Goal: Task Accomplishment & Management: Use online tool/utility

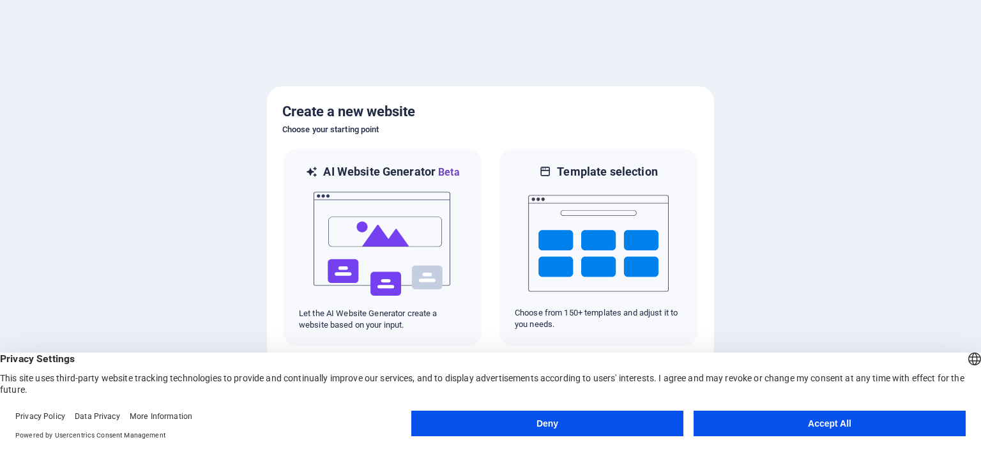
click at [800, 426] on button "Accept All" at bounding box center [830, 424] width 272 height 26
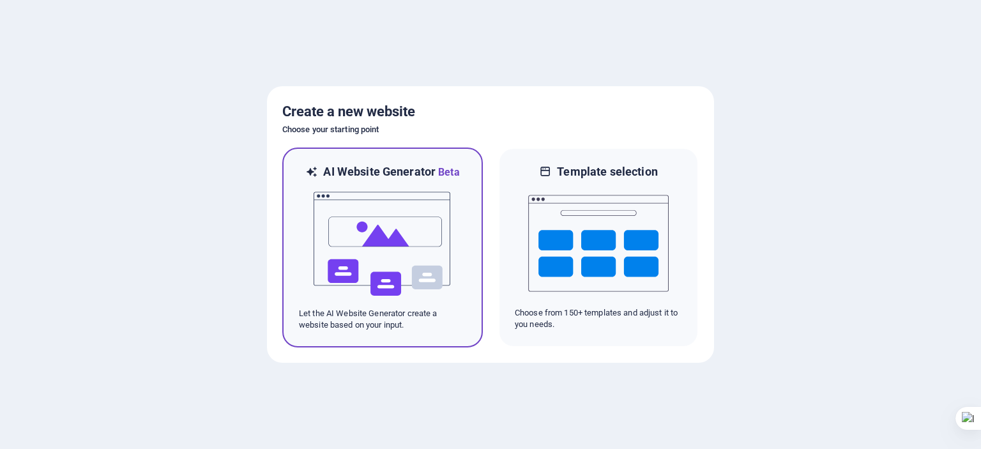
click at [389, 245] on img at bounding box center [382, 244] width 141 height 128
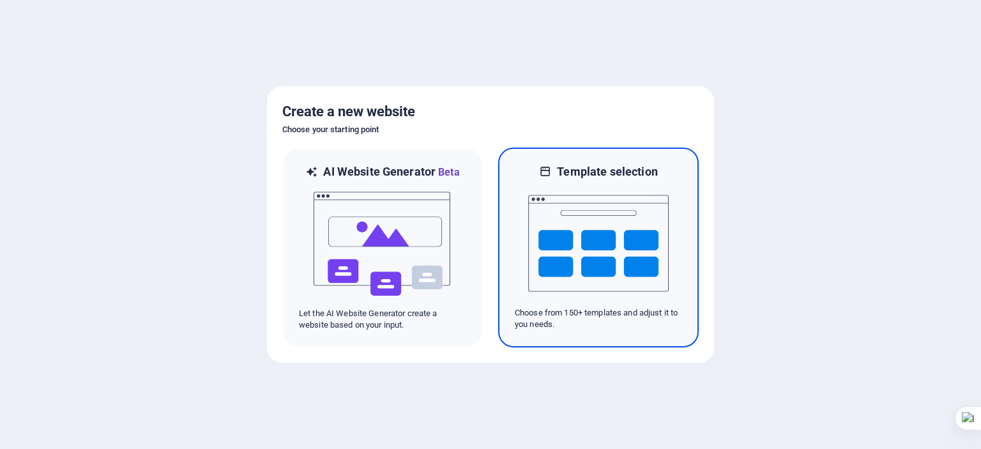
click at [558, 240] on img at bounding box center [598, 244] width 141 height 128
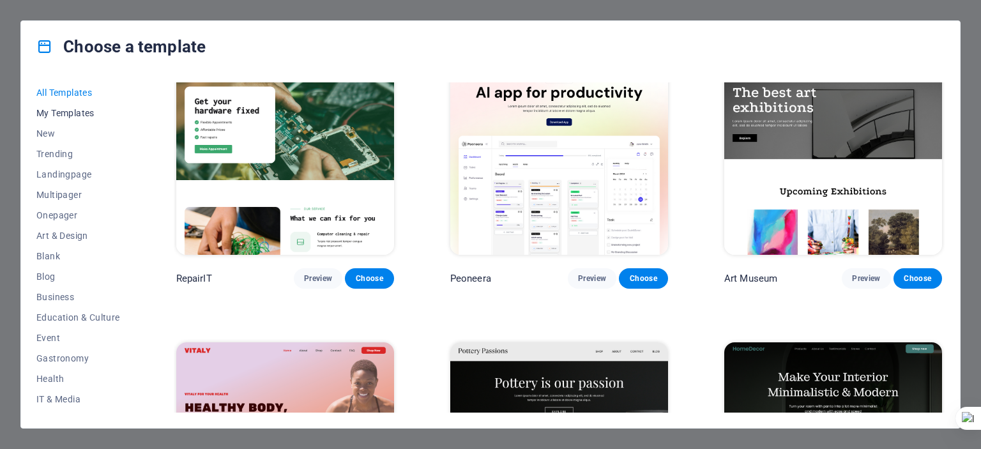
click at [72, 111] on span "My Templates" at bounding box center [78, 113] width 84 height 10
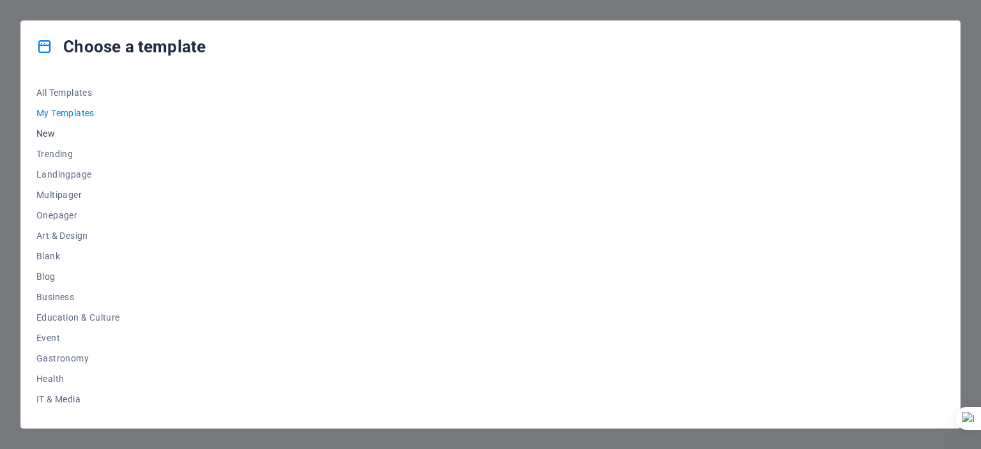
click at [52, 138] on span "New" at bounding box center [78, 133] width 84 height 10
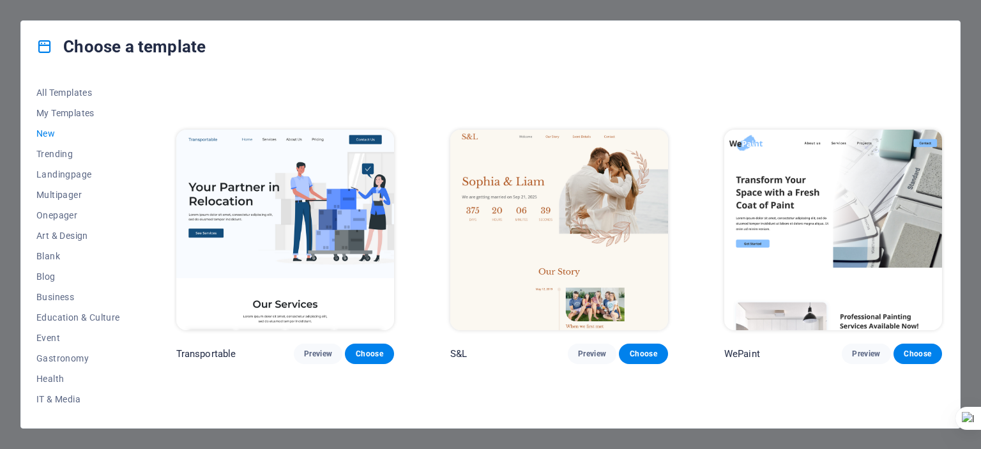
scroll to position [1085, 0]
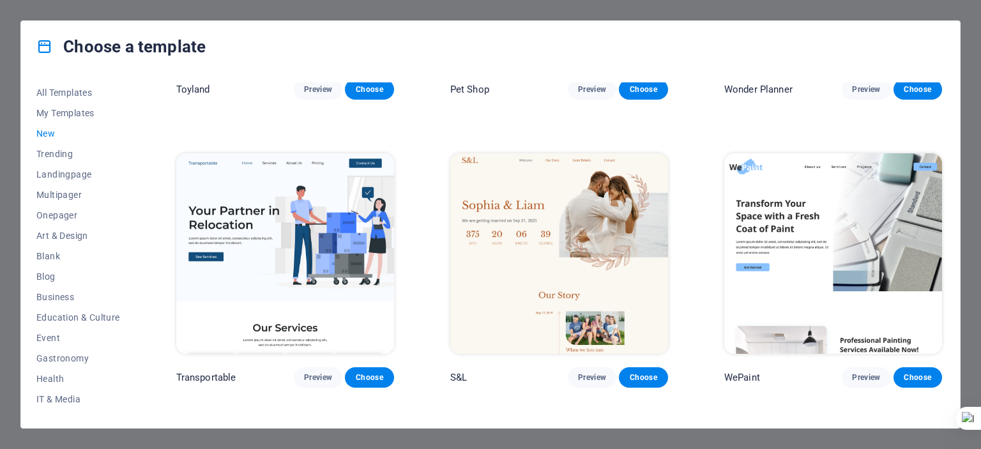
click at [459, 372] on p "S&L" at bounding box center [458, 377] width 17 height 13
click at [598, 373] on span "Preview" at bounding box center [592, 377] width 28 height 10
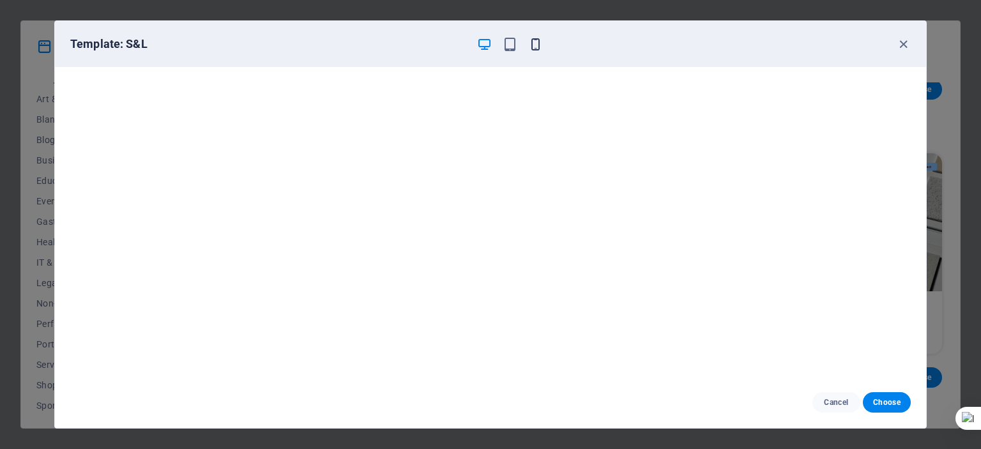
click at [536, 45] on icon "button" at bounding box center [535, 44] width 15 height 15
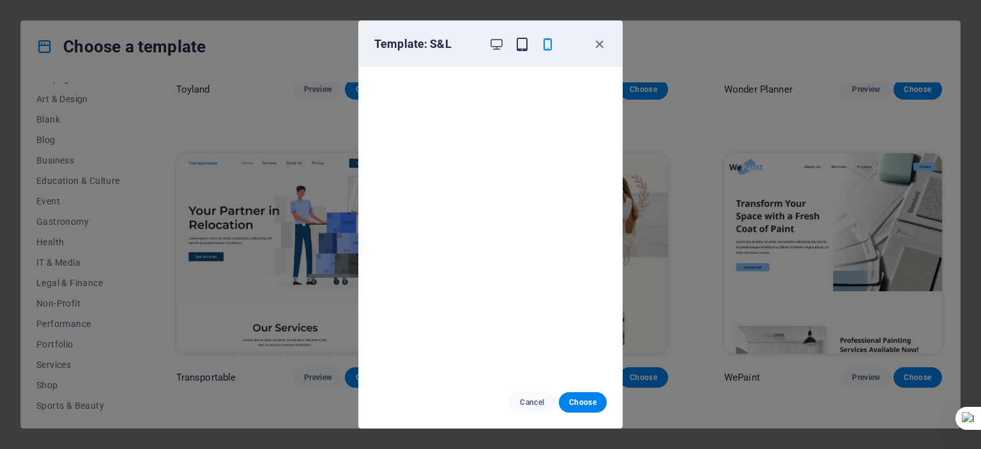
click at [526, 43] on icon "button" at bounding box center [522, 44] width 15 height 15
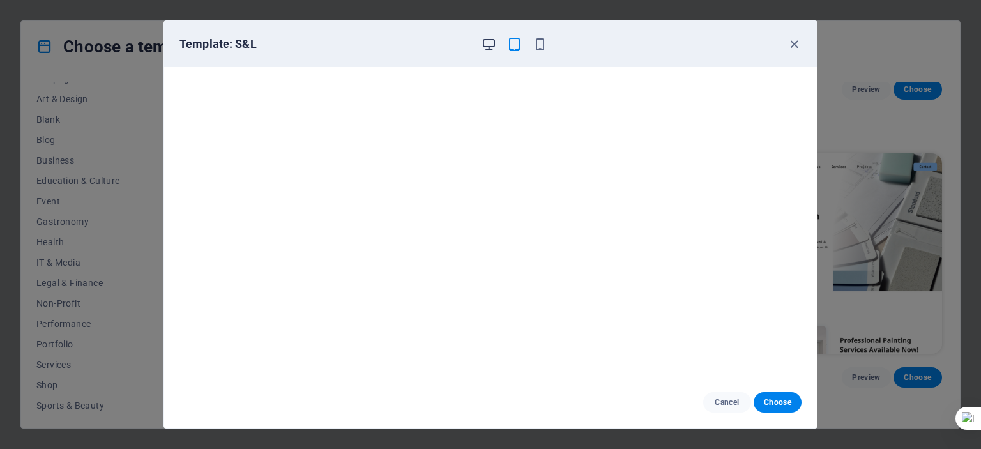
click at [489, 38] on icon "button" at bounding box center [489, 44] width 15 height 15
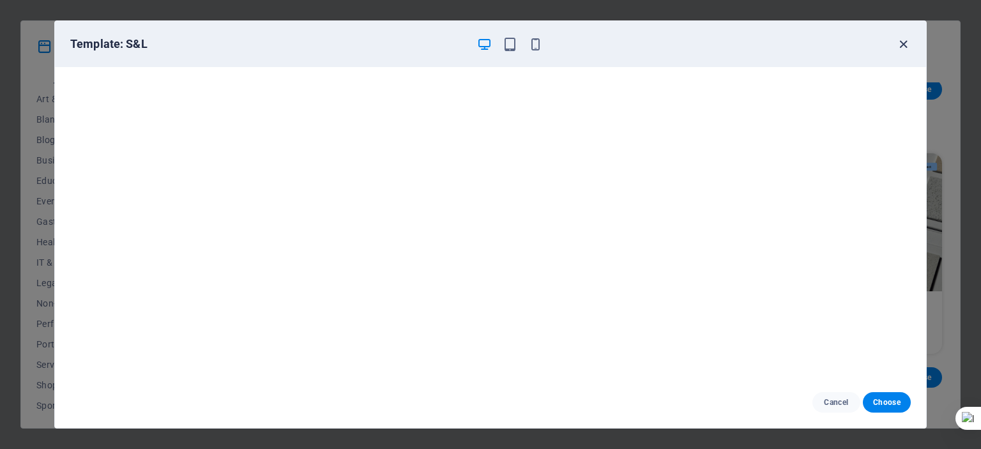
click at [904, 43] on icon "button" at bounding box center [903, 44] width 15 height 15
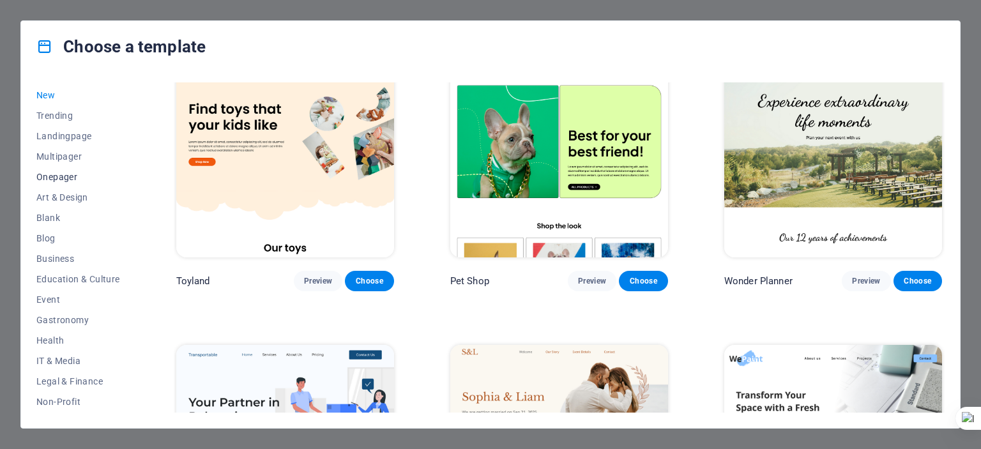
scroll to position [0, 0]
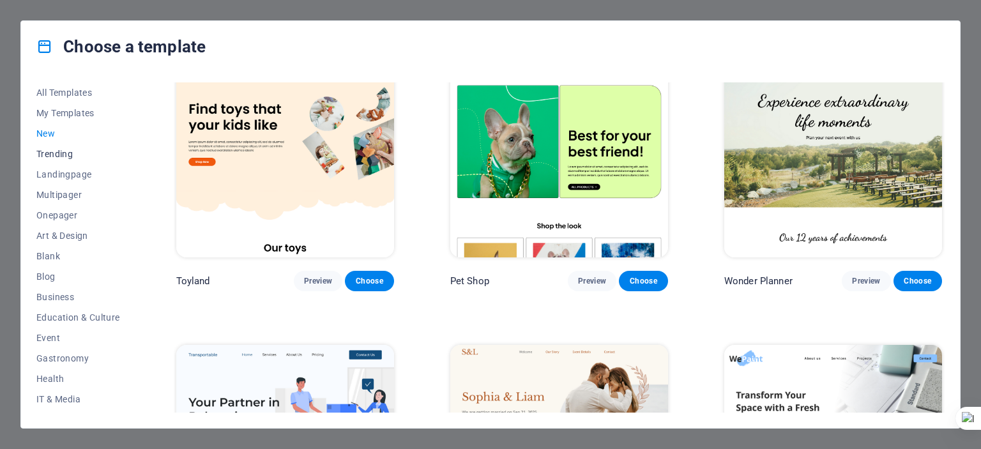
click at [69, 151] on span "Trending" at bounding box center [78, 154] width 84 height 10
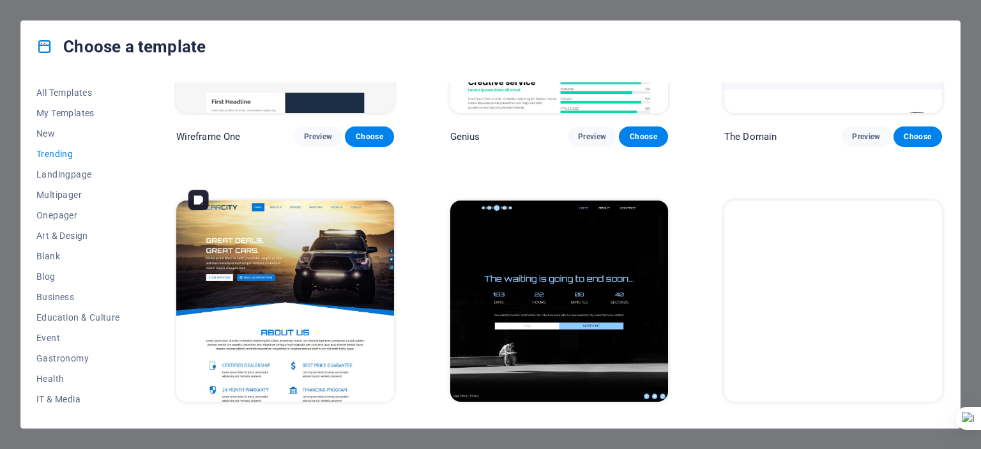
scroll to position [1340, 0]
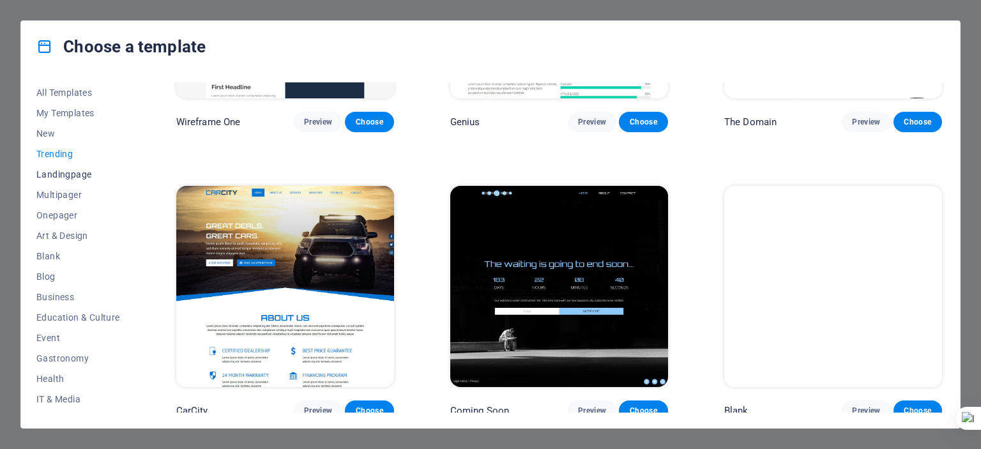
click at [49, 180] on button "Landingpage" at bounding box center [78, 174] width 84 height 20
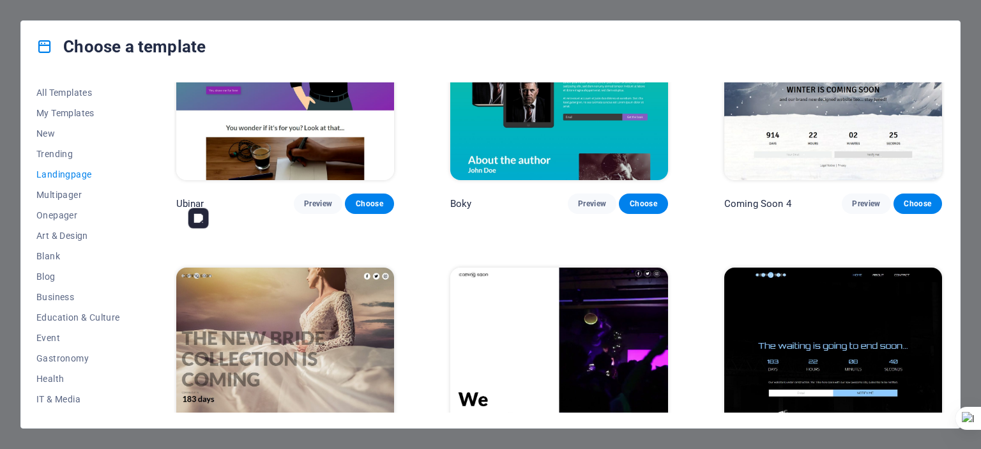
scroll to position [2201, 0]
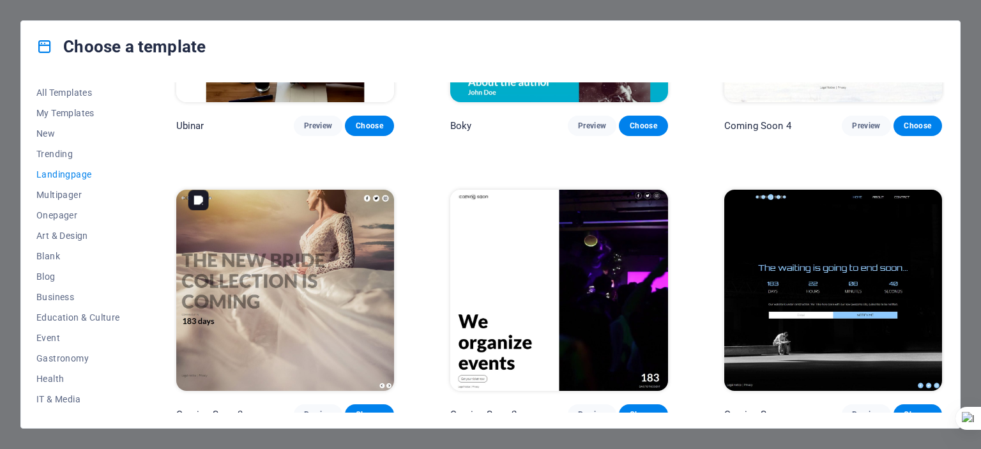
click at [250, 303] on img at bounding box center [285, 290] width 218 height 201
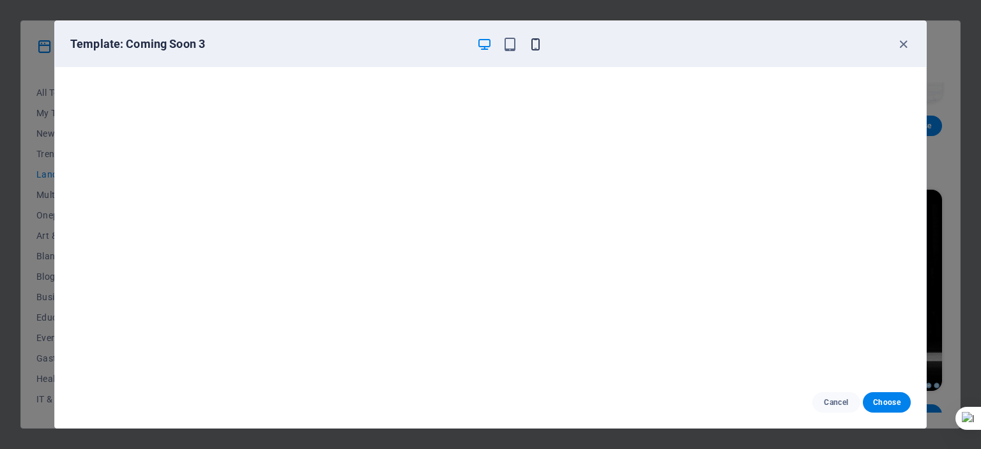
click at [539, 49] on icon "button" at bounding box center [535, 44] width 15 height 15
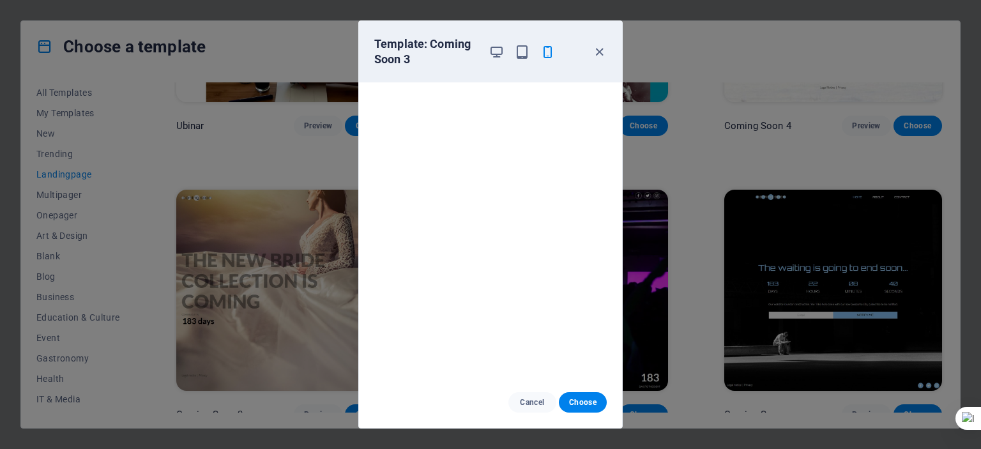
scroll to position [3, 0]
click at [95, 256] on div "Template: Coming Soon 3 Cancel Choose" at bounding box center [490, 224] width 981 height 449
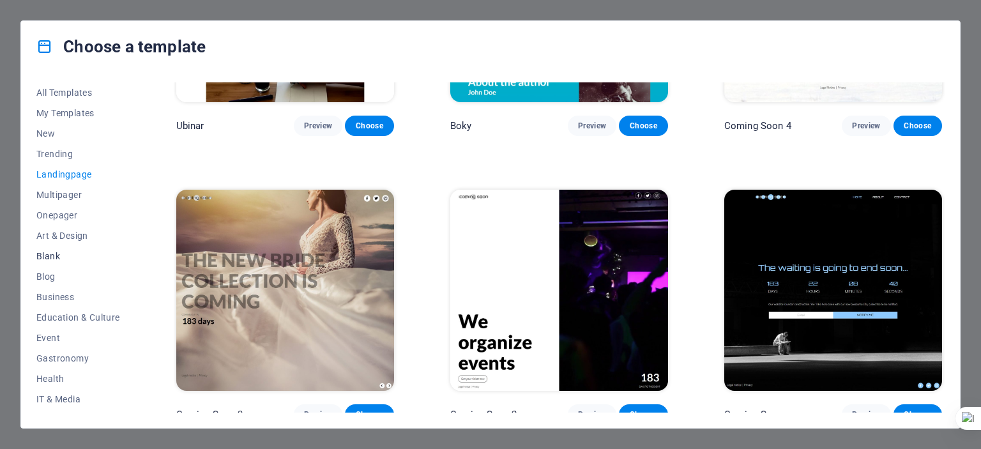
click at [49, 258] on span "Blank" at bounding box center [78, 256] width 84 height 10
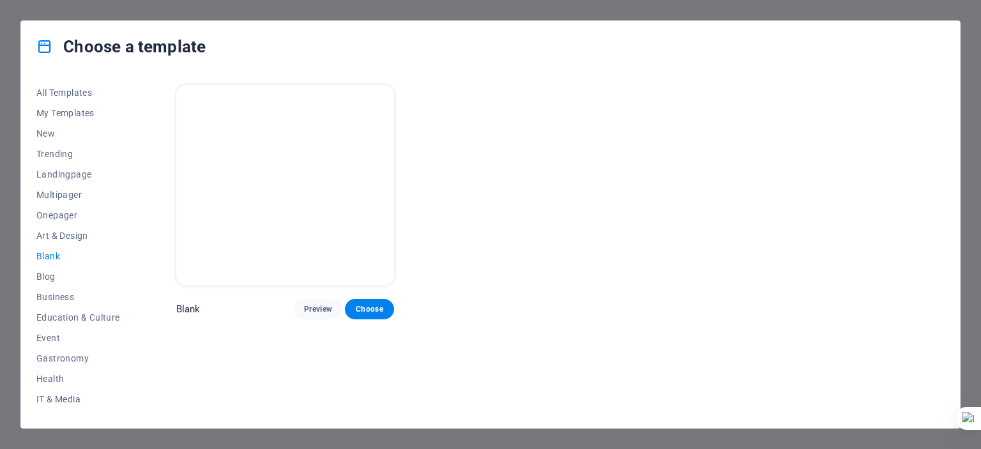
scroll to position [0, 0]
click at [95, 237] on span "Art & Design" at bounding box center [78, 236] width 84 height 10
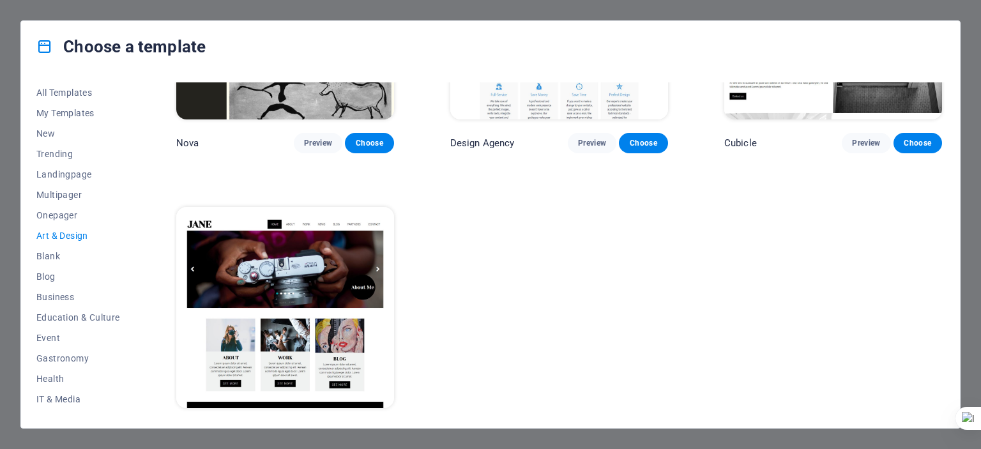
scroll to position [1340, 0]
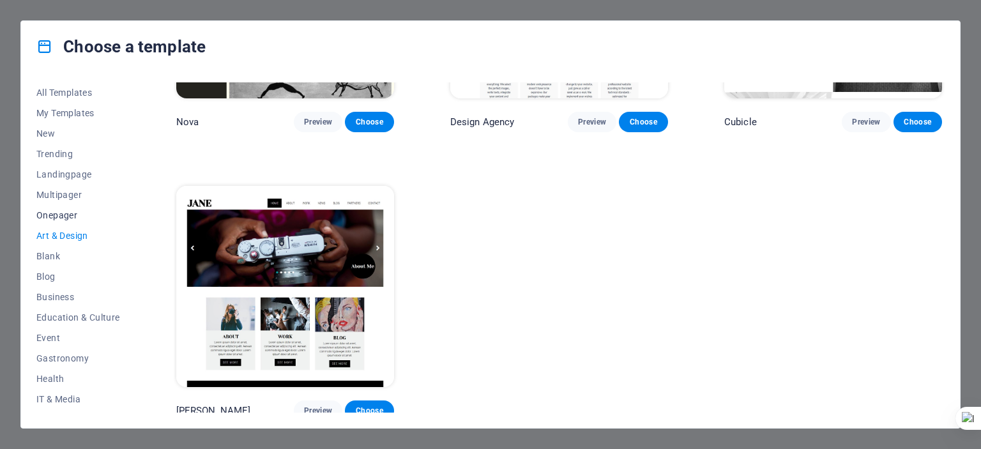
click at [73, 217] on span "Onepager" at bounding box center [78, 215] width 84 height 10
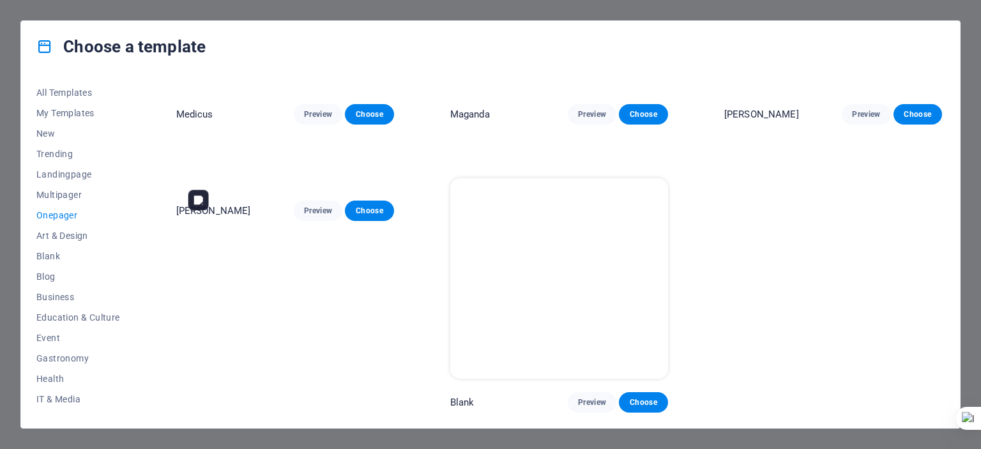
scroll to position [6892, 0]
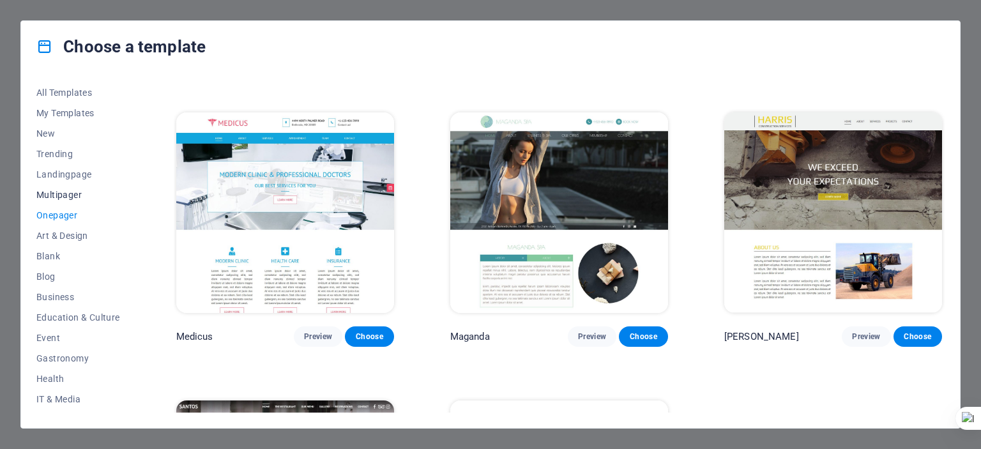
click at [41, 188] on button "Multipager" at bounding box center [78, 195] width 84 height 20
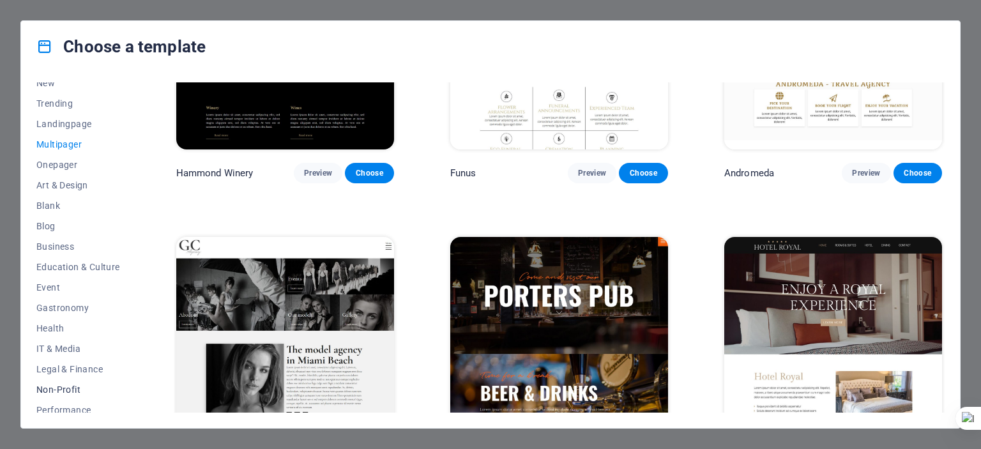
scroll to position [128, 0]
click at [72, 234] on span "Gastronomy" at bounding box center [78, 231] width 84 height 10
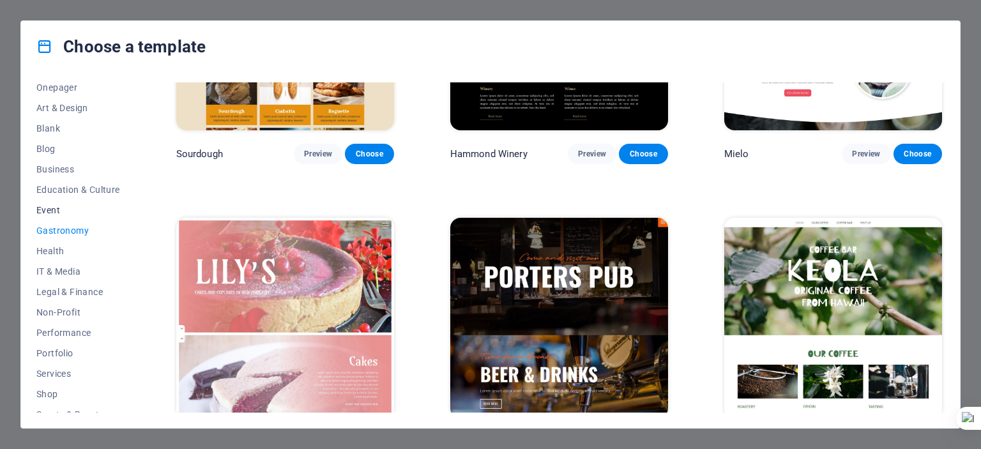
click at [63, 211] on span "Event" at bounding box center [78, 210] width 84 height 10
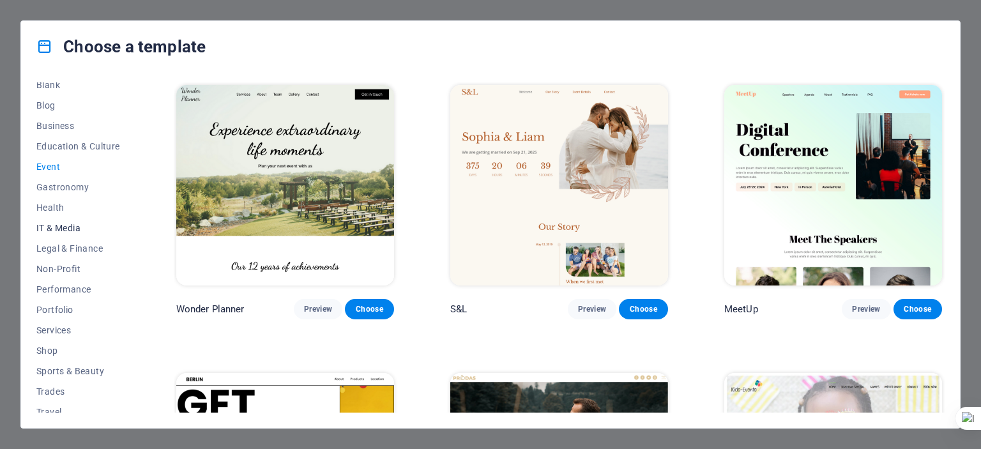
scroll to position [192, 0]
click at [66, 252] on span "Non-Profit" at bounding box center [78, 248] width 84 height 10
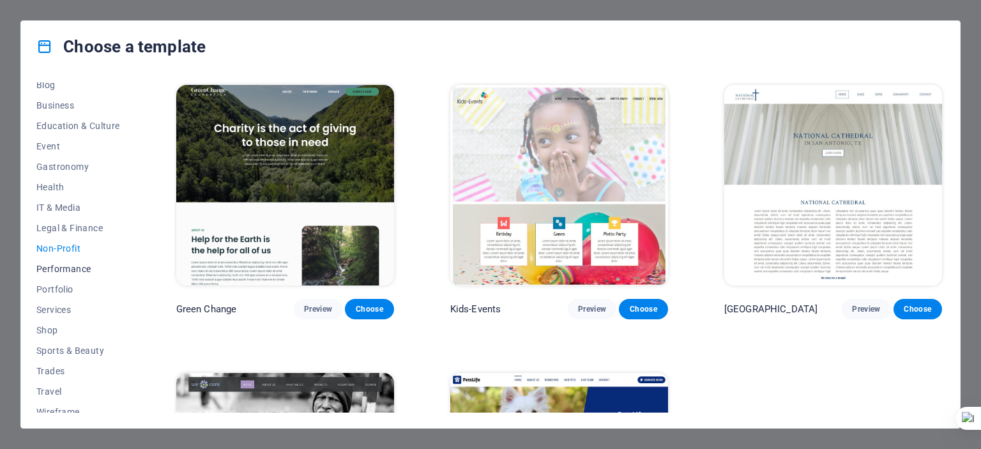
click at [67, 269] on span "Performance" at bounding box center [78, 269] width 84 height 10
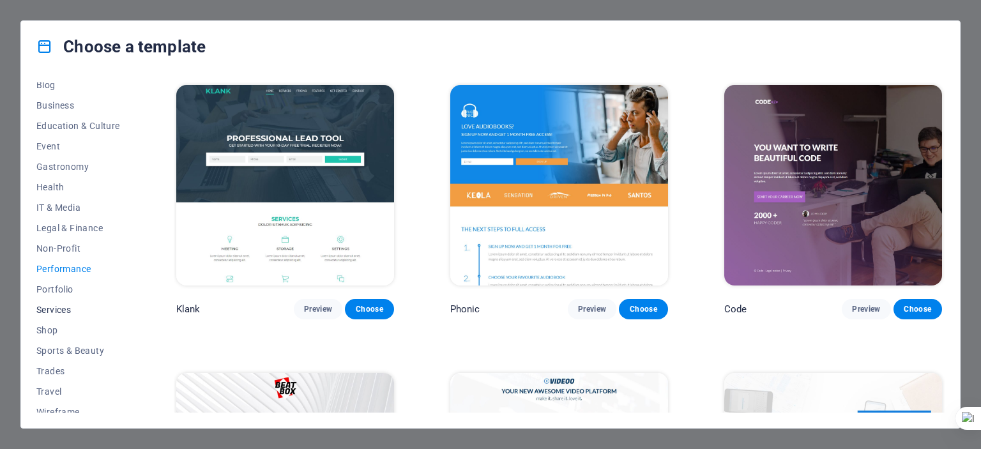
click at [64, 316] on button "Services" at bounding box center [78, 310] width 84 height 20
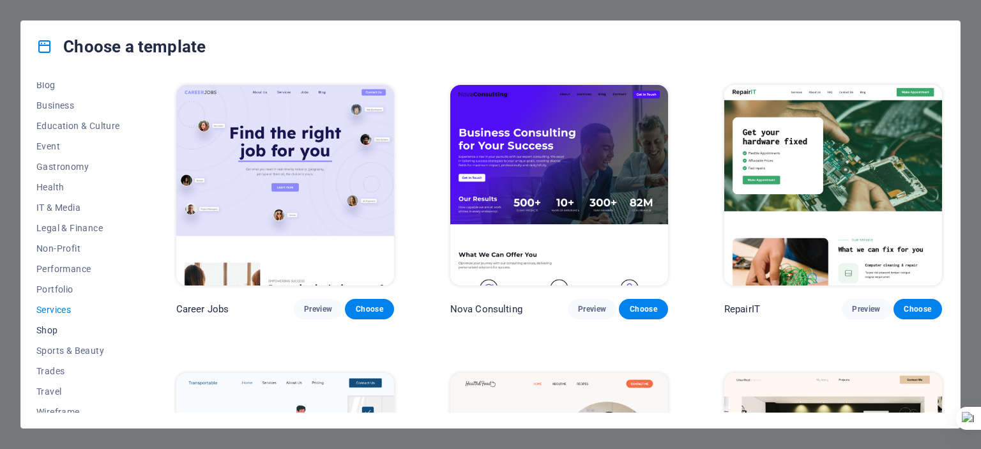
click at [60, 330] on span "Shop" at bounding box center [78, 330] width 84 height 10
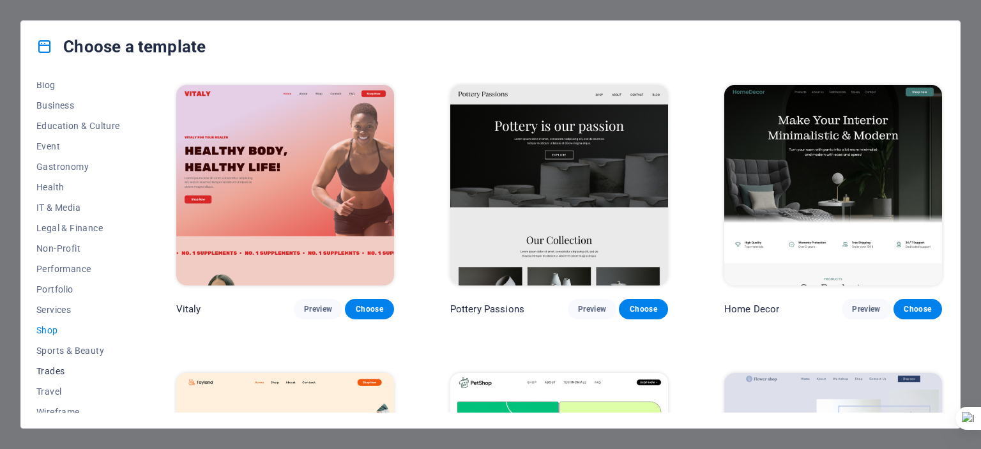
click at [66, 363] on button "Trades" at bounding box center [78, 371] width 84 height 20
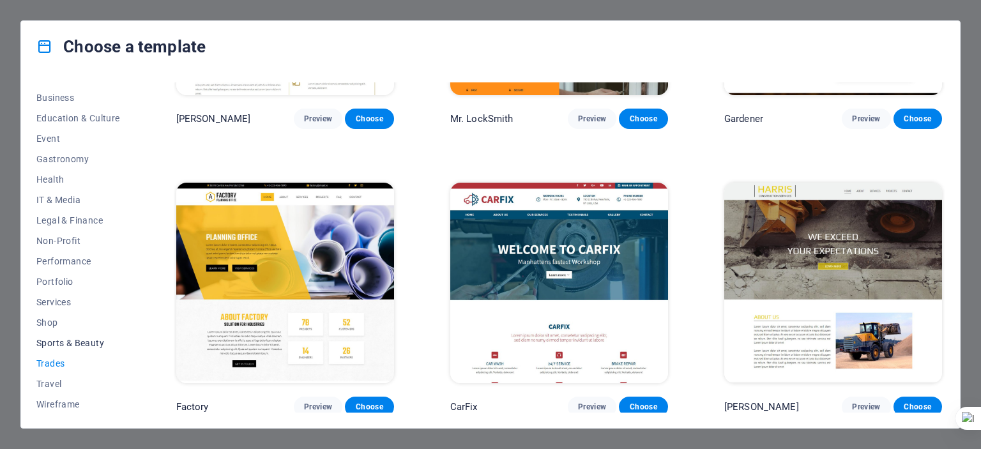
scroll to position [201, 0]
click at [51, 380] on span "Travel" at bounding box center [78, 383] width 84 height 10
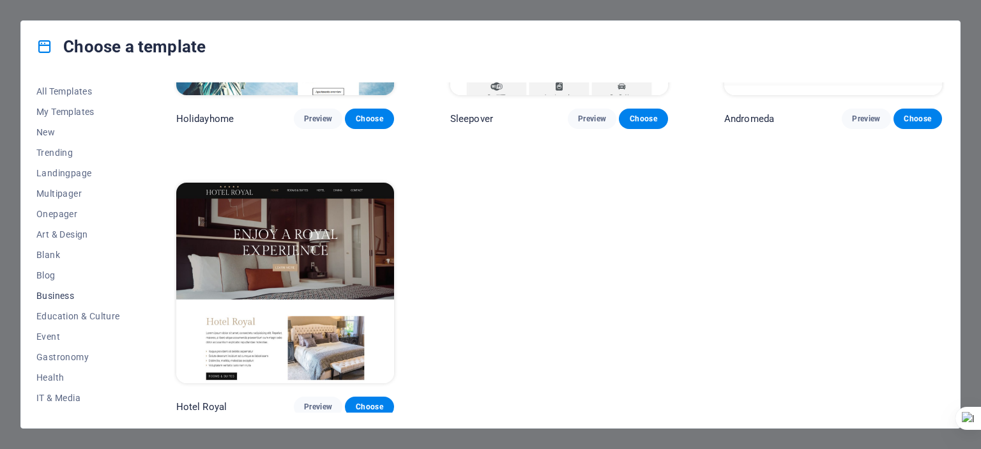
scroll to position [0, 0]
click at [63, 130] on span "New" at bounding box center [78, 133] width 84 height 10
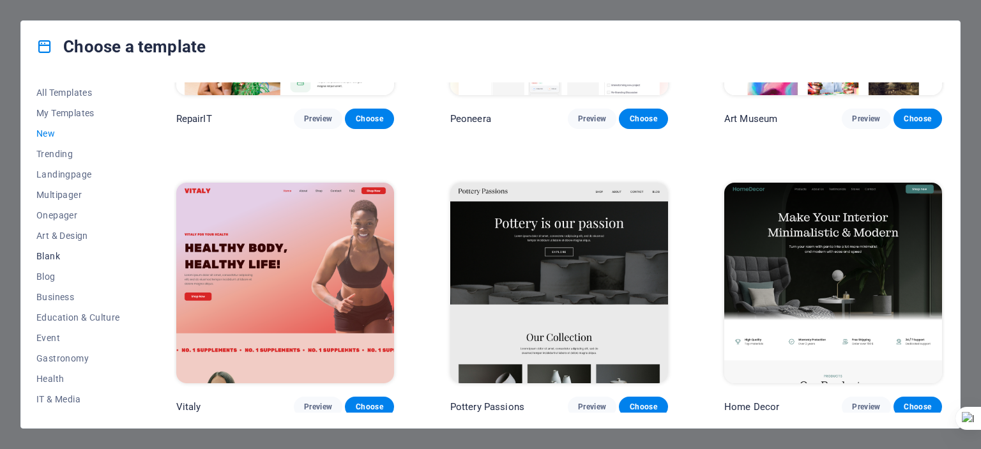
click at [56, 261] on span "Blank" at bounding box center [78, 256] width 84 height 10
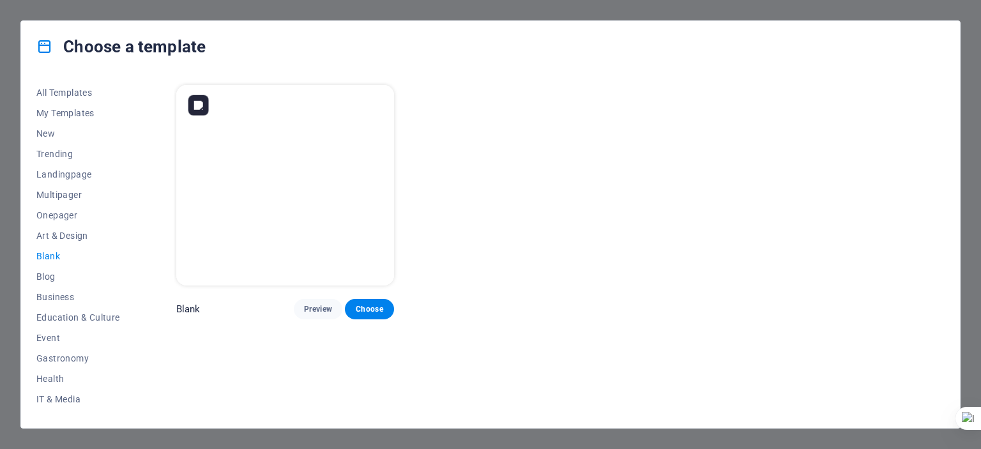
click at [314, 176] on img at bounding box center [285, 185] width 218 height 201
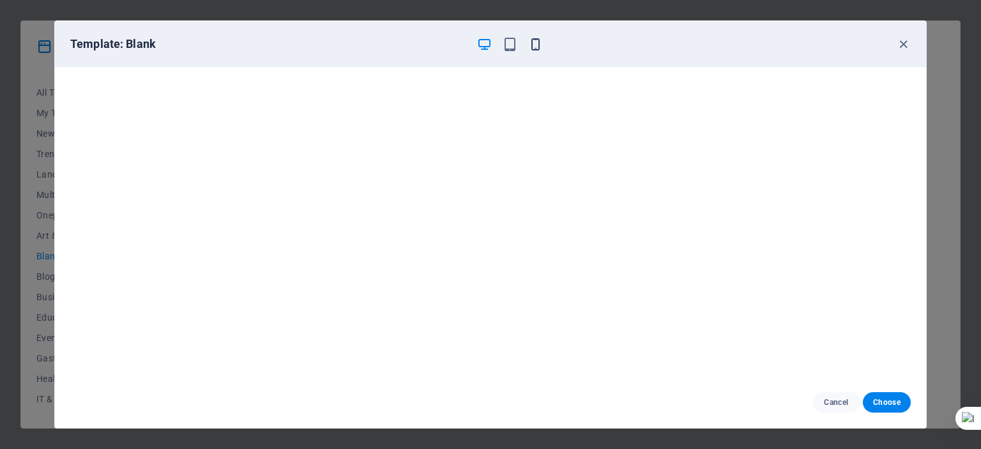
click at [537, 43] on icon "button" at bounding box center [535, 44] width 15 height 15
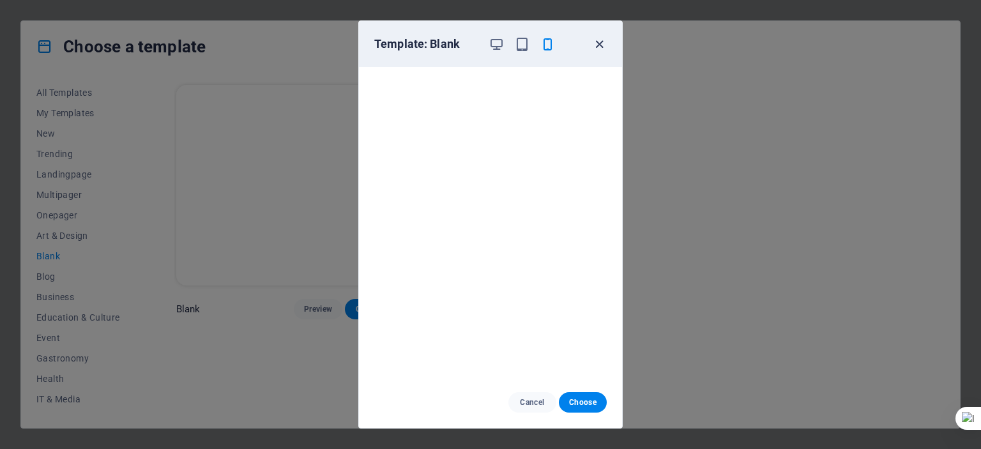
click at [603, 40] on icon "button" at bounding box center [599, 44] width 15 height 15
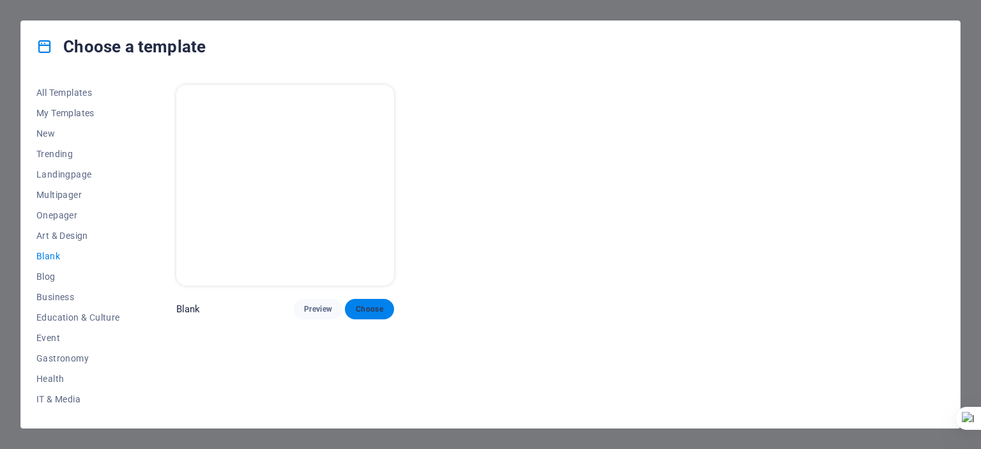
click at [364, 312] on span "Choose" at bounding box center [369, 309] width 28 height 10
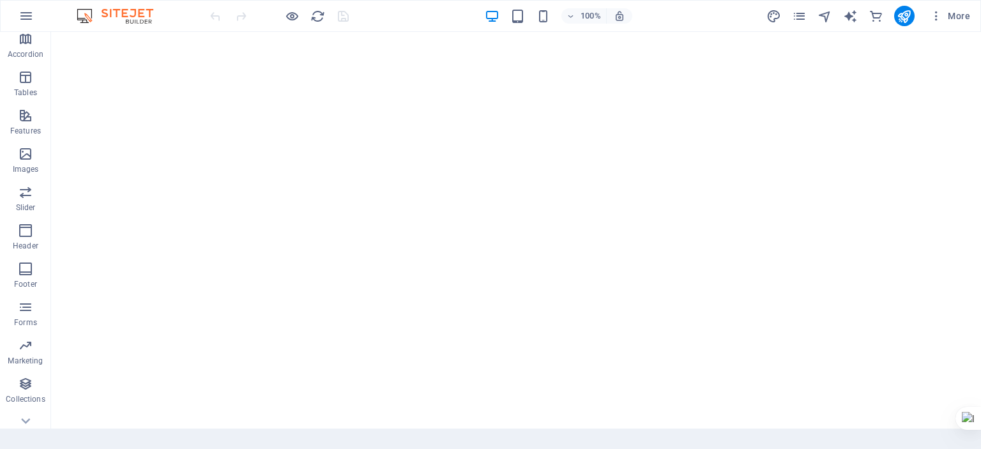
scroll to position [216, 0]
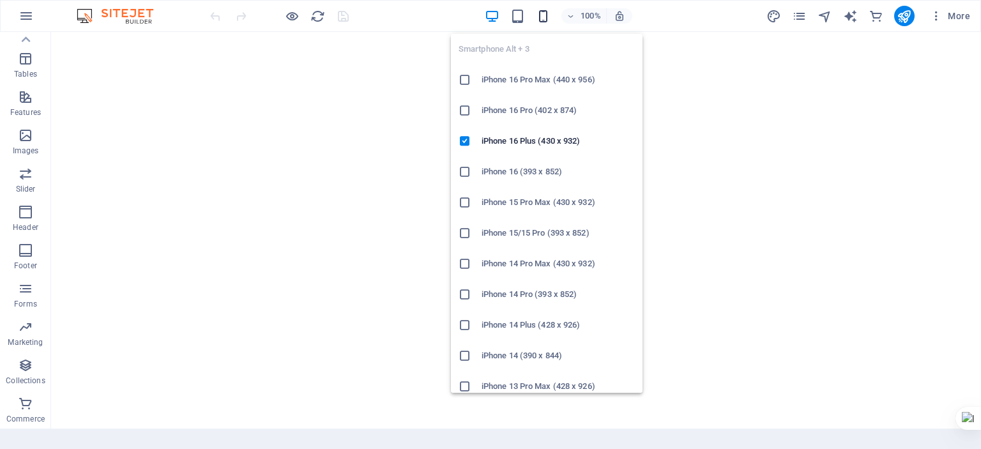
click at [546, 13] on icon "button" at bounding box center [543, 16] width 15 height 15
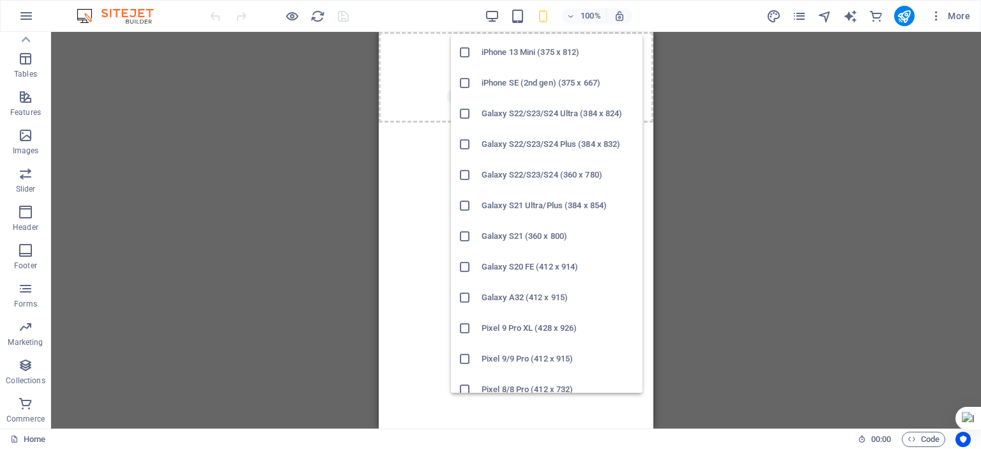
scroll to position [397, 0]
click at [541, 298] on h6 "Galaxy A32 (412 x 915)" at bounding box center [558, 296] width 153 height 15
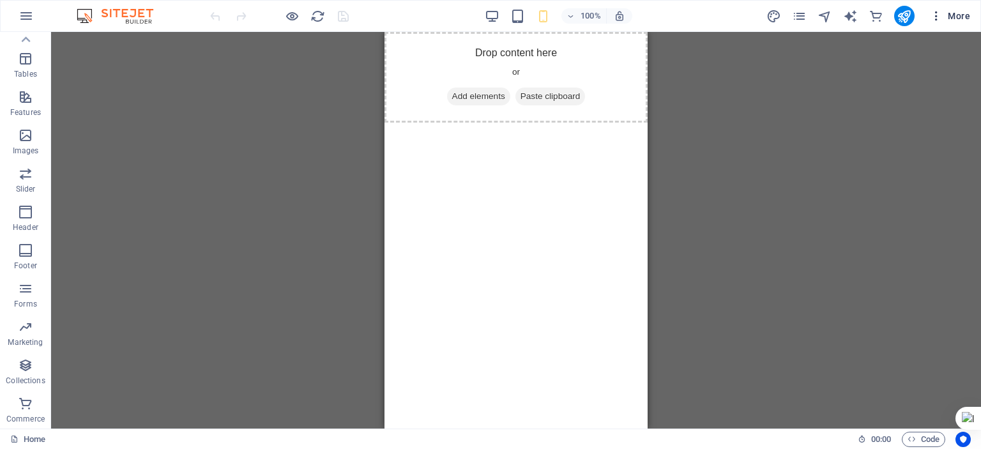
click at [933, 13] on icon "button" at bounding box center [936, 16] width 13 height 13
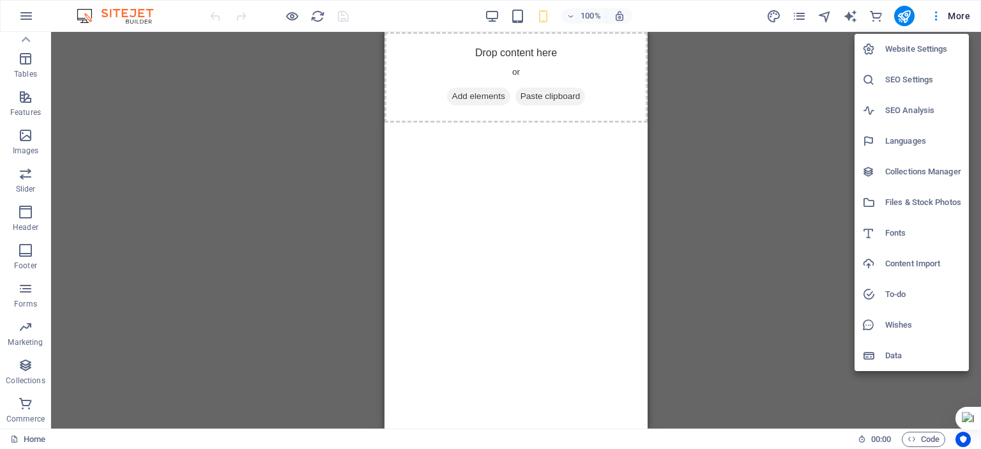
click at [95, 283] on div at bounding box center [490, 224] width 981 height 449
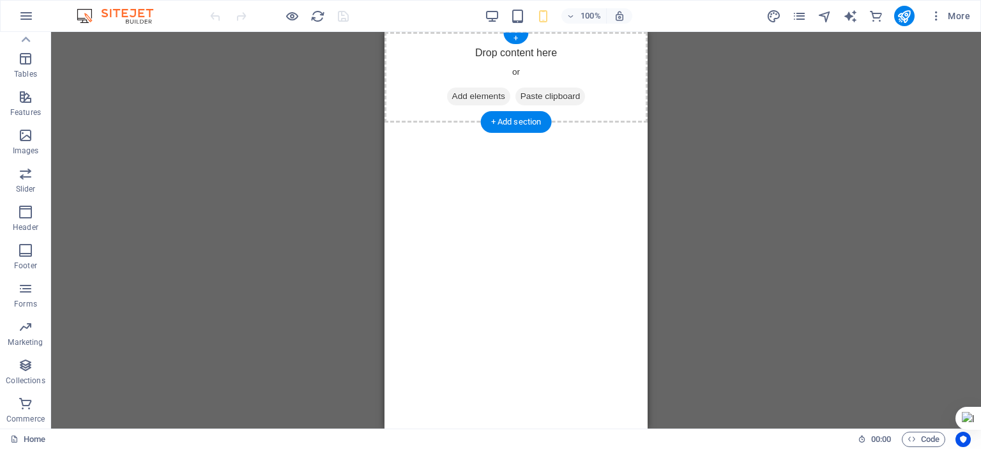
click at [507, 58] on div "Drop content here or Add elements Paste clipboard" at bounding box center [516, 77] width 263 height 91
drag, startPoint x: 518, startPoint y: 40, endPoint x: 8, endPoint y: 15, distance: 510.4
click at [518, 40] on div "+" at bounding box center [515, 38] width 25 height 11
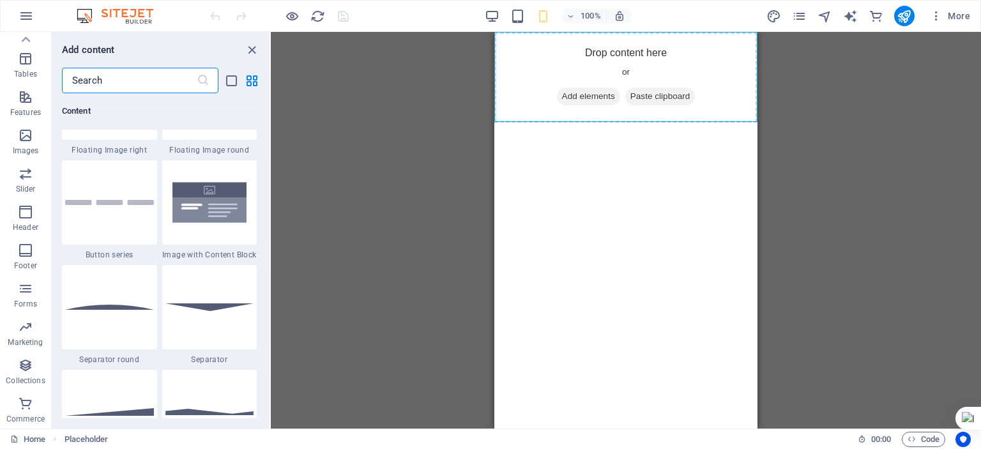
scroll to position [3002, 0]
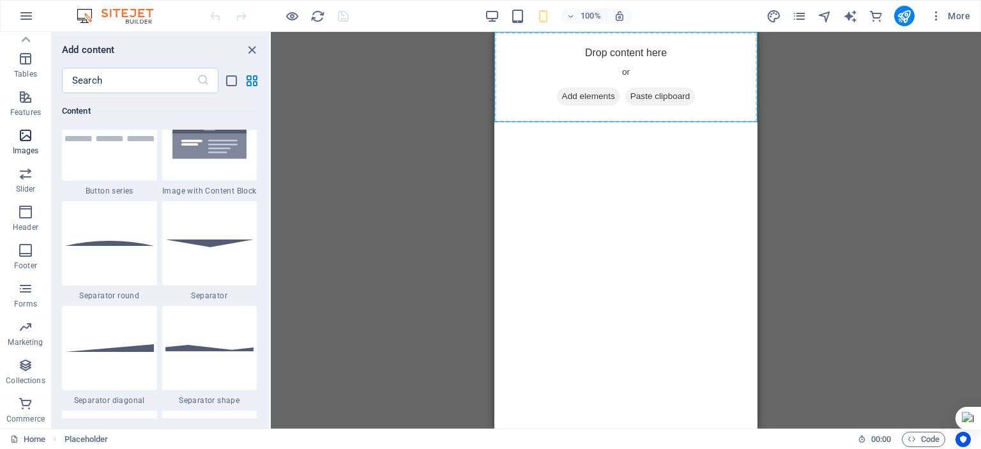
click at [23, 139] on icon "button" at bounding box center [25, 135] width 15 height 15
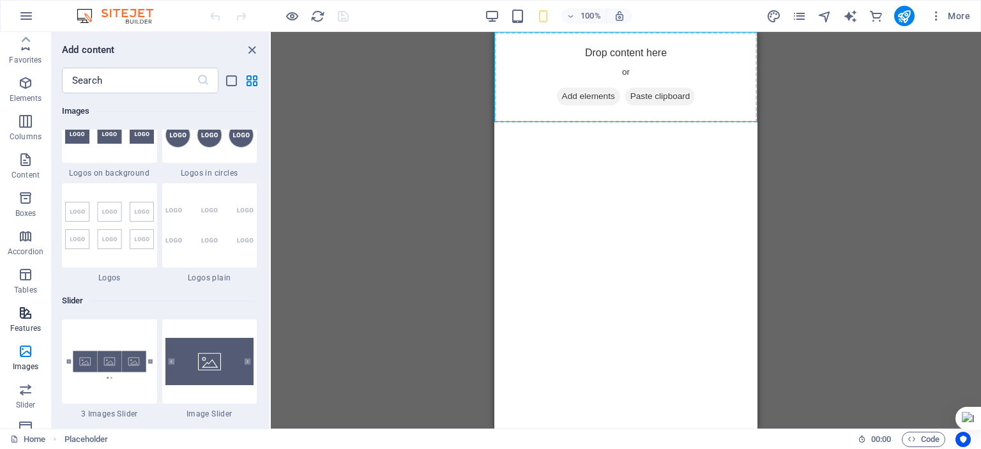
scroll to position [0, 0]
click at [20, 163] on icon "button" at bounding box center [25, 159] width 15 height 15
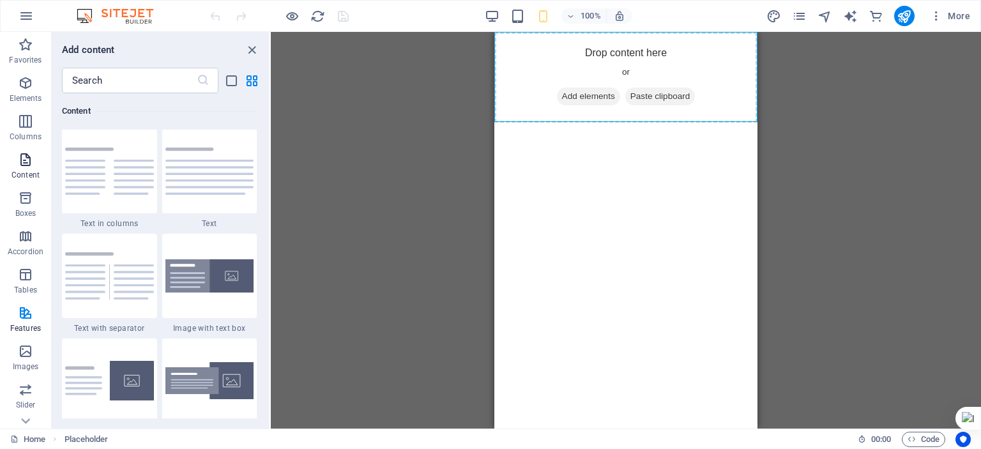
scroll to position [2235, 0]
click at [19, 203] on icon "button" at bounding box center [25, 197] width 15 height 15
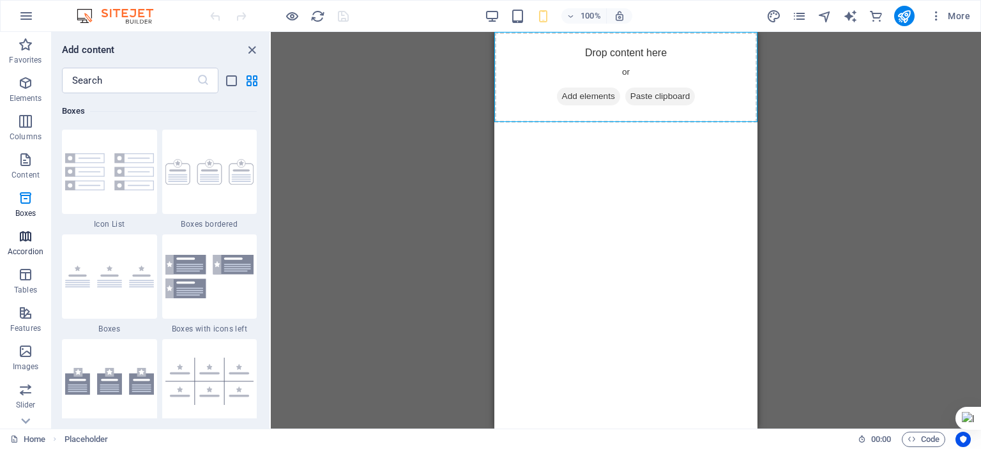
scroll to position [3524, 0]
click at [20, 351] on icon "button" at bounding box center [25, 351] width 15 height 15
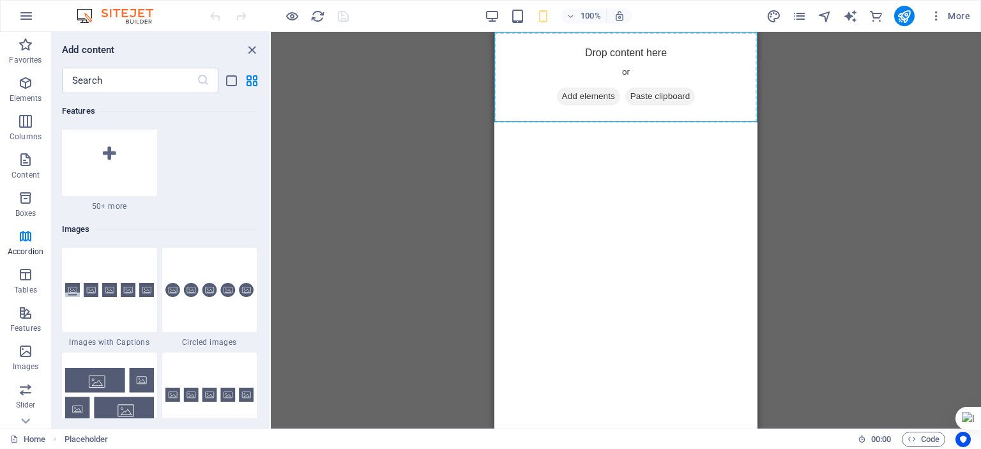
scroll to position [6478, 0]
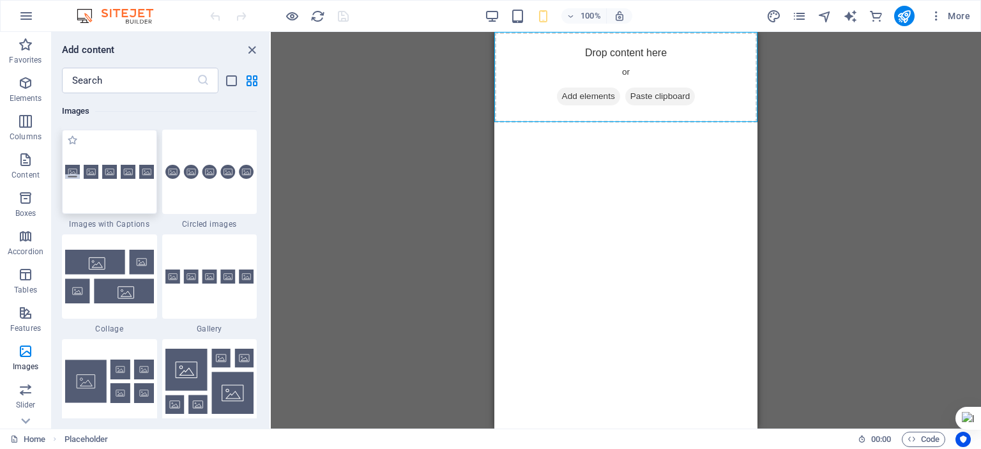
click at [90, 184] on div at bounding box center [109, 172] width 95 height 84
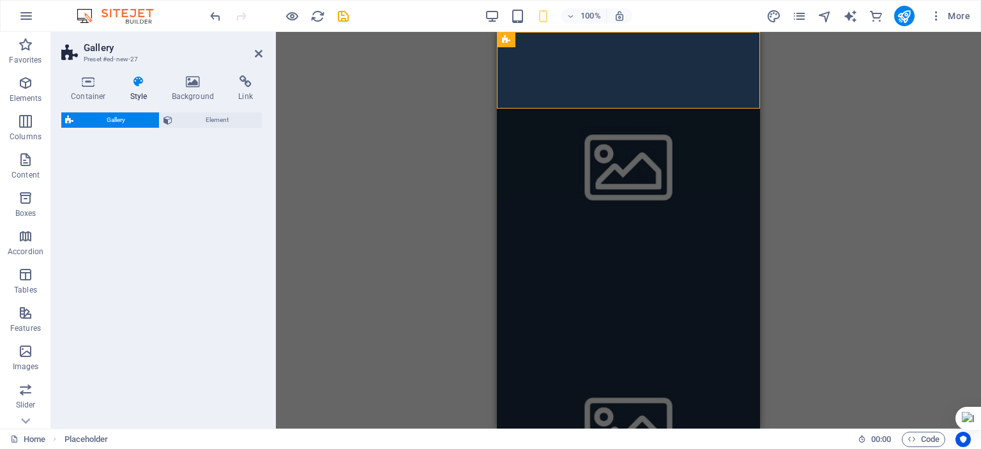
select select "rem"
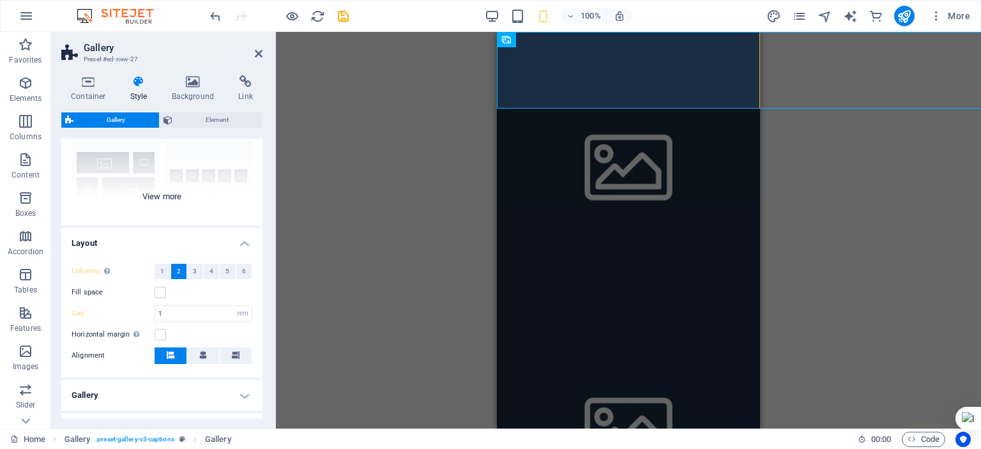
scroll to position [0, 0]
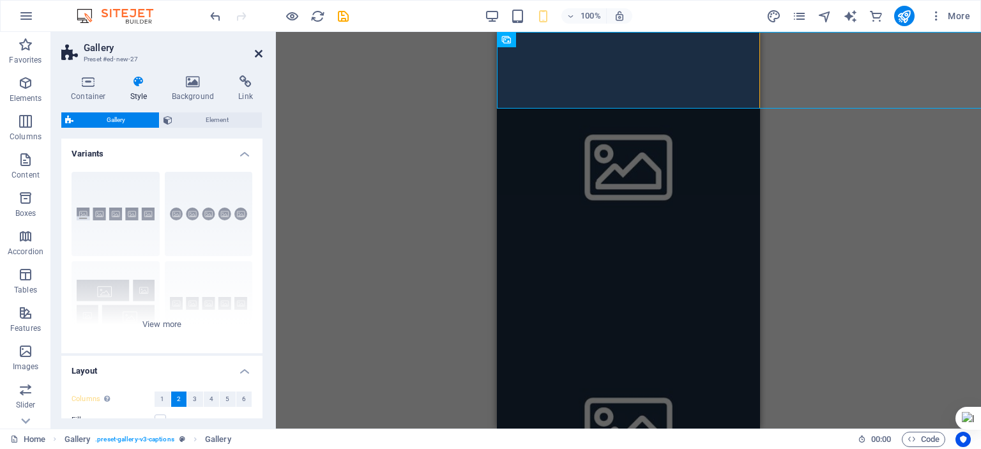
click at [260, 50] on icon at bounding box center [259, 54] width 8 height 10
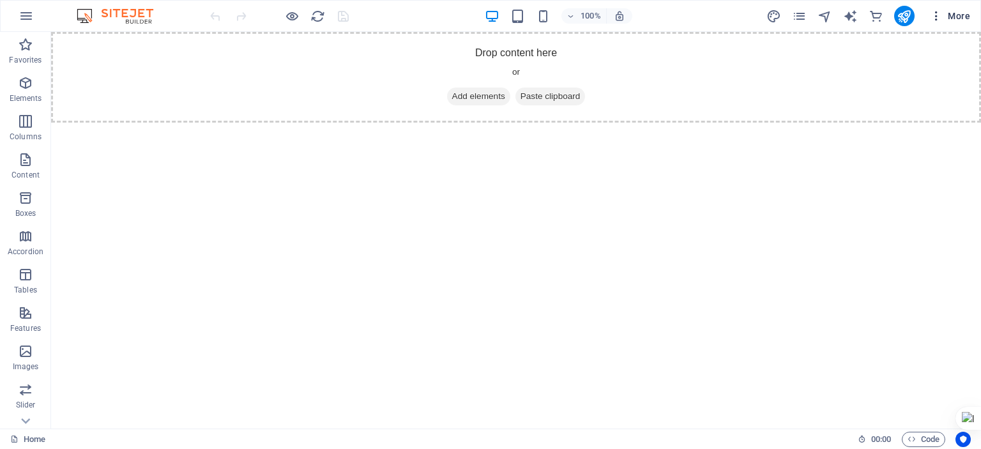
click at [930, 20] on icon "button" at bounding box center [936, 16] width 13 height 13
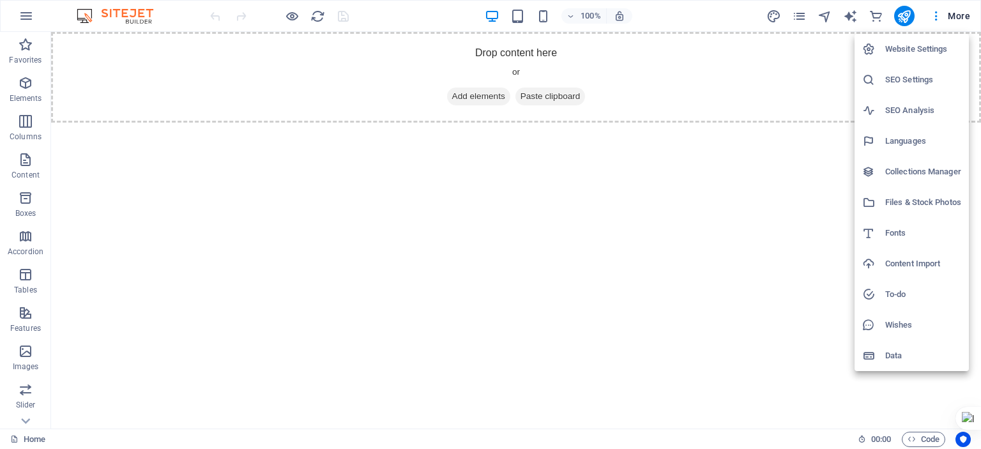
click at [33, 19] on div at bounding box center [490, 224] width 981 height 449
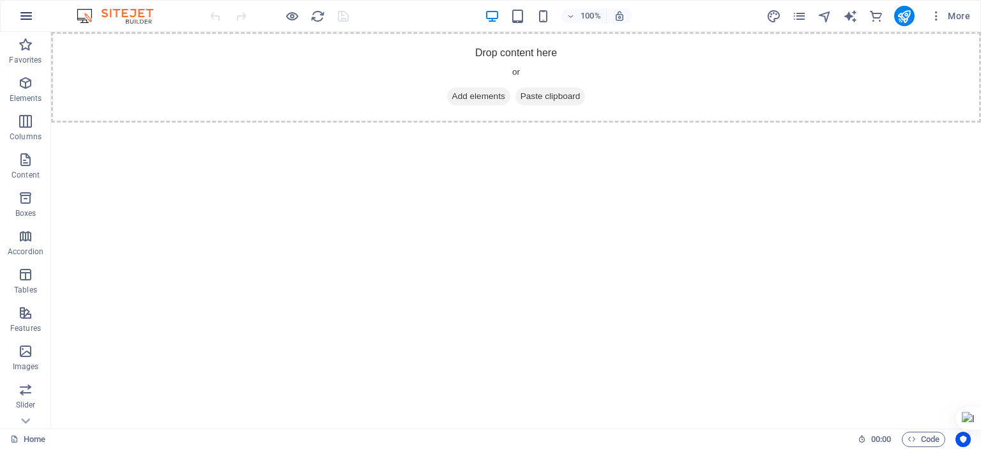
click at [31, 17] on icon "button" at bounding box center [26, 15] width 15 height 15
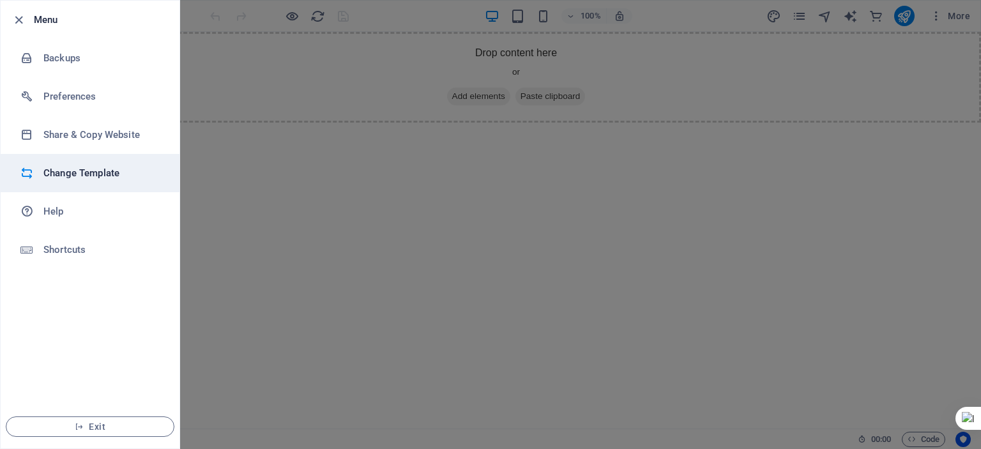
click at [73, 183] on li "Change Template" at bounding box center [90, 173] width 179 height 38
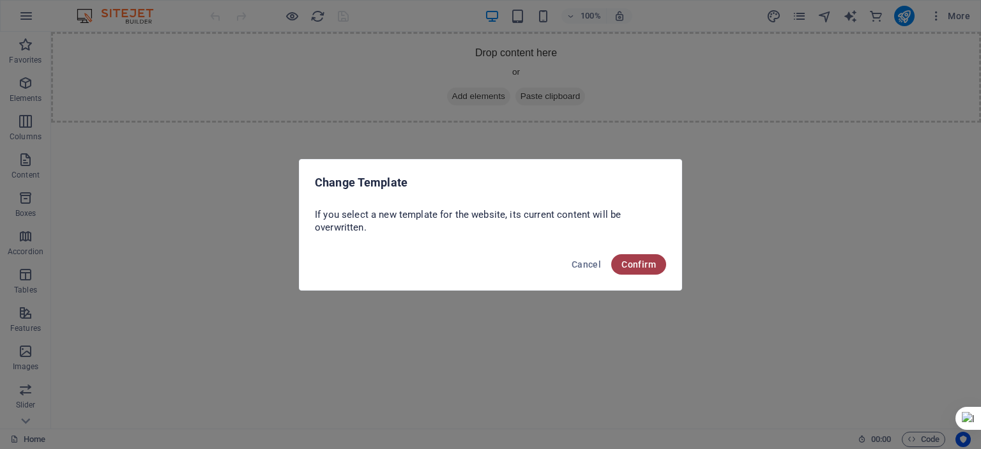
click at [643, 264] on span "Confirm" at bounding box center [639, 264] width 34 height 10
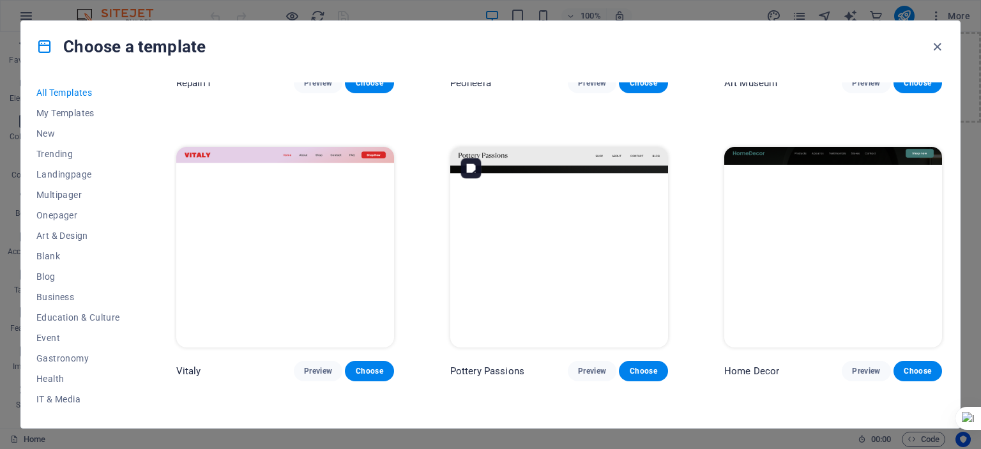
scroll to position [575, 0]
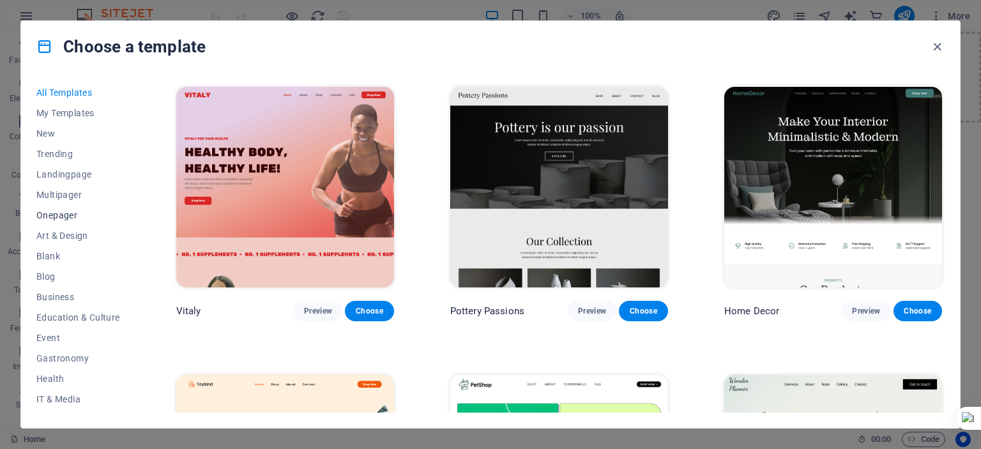
click at [49, 215] on span "Onepager" at bounding box center [78, 215] width 84 height 10
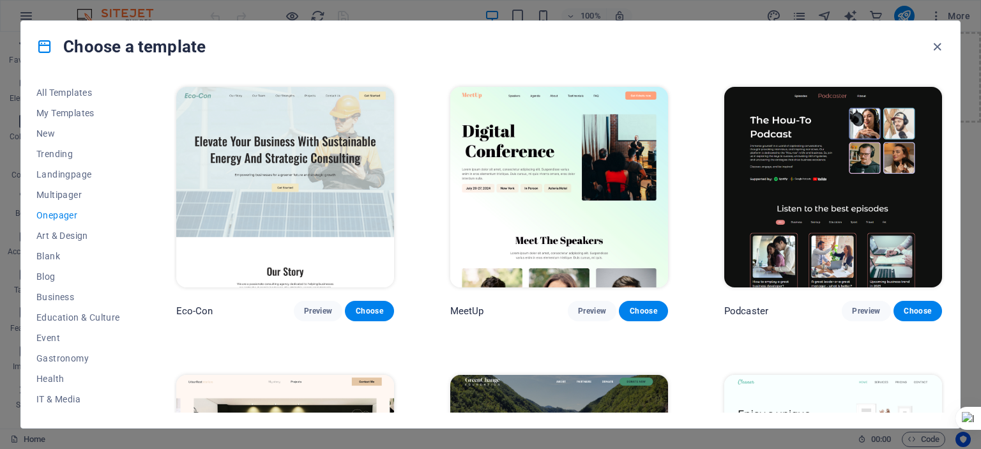
scroll to position [1, 0]
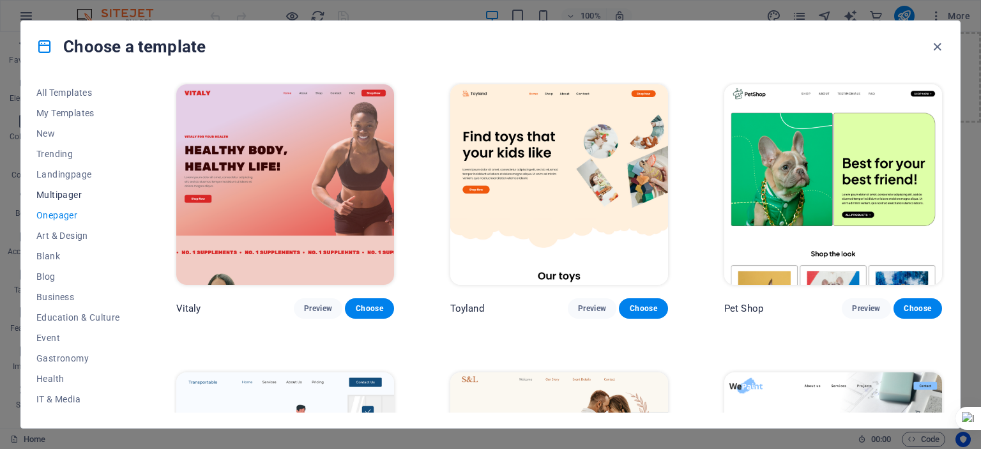
click at [53, 190] on span "Multipager" at bounding box center [78, 195] width 84 height 10
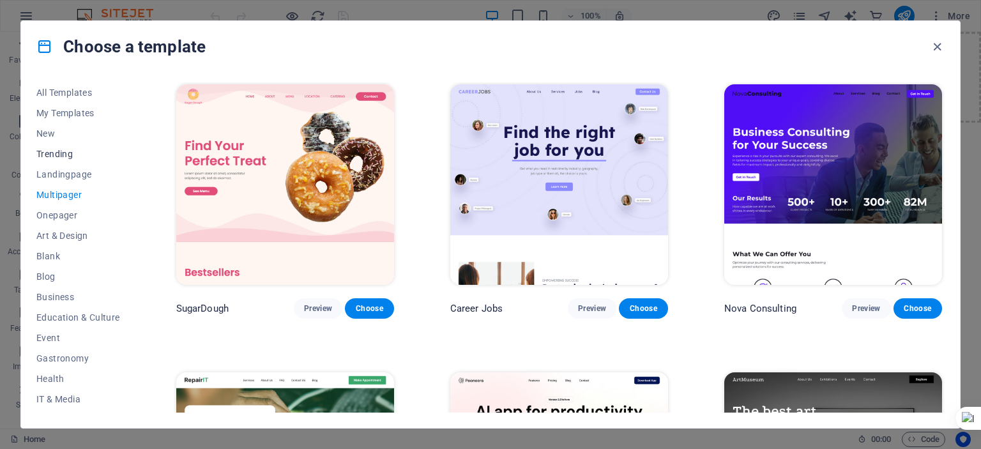
click at [54, 160] on button "Trending" at bounding box center [78, 154] width 84 height 20
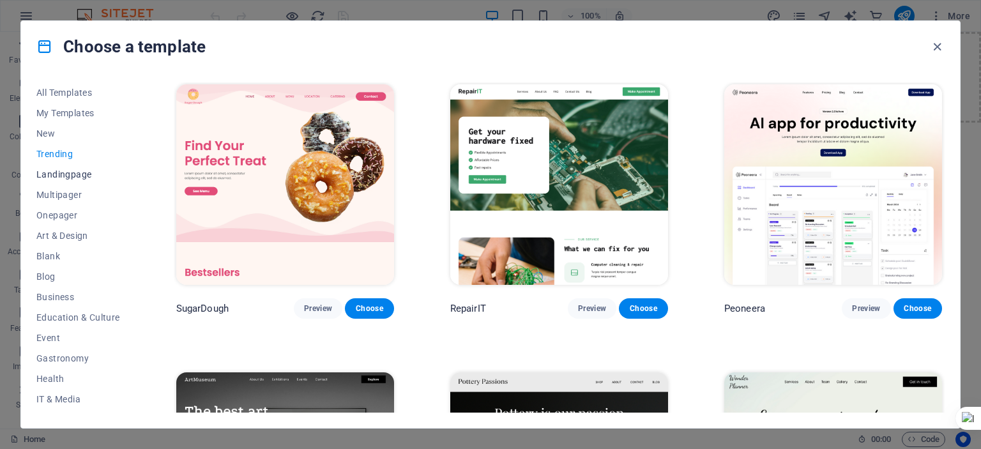
click at [55, 178] on span "Landingpage" at bounding box center [78, 174] width 84 height 10
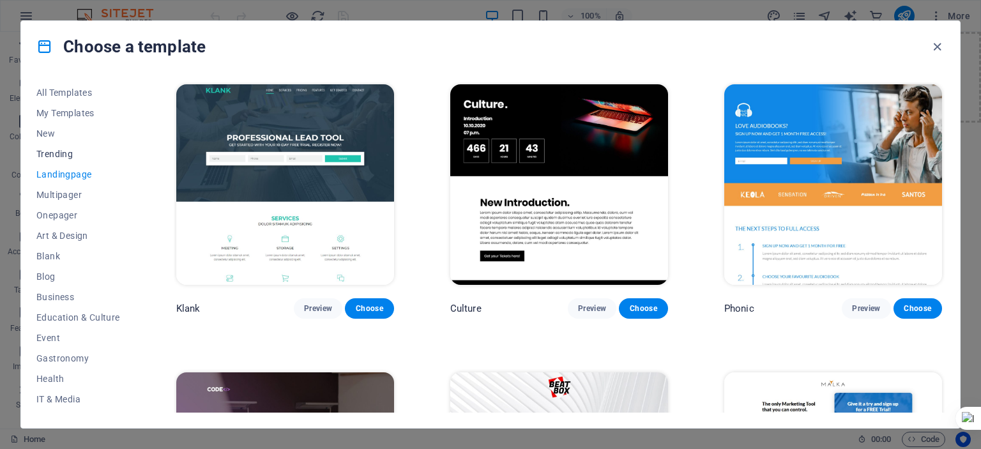
click at [56, 158] on span "Trending" at bounding box center [78, 154] width 84 height 10
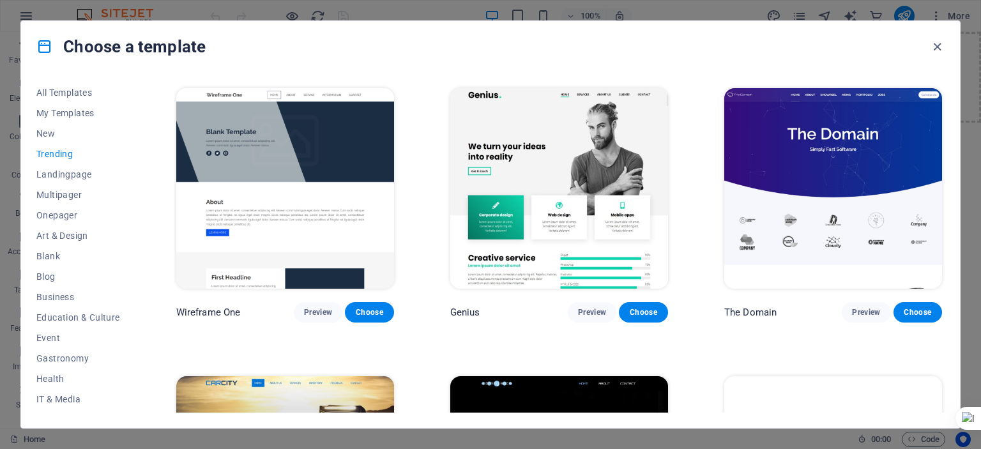
scroll to position [1340, 0]
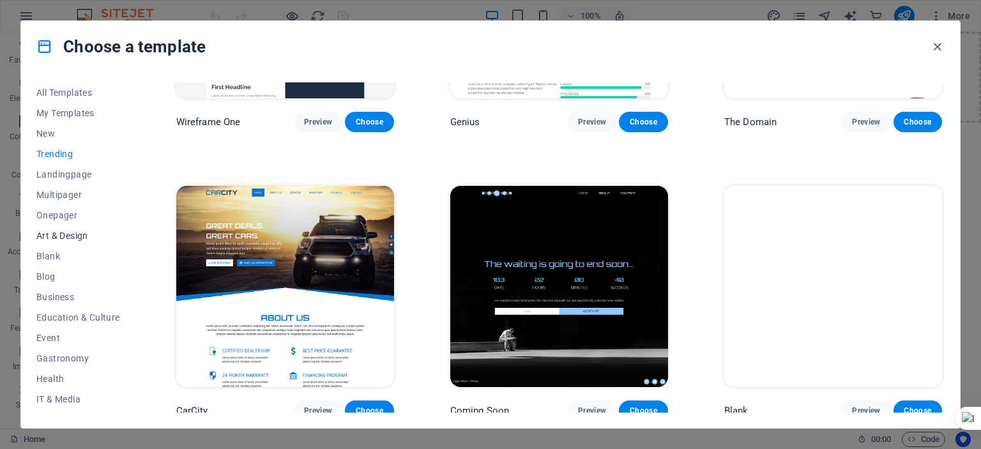
click at [79, 235] on span "Art & Design" at bounding box center [78, 236] width 84 height 10
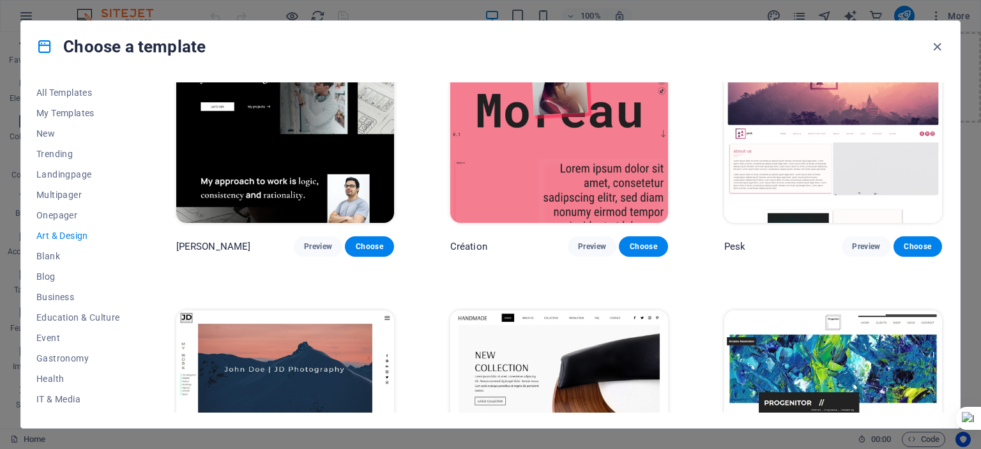
scroll to position [0, 0]
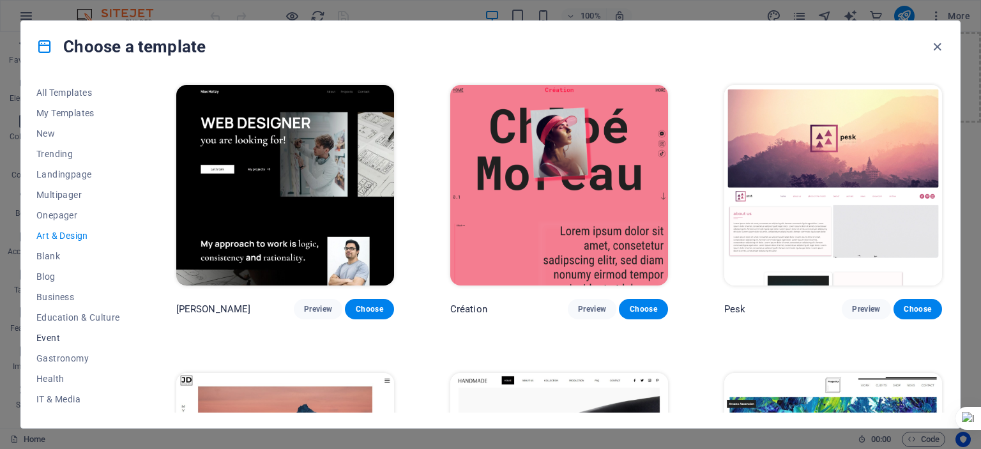
click at [51, 342] on span "Event" at bounding box center [78, 338] width 84 height 10
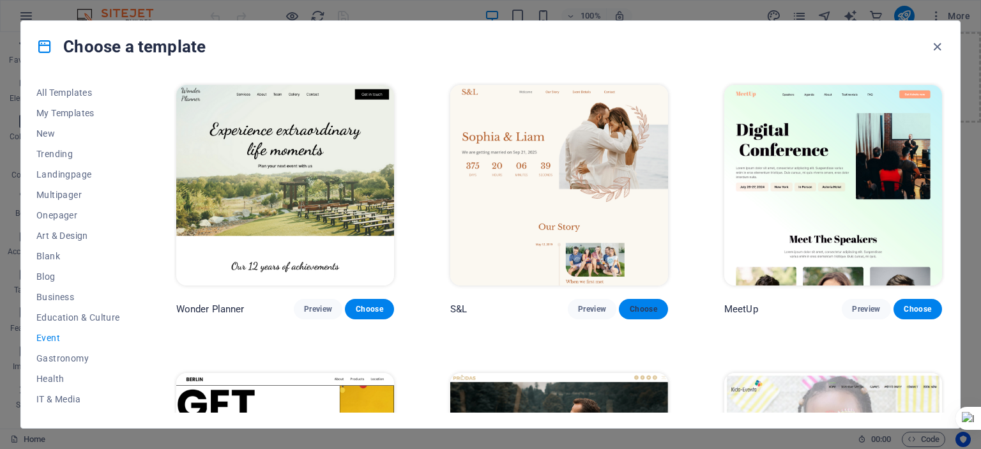
click at [645, 305] on span "Choose" at bounding box center [643, 309] width 28 height 10
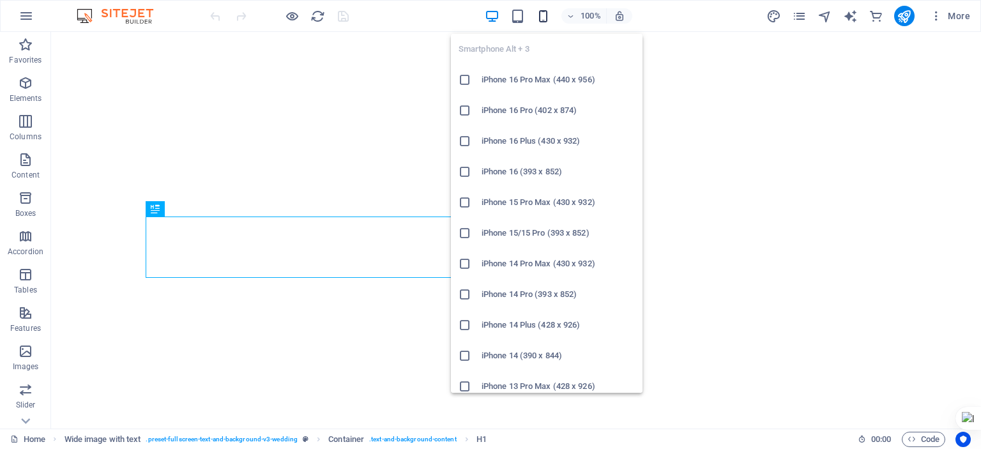
click at [538, 14] on icon "button" at bounding box center [543, 16] width 15 height 15
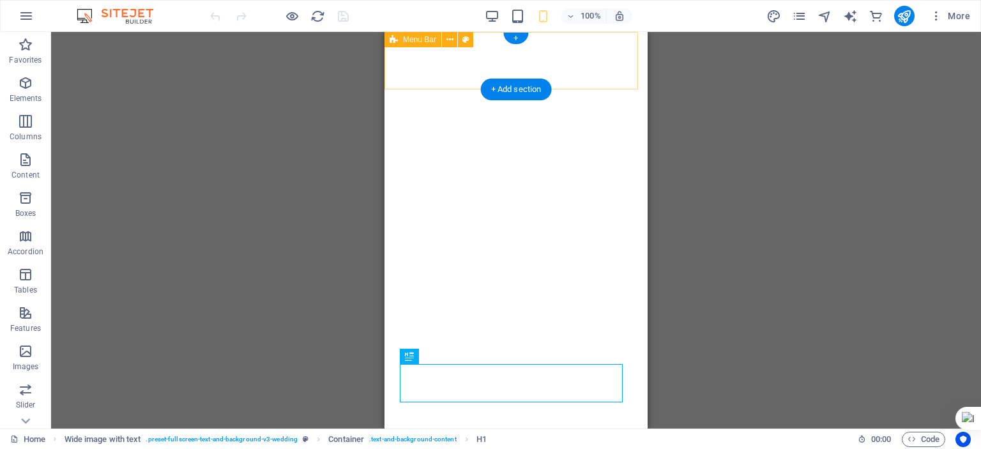
select select "header"
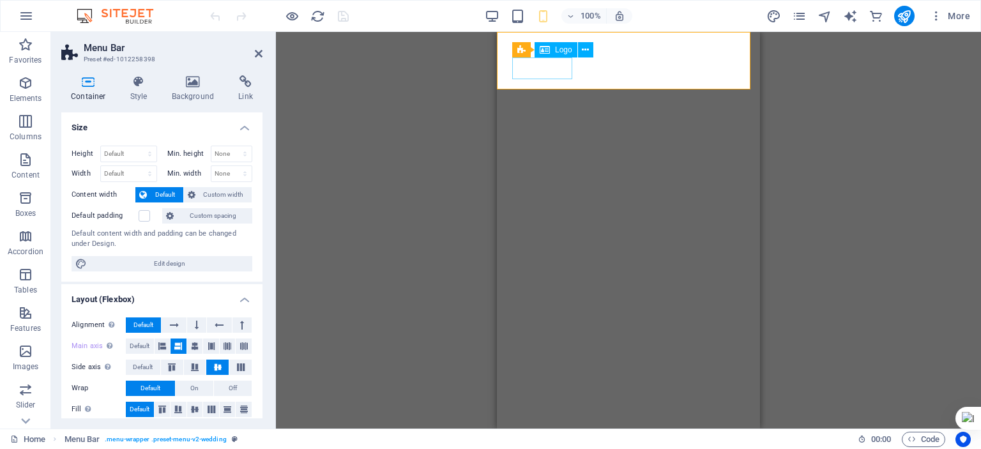
select select "px"
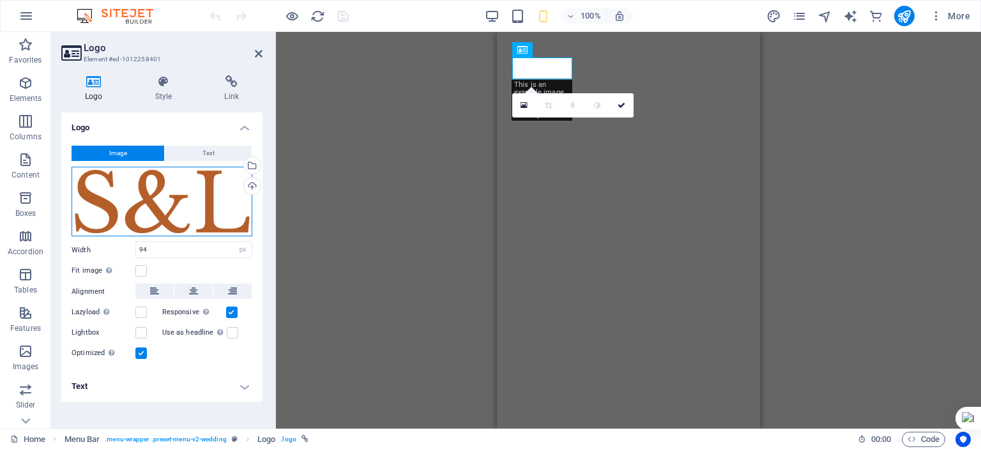
click at [212, 204] on div "Drag files here, click to choose files or select files from Files or our free s…" at bounding box center [162, 202] width 181 height 70
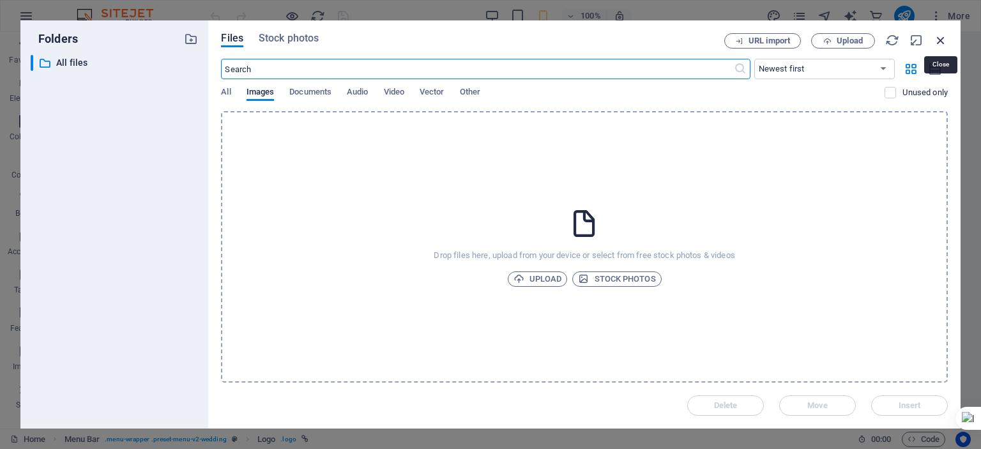
click at [945, 39] on icon "button" at bounding box center [941, 40] width 14 height 14
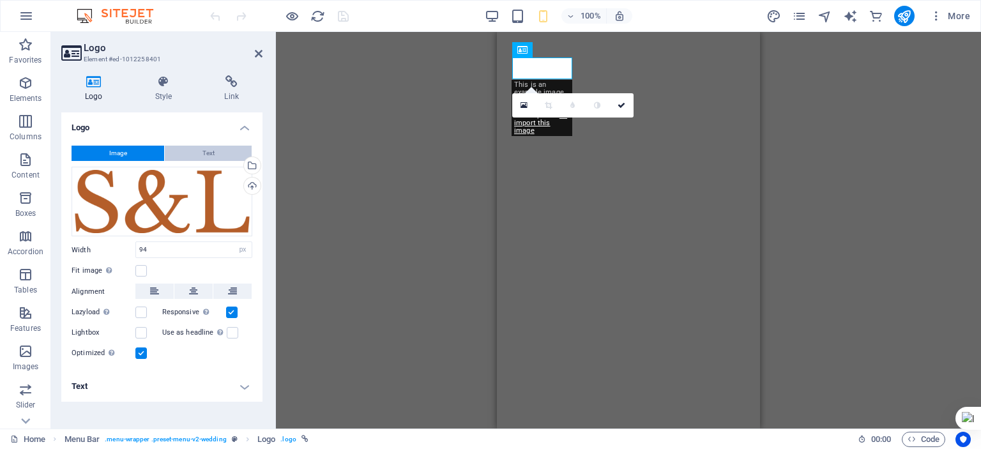
click at [218, 153] on button "Text" at bounding box center [208, 153] width 87 height 15
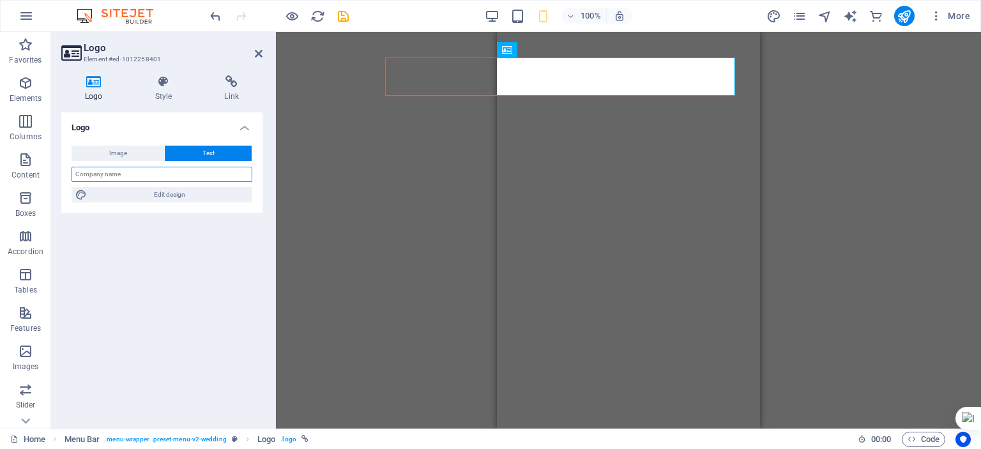
click at [137, 173] on input "text" at bounding box center [162, 174] width 181 height 15
type input "H"
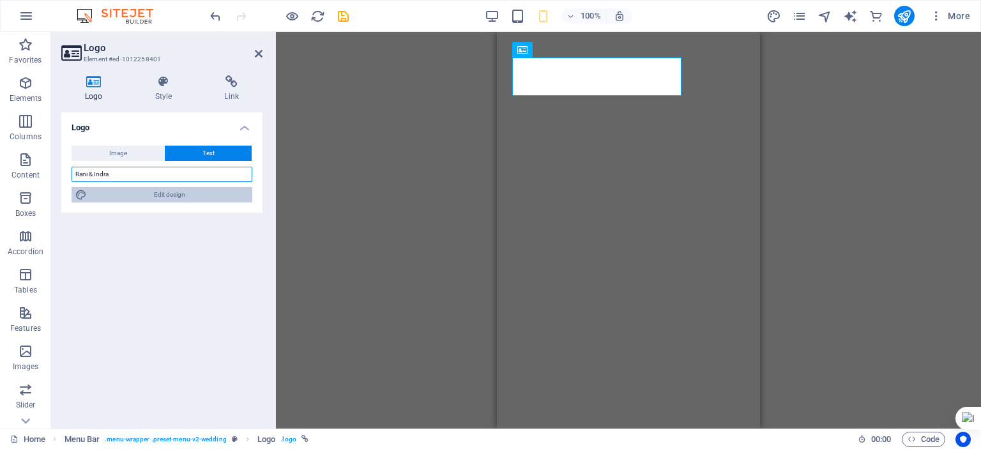
type input "Rani & Indra"
click at [163, 194] on span "Edit design" at bounding box center [170, 194] width 158 height 15
select select "px"
select select "400"
select select "px"
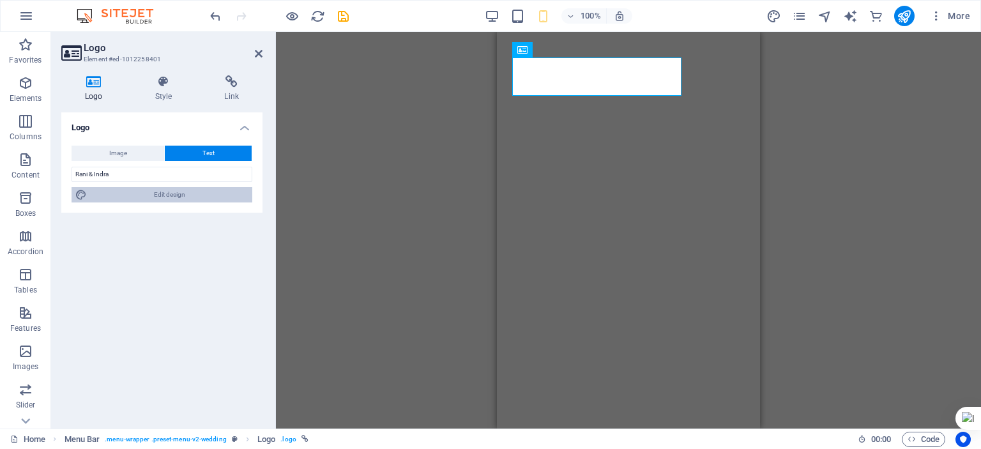
select select "rem"
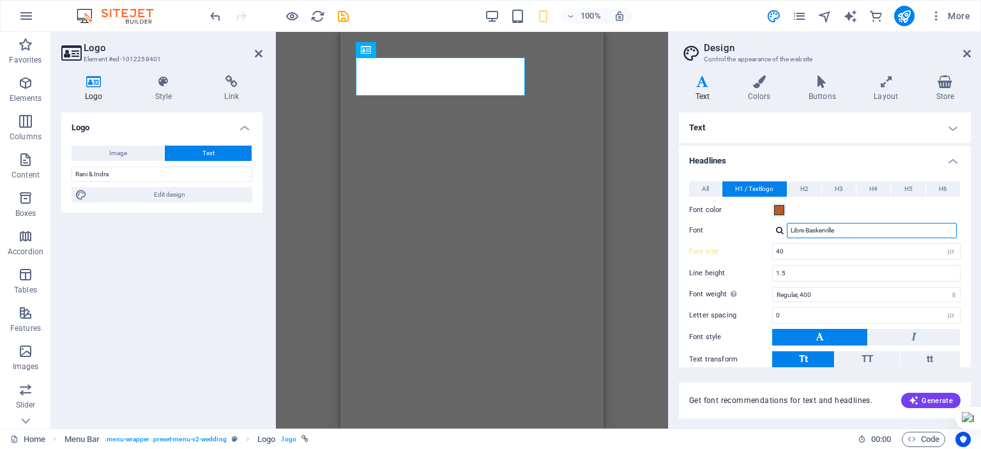
click at [807, 229] on input "Libre Baskerville" at bounding box center [872, 230] width 170 height 15
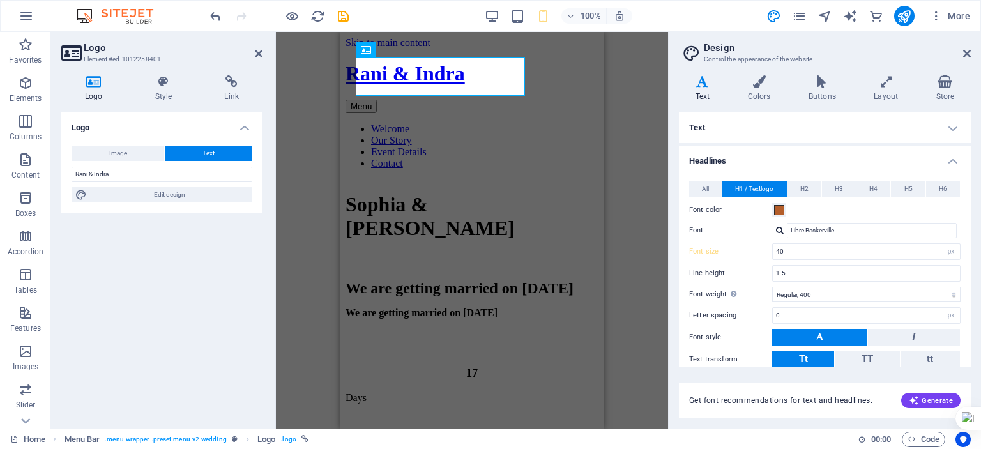
click at [777, 228] on div at bounding box center [780, 230] width 8 height 8
click at [820, 280] on div "Manage fonts →" at bounding box center [874, 281] width 169 height 16
select select "popularity"
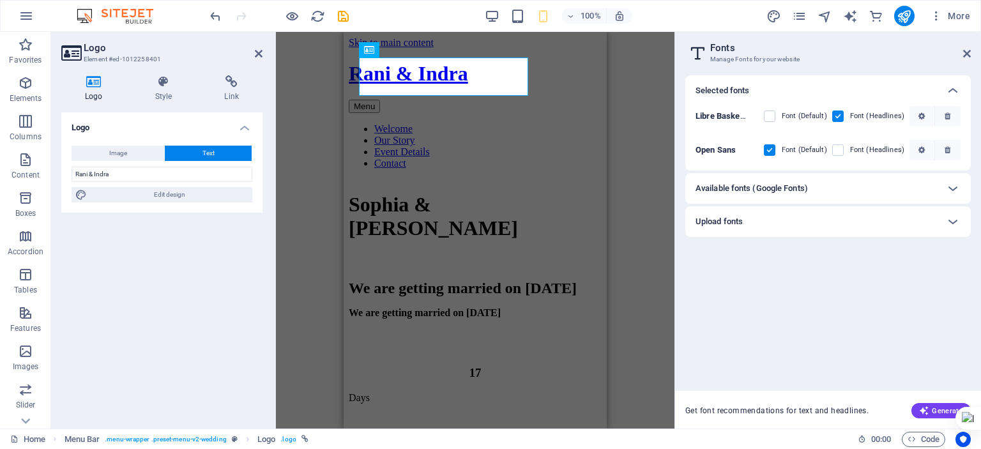
click at [924, 188] on div "Available fonts (Google Fonts)" at bounding box center [817, 188] width 242 height 15
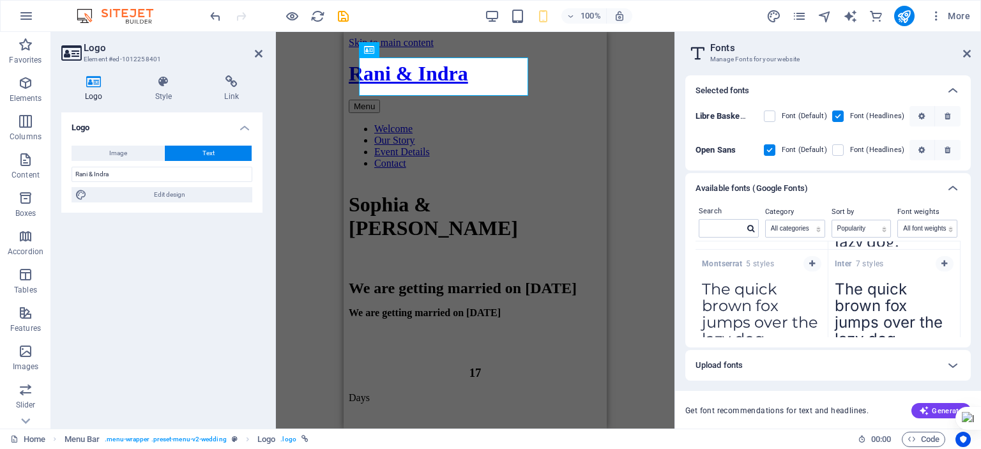
scroll to position [128, 0]
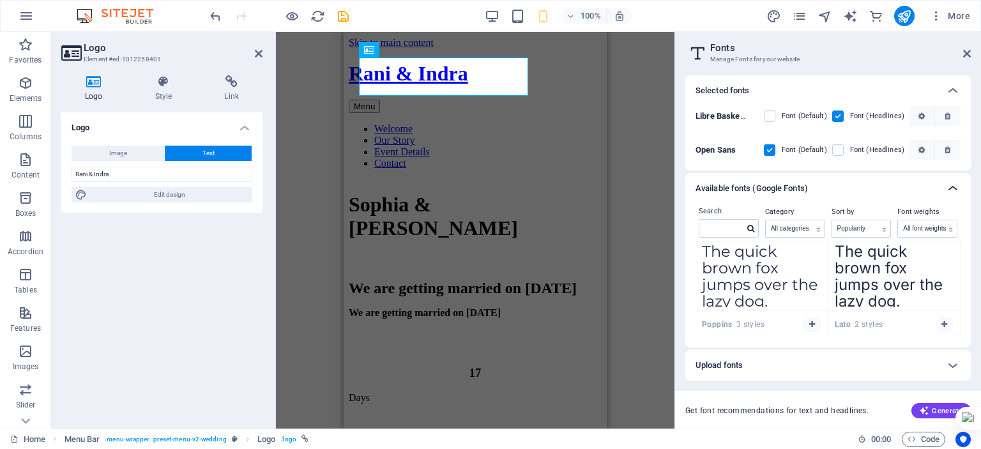
click at [951, 191] on icon at bounding box center [952, 188] width 15 height 15
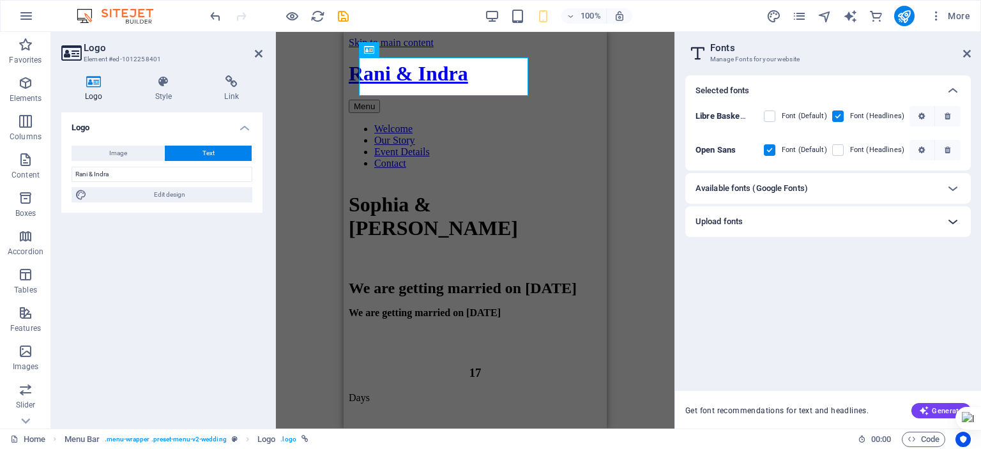
click at [940, 224] on div at bounding box center [953, 221] width 31 height 31
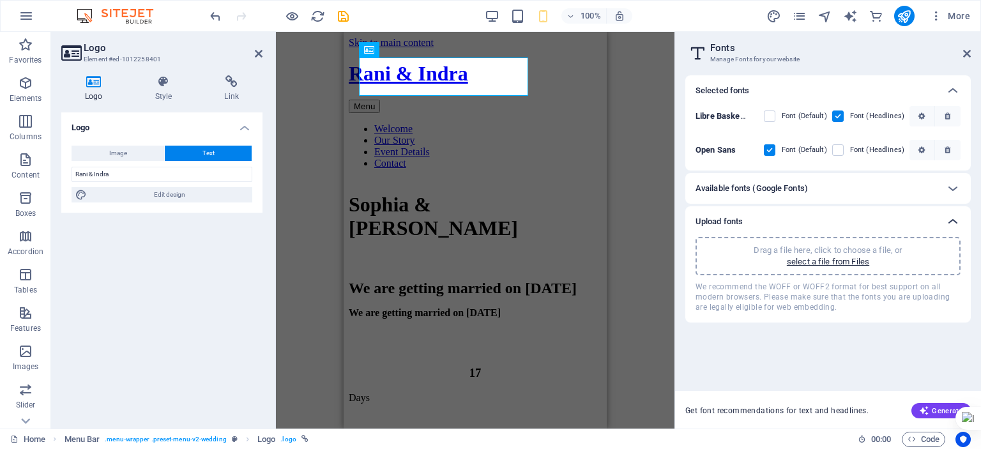
click at [945, 228] on div at bounding box center [953, 221] width 31 height 31
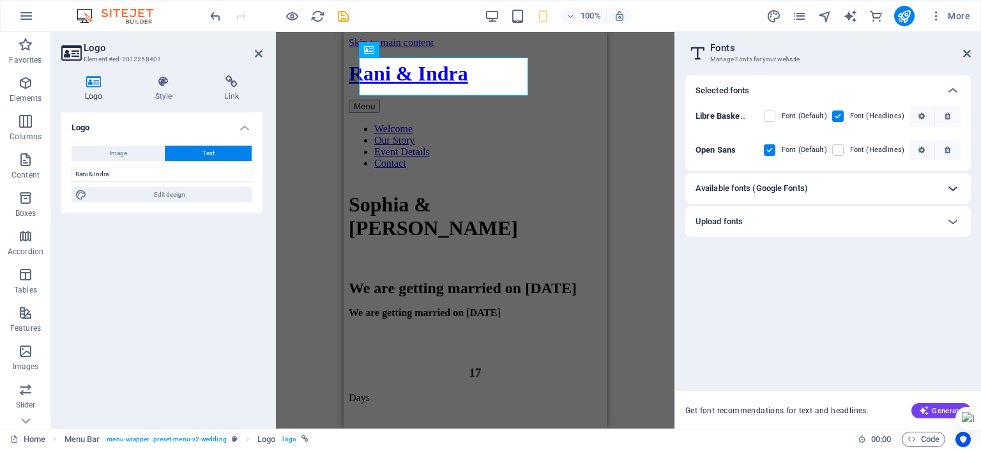
click at [952, 190] on icon at bounding box center [952, 188] width 15 height 15
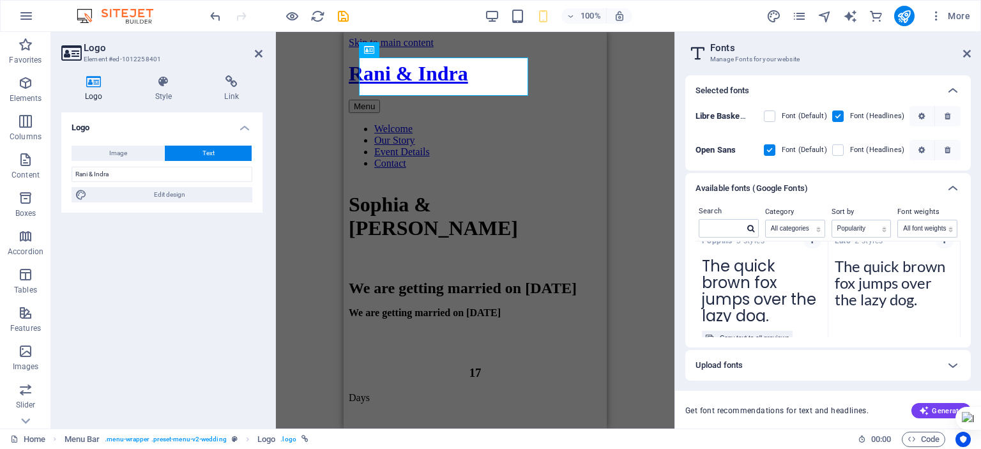
scroll to position [192, 0]
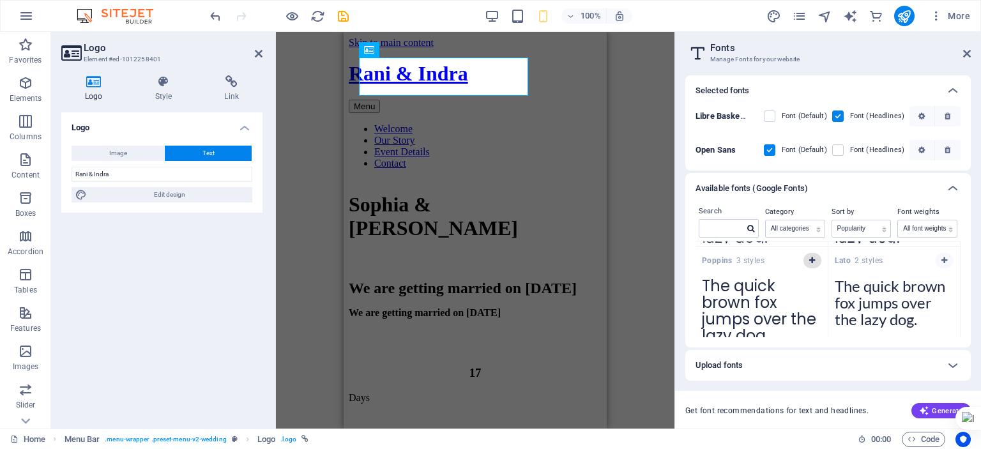
click at [812, 257] on icon "button" at bounding box center [812, 261] width 6 height 8
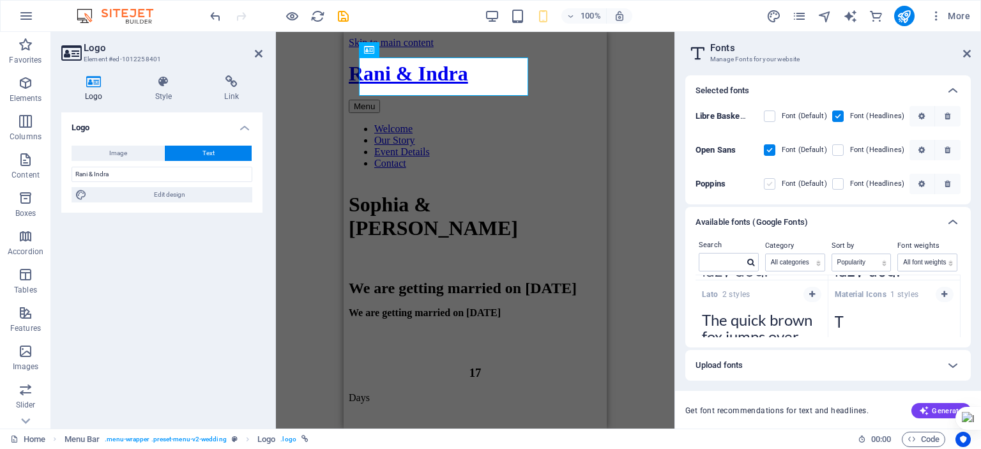
click at [770, 178] on label at bounding box center [769, 183] width 11 height 11
click at [0, 0] on input "checkbox" at bounding box center [0, 0] width 0 height 0
click at [834, 185] on label at bounding box center [837, 183] width 11 height 11
click at [0, 0] on input "checkbox" at bounding box center [0, 0] width 0 height 0
click at [836, 121] on label at bounding box center [837, 116] width 11 height 11
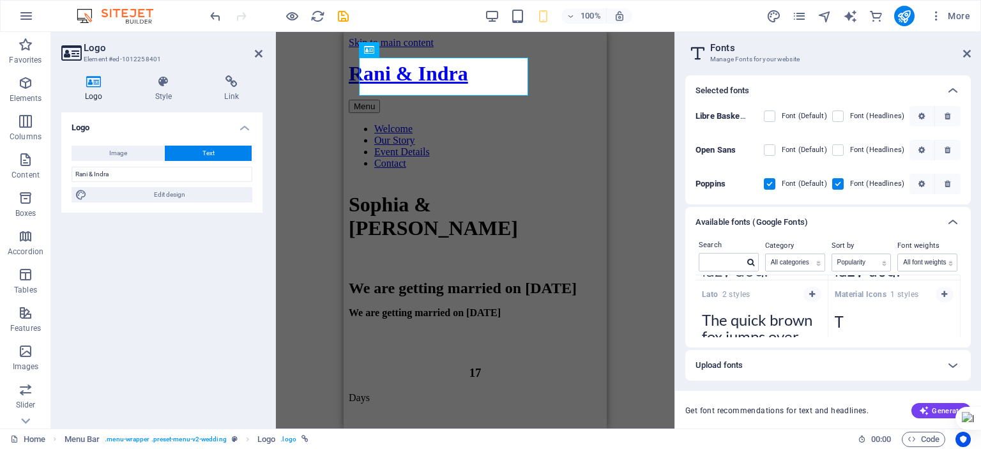
click at [0, 0] on Baskerville "checkbox" at bounding box center [0, 0] width 0 height 0
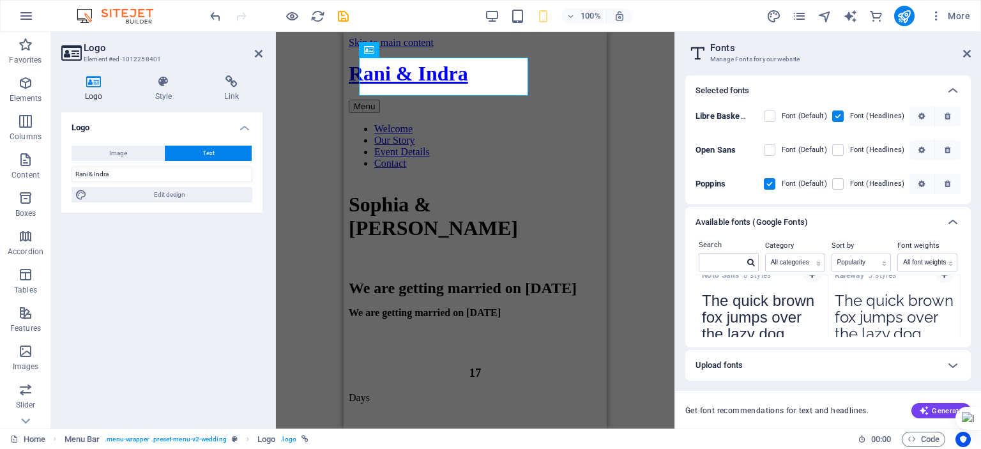
scroll to position [443, 0]
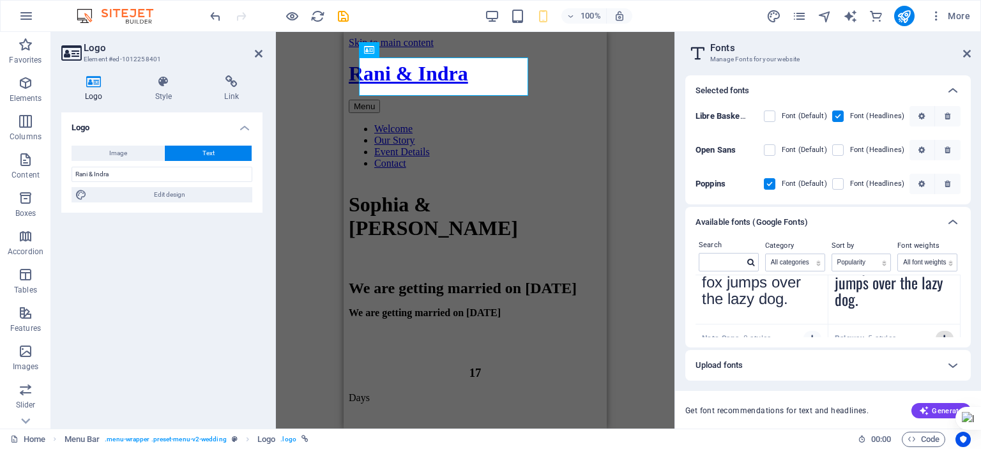
click at [941, 332] on button "button" at bounding box center [945, 338] width 18 height 15
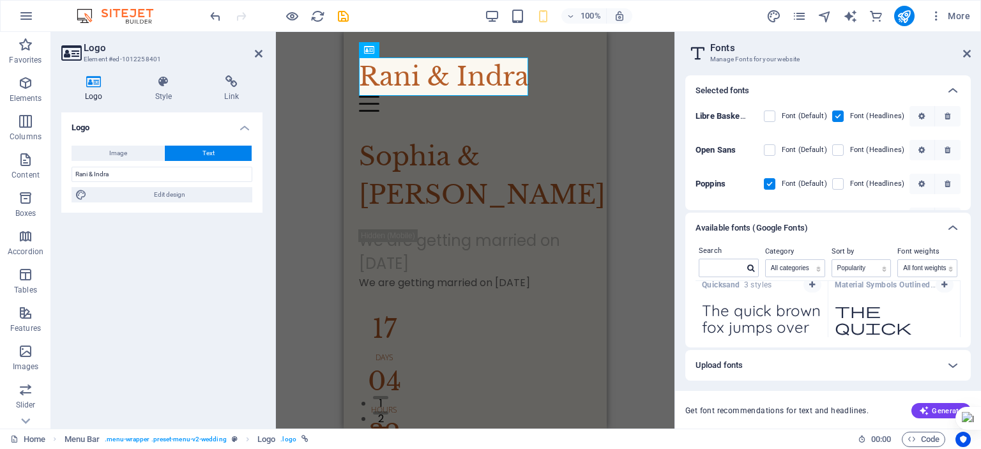
scroll to position [1170, 0]
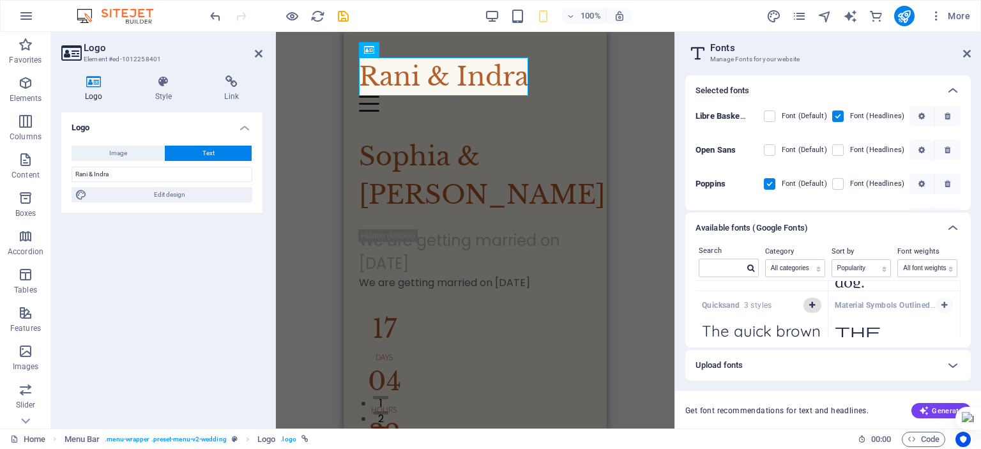
click at [813, 305] on icon "button" at bounding box center [812, 306] width 6 height 8
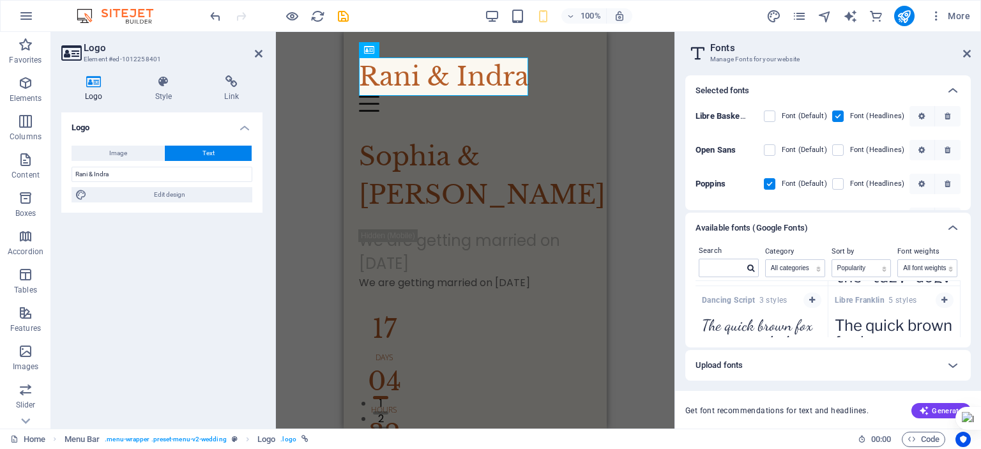
scroll to position [2444, 0]
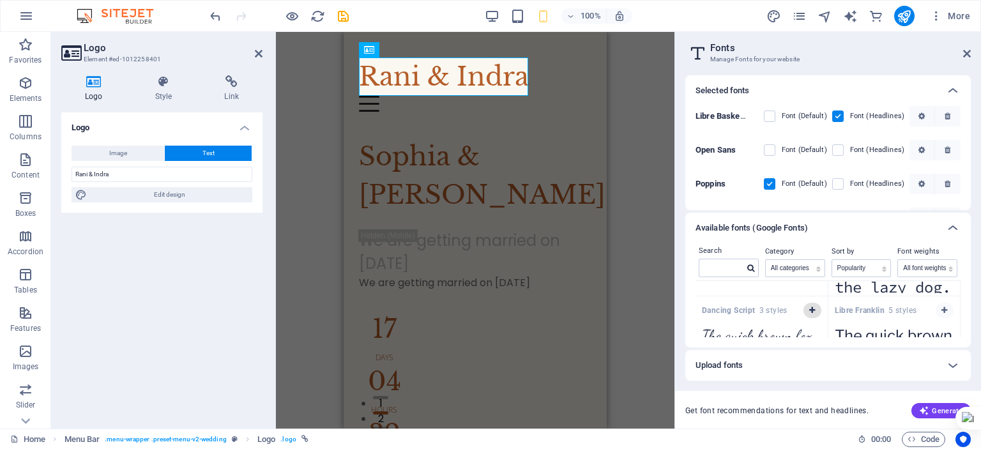
click at [809, 307] on icon "button" at bounding box center [812, 311] width 6 height 8
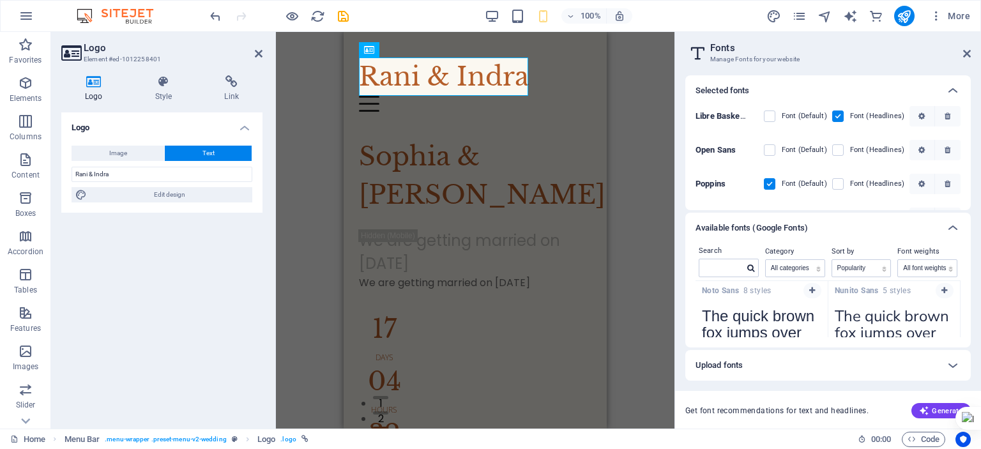
scroll to position [617, 0]
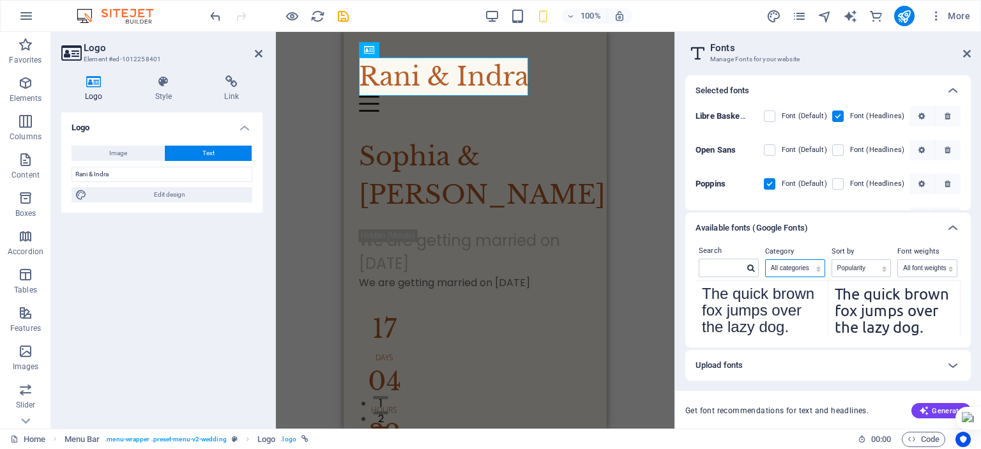
click at [809, 268] on select "All categories serif display monospace sans-serif handwriting" at bounding box center [795, 268] width 59 height 17
select select "handwriting"
click at [766, 260] on select "All categories serif display monospace sans-serif handwriting" at bounding box center [795, 268] width 59 height 17
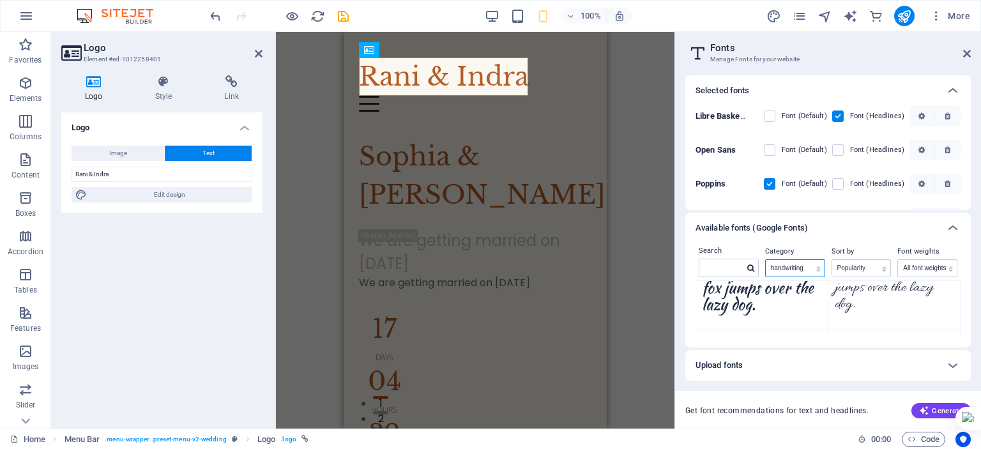
scroll to position [681, 0]
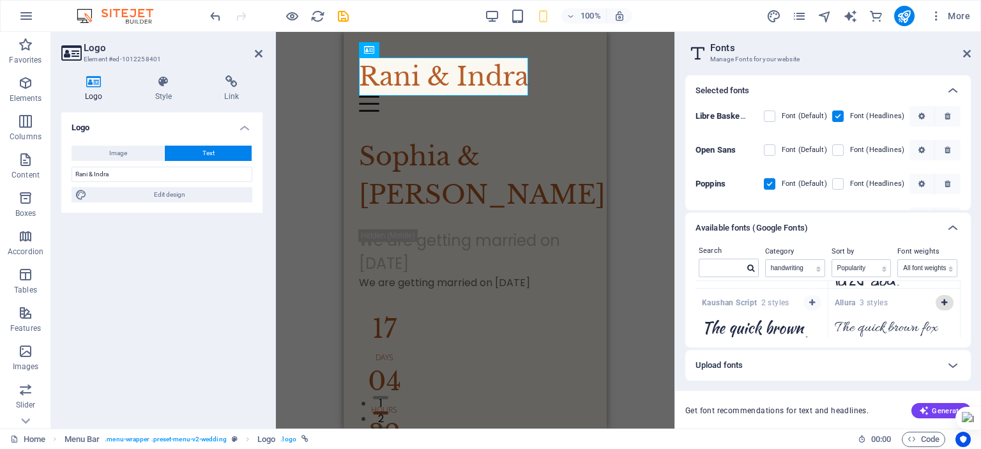
click at [941, 309] on button "button" at bounding box center [945, 302] width 18 height 15
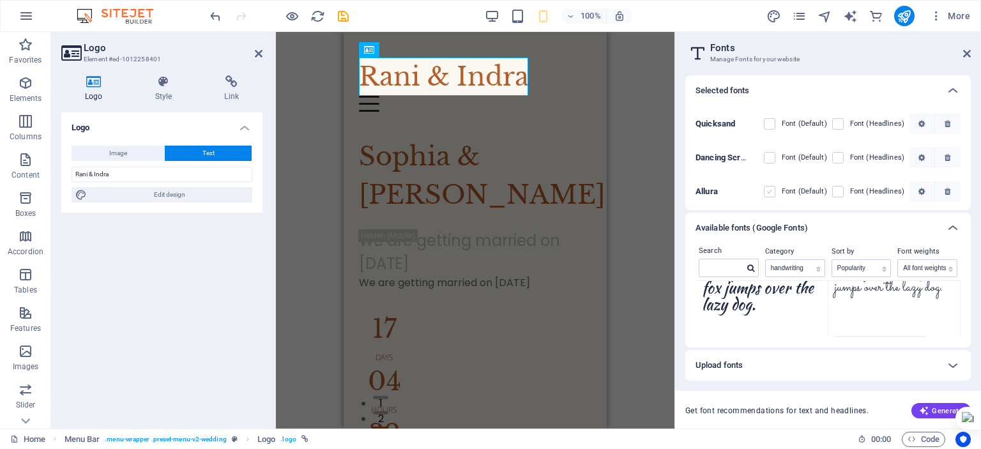
scroll to position [128, 0]
click at [772, 193] on label at bounding box center [769, 190] width 11 height 11
click at [0, 0] on input "checkbox" at bounding box center [0, 0] width 0 height 0
click at [839, 188] on label at bounding box center [837, 190] width 11 height 11
click at [0, 0] on input "checkbox" at bounding box center [0, 0] width 0 height 0
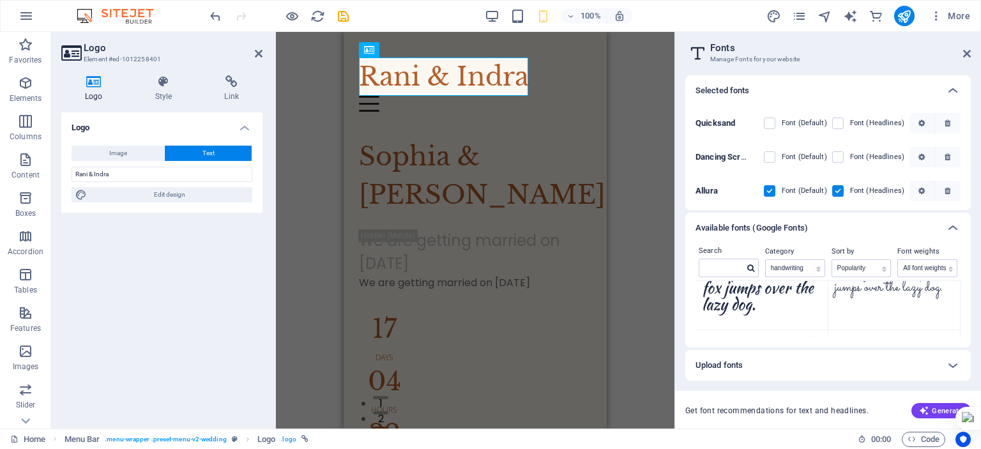
click at [415, 76] on div "Rani & Indra" at bounding box center [475, 76] width 233 height 38
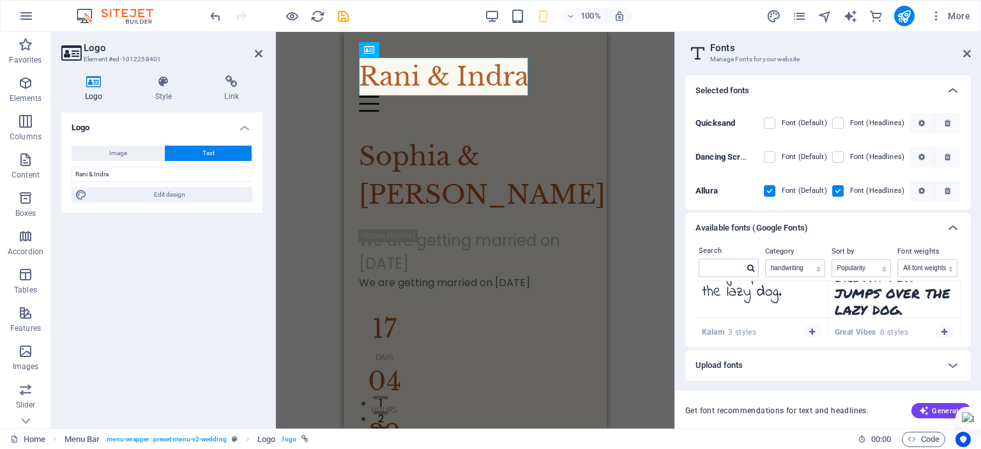
scroll to position [202, 0]
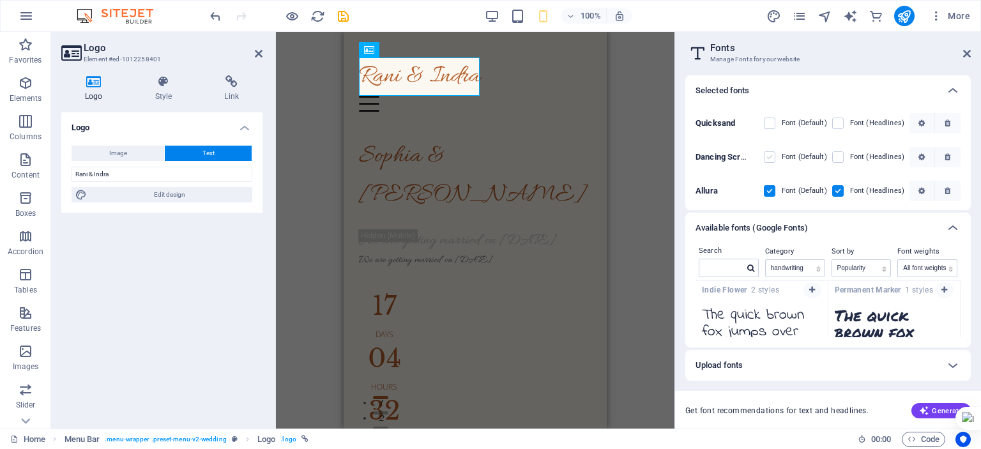
click at [769, 157] on label at bounding box center [769, 156] width 11 height 11
click at [0, 0] on Script "checkbox" at bounding box center [0, 0] width 0 height 0
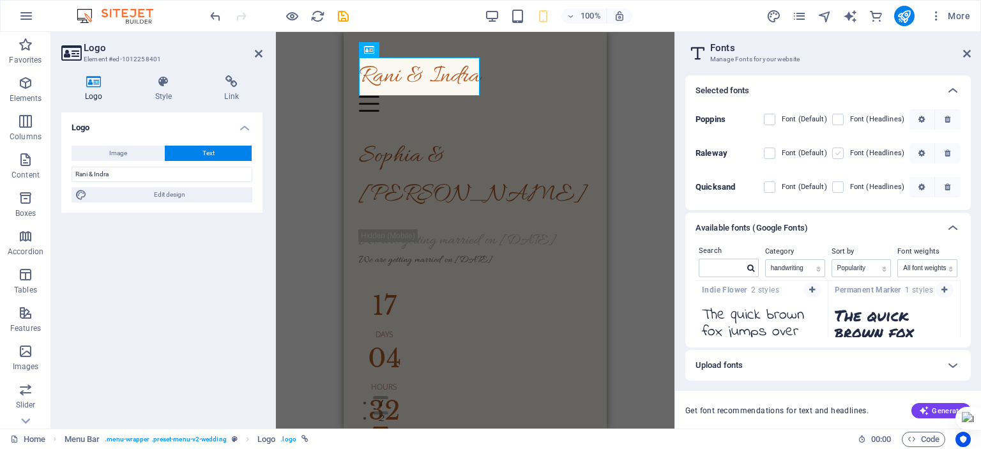
click at [840, 148] on label at bounding box center [837, 153] width 11 height 11
click at [0, 0] on input "checkbox" at bounding box center [0, 0] width 0 height 0
click at [770, 181] on label at bounding box center [769, 183] width 11 height 11
click at [0, 0] on input "checkbox" at bounding box center [0, 0] width 0 height 0
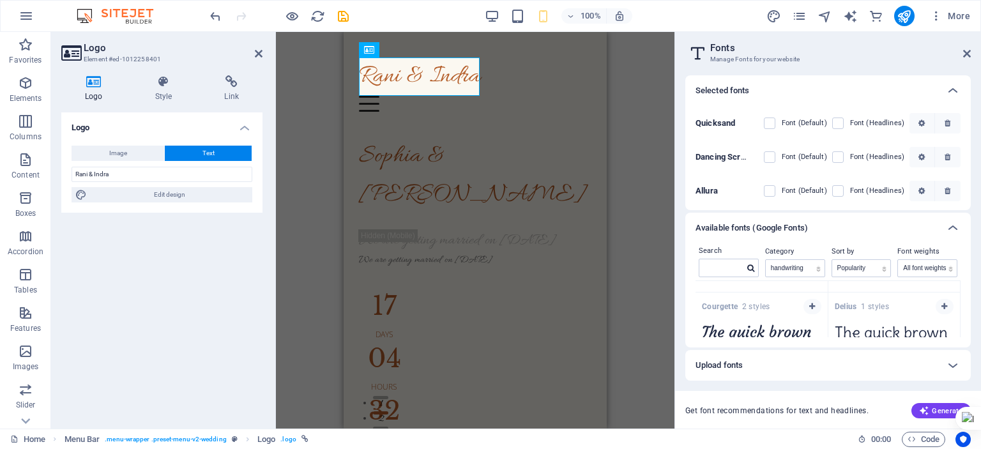
scroll to position [570, 0]
click at [820, 372] on div "Upload fonts" at bounding box center [817, 365] width 242 height 15
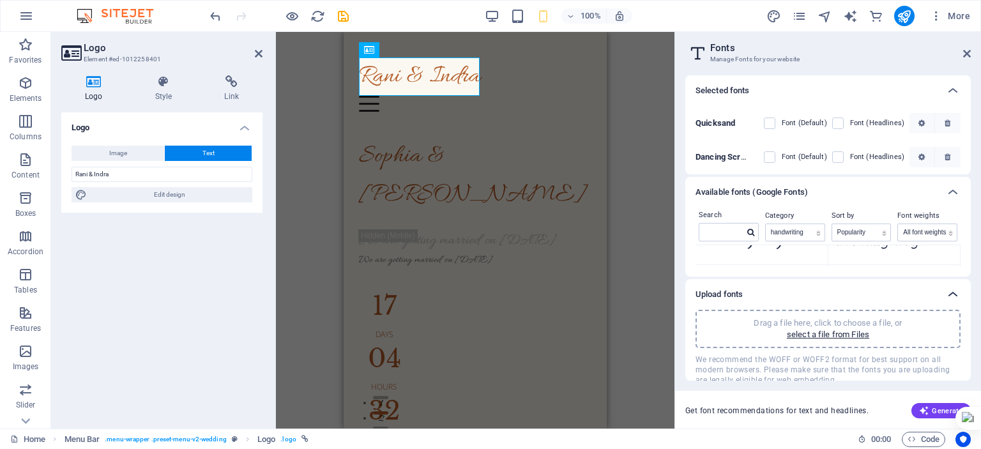
click at [952, 295] on icon at bounding box center [952, 294] width 15 height 15
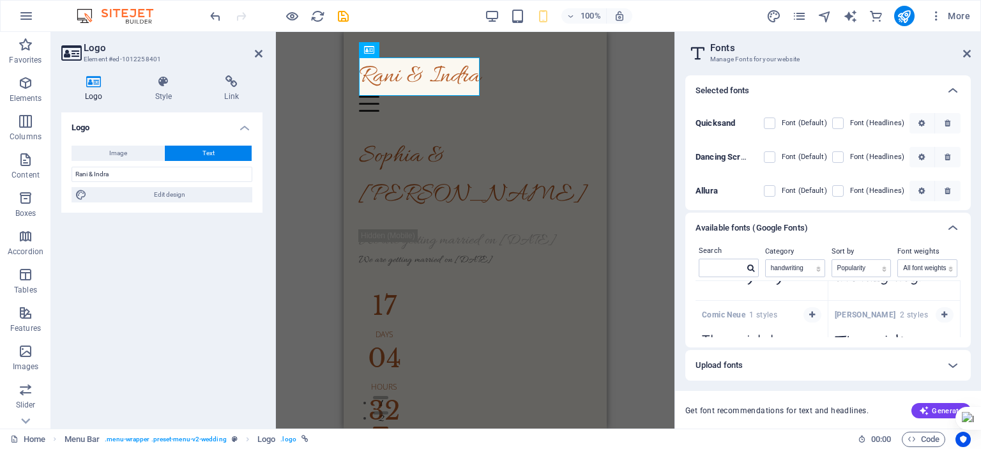
click at [962, 53] on h2 "Fonts" at bounding box center [840, 47] width 261 height 11
click at [965, 53] on icon at bounding box center [967, 54] width 8 height 10
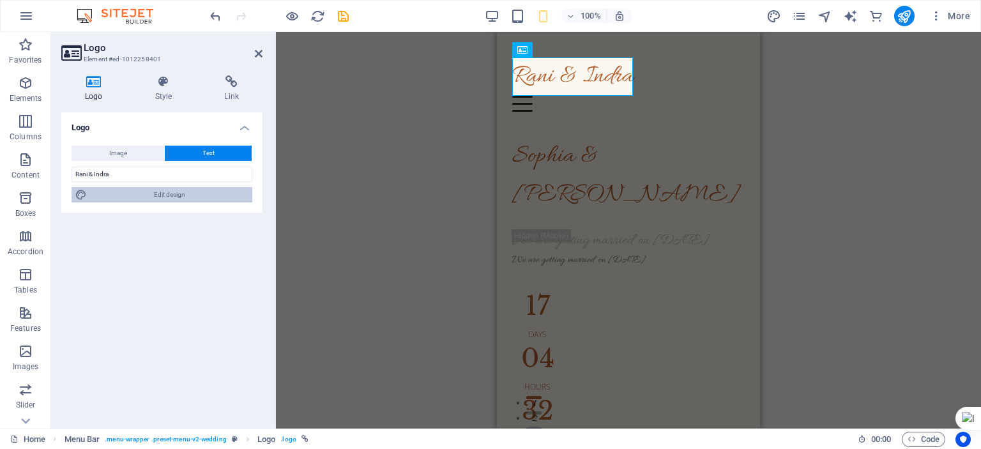
click at [187, 195] on span "Edit design" at bounding box center [170, 194] width 158 height 15
select select "px"
select select "300"
select select "px"
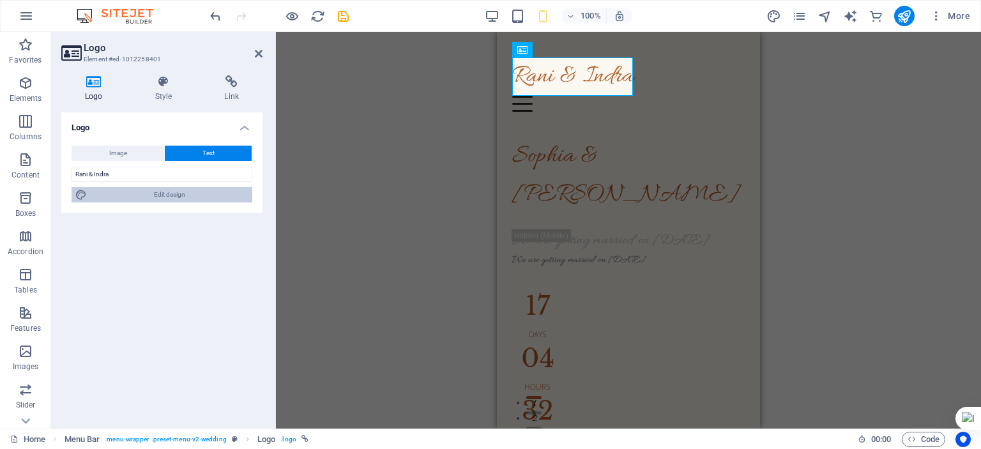
select select "400"
select select "px"
select select "rem"
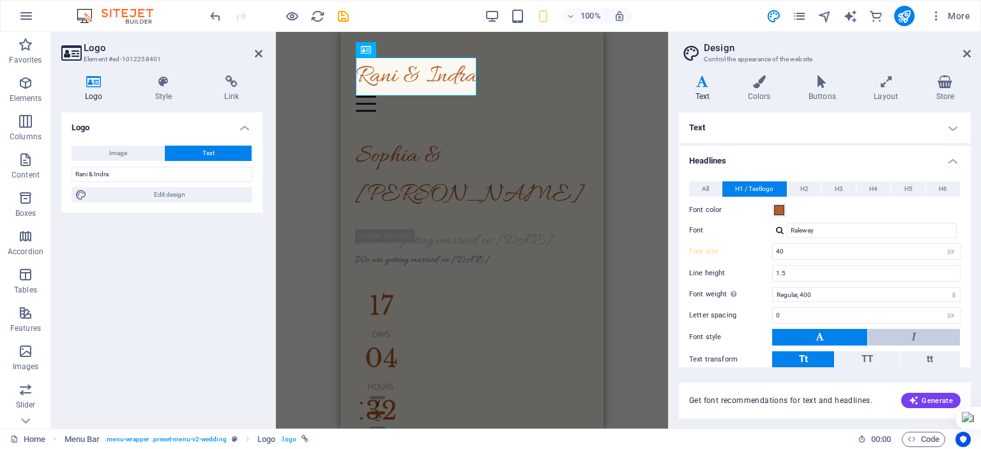
click at [880, 337] on button at bounding box center [914, 337] width 92 height 17
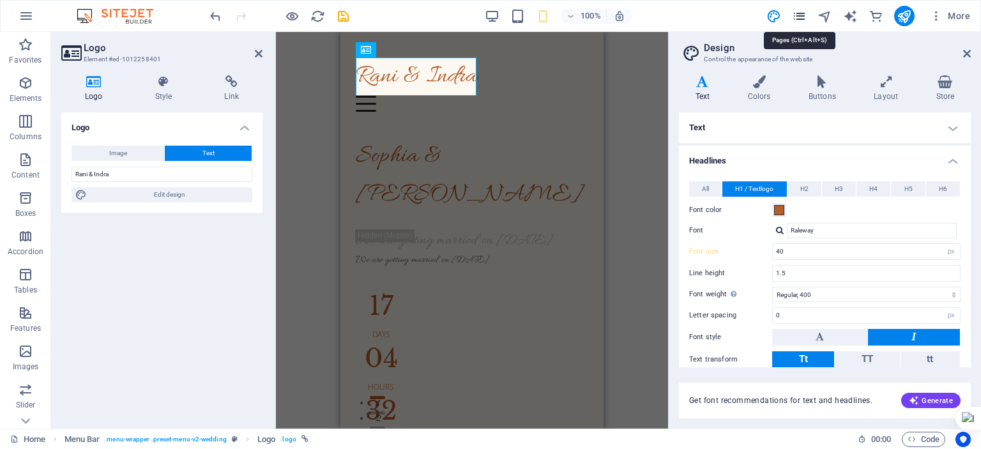
click at [801, 14] on icon "pages" at bounding box center [799, 16] width 15 height 15
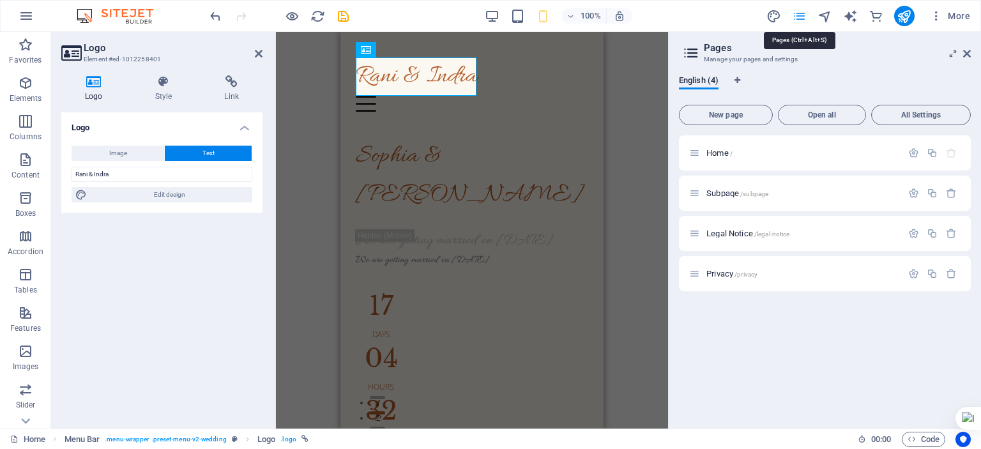
click at [801, 14] on icon "pages" at bounding box center [799, 16] width 15 height 15
click at [772, 19] on icon "design" at bounding box center [774, 16] width 15 height 15
select select "px"
select select "400"
select select "px"
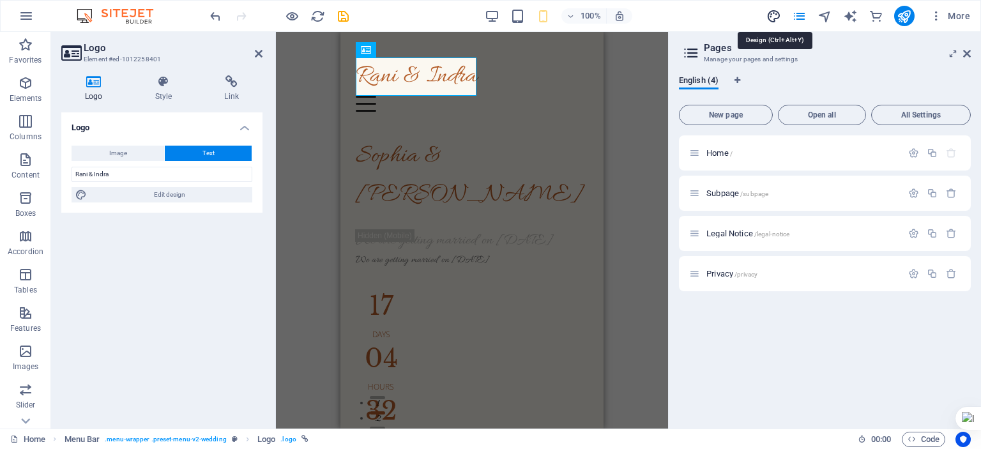
select select "rem"
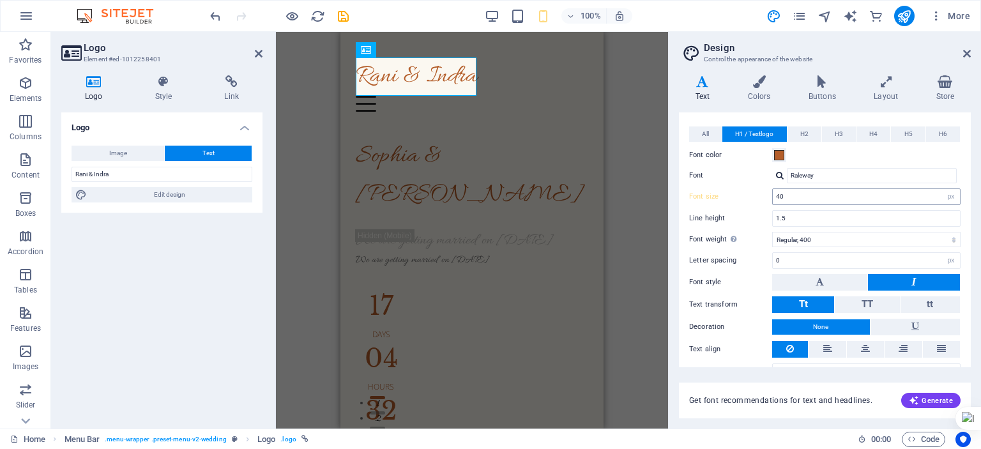
scroll to position [77, 0]
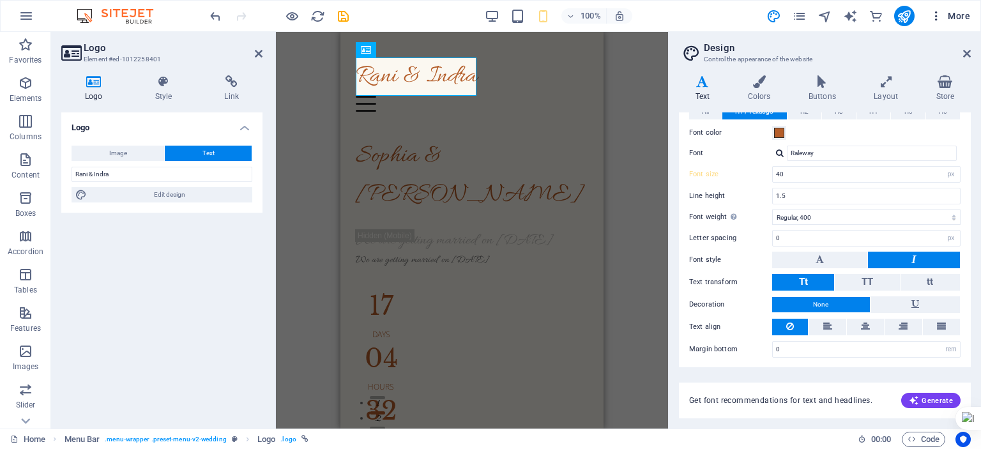
click at [935, 17] on icon "button" at bounding box center [936, 16] width 13 height 13
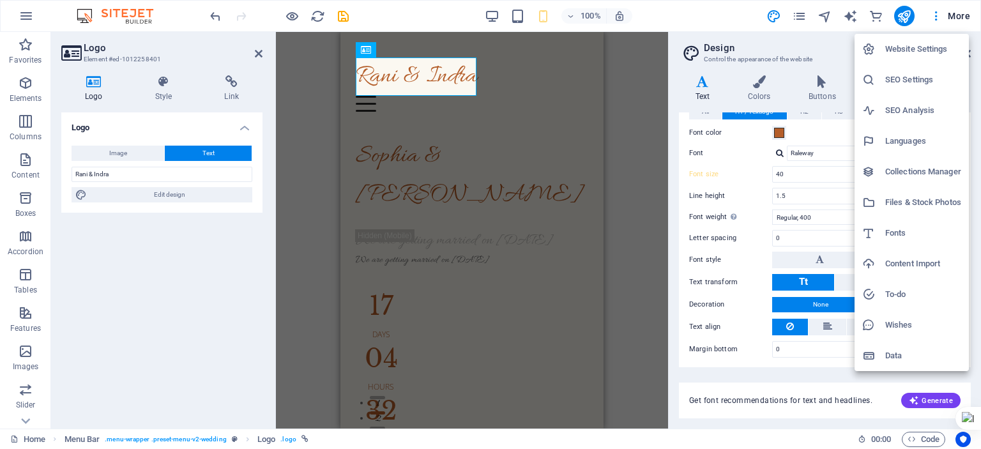
click at [917, 45] on h6 "Website Settings" at bounding box center [923, 49] width 76 height 15
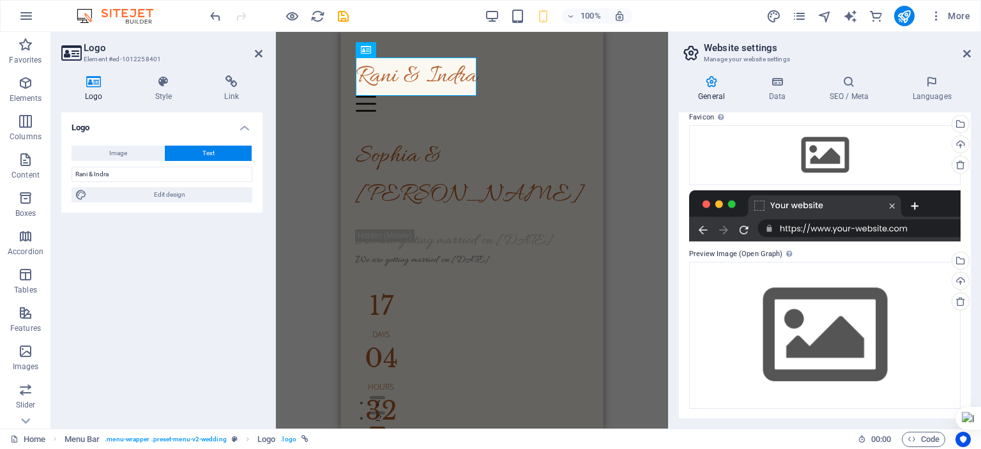
scroll to position [0, 0]
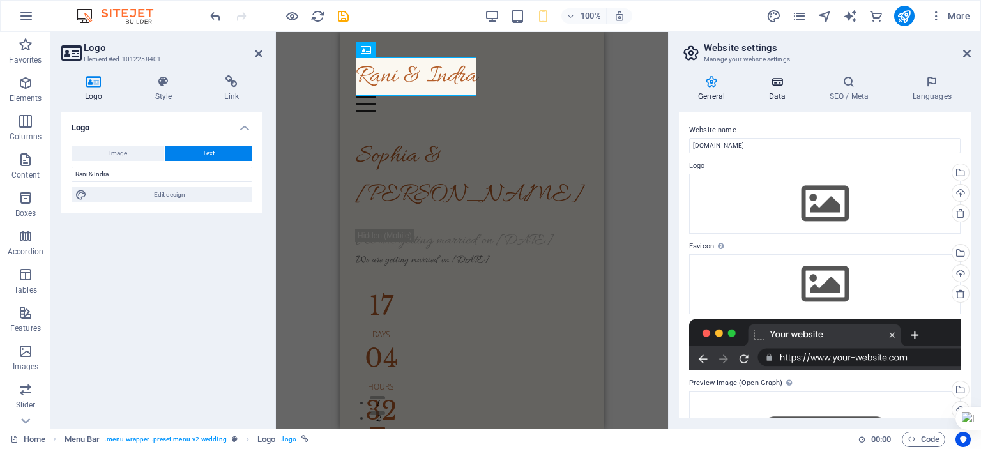
click at [788, 88] on icon at bounding box center [777, 81] width 56 height 13
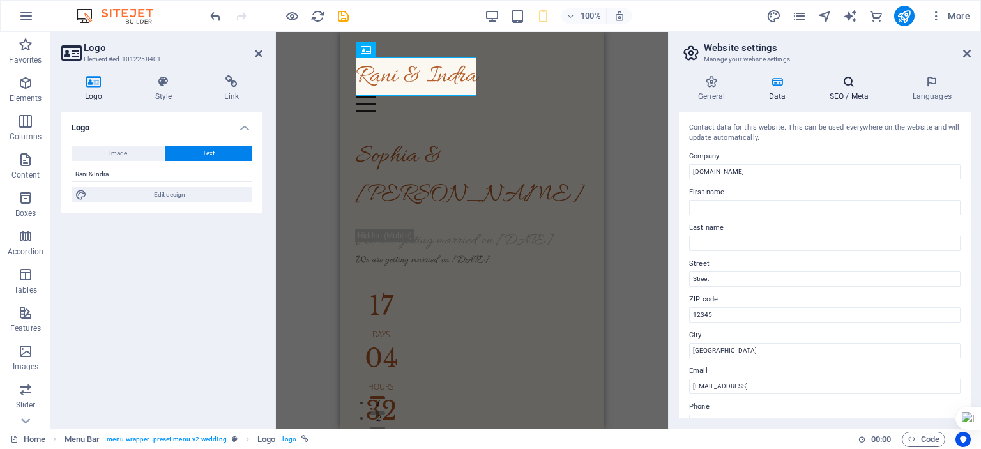
click at [834, 100] on h4 "SEO / Meta" at bounding box center [851, 88] width 83 height 27
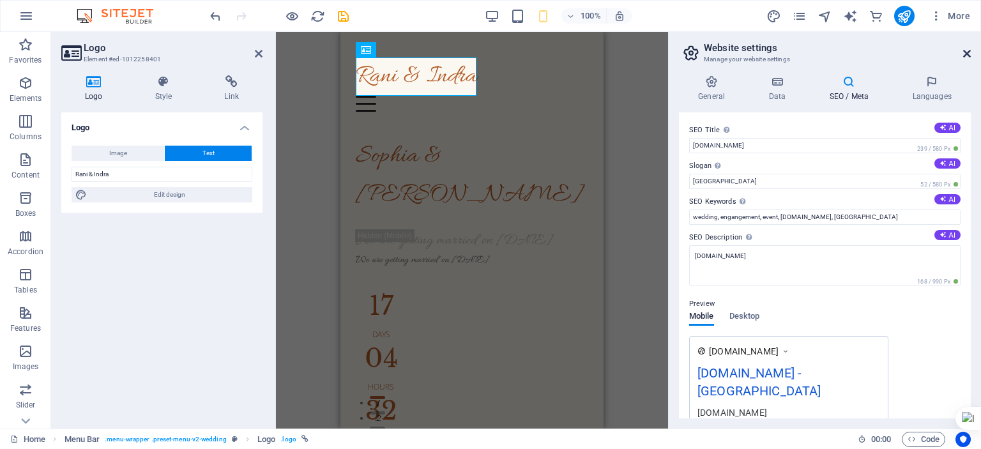
click at [963, 57] on icon at bounding box center [967, 54] width 8 height 10
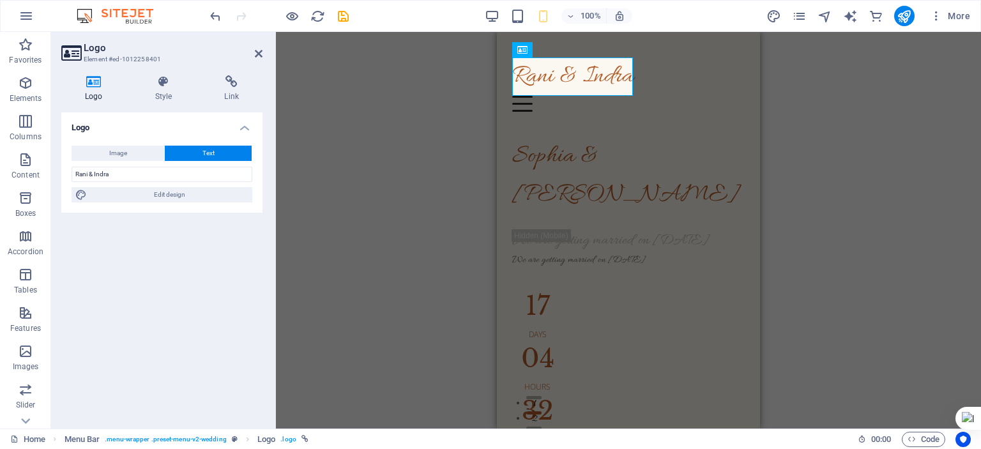
click at [455, 233] on div "H1 Wide image with text Container Image Wide image with text Container Menu Bar…" at bounding box center [628, 230] width 705 height 397
click at [155, 89] on h4 "Style" at bounding box center [167, 88] width 70 height 27
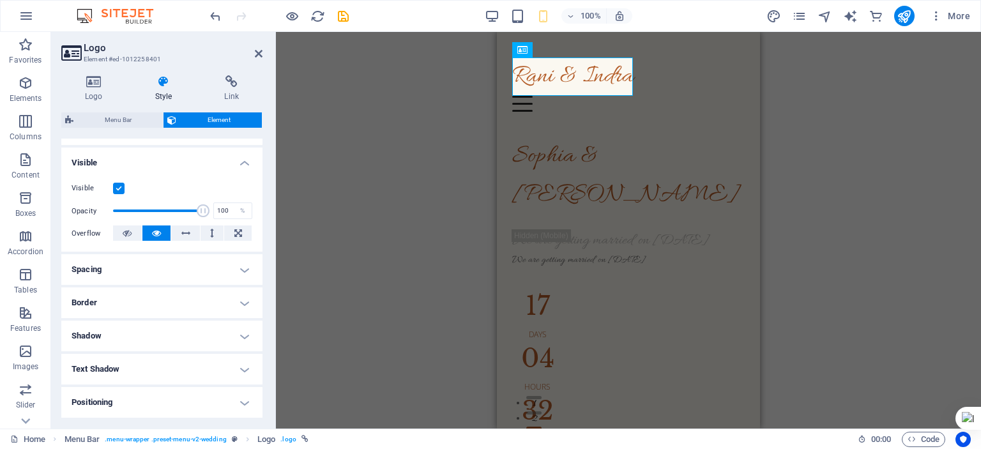
scroll to position [192, 0]
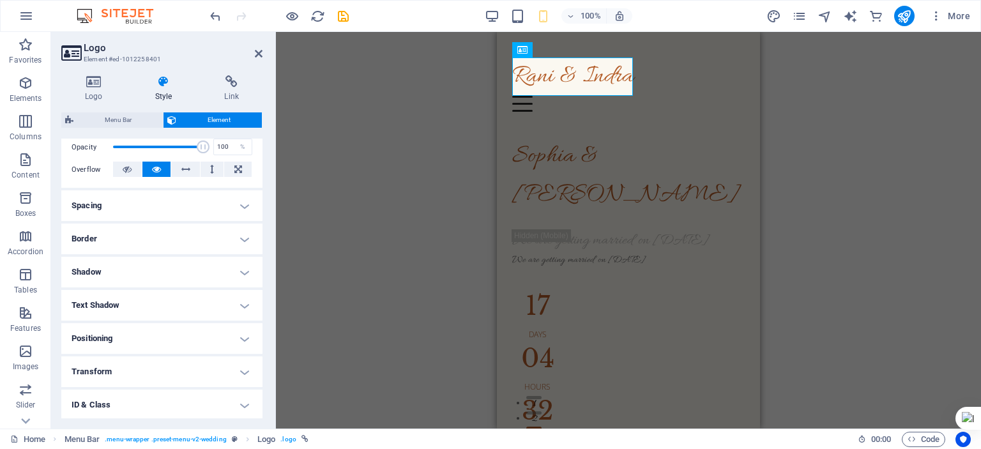
click at [838, 134] on div "H1 Wide image with text Container Image Wide image with text Container Menu Bar…" at bounding box center [628, 230] width 705 height 397
click at [716, 61] on icon at bounding box center [719, 60] width 7 height 13
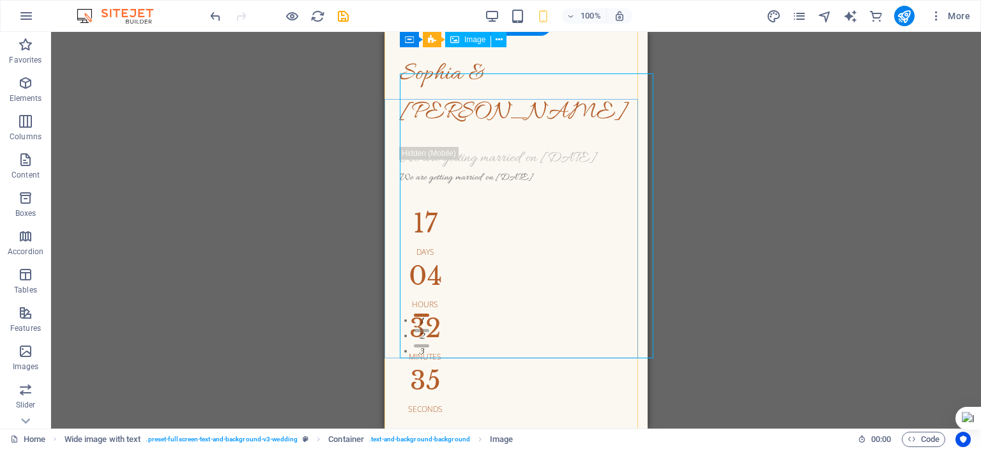
scroll to position [0, 0]
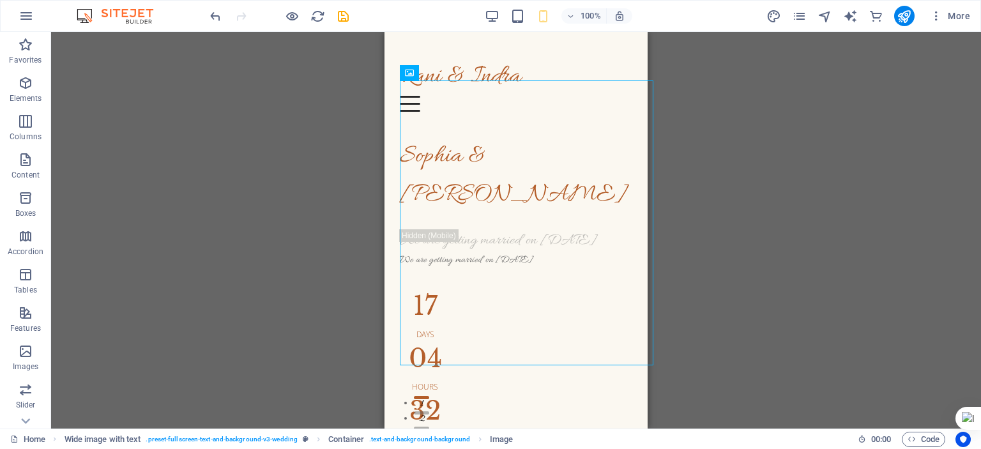
click at [854, 291] on div "Container H1 Wide image with text Container Image Wide image with text Containe…" at bounding box center [516, 230] width 930 height 397
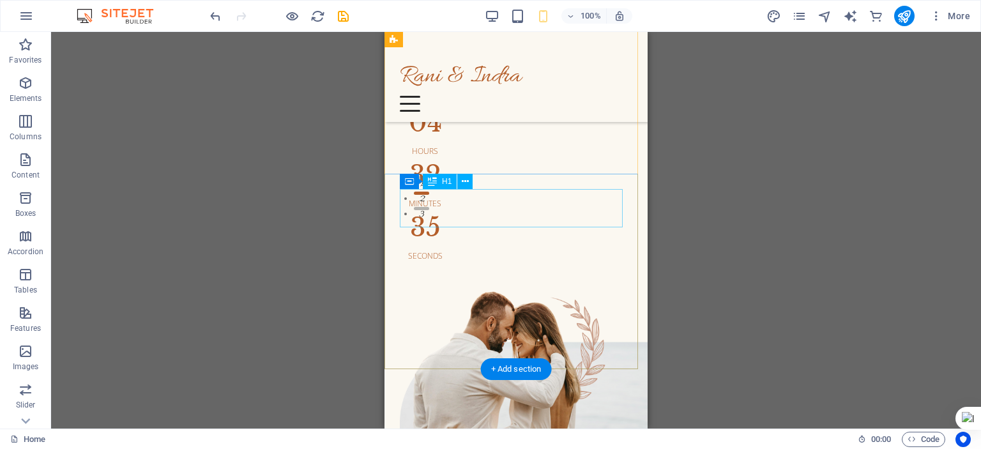
scroll to position [192, 0]
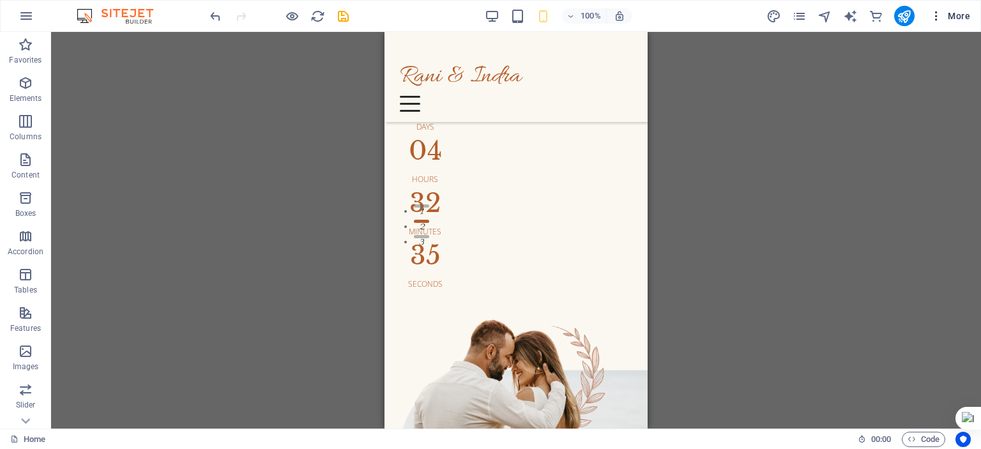
click at [938, 21] on icon "button" at bounding box center [936, 16] width 13 height 13
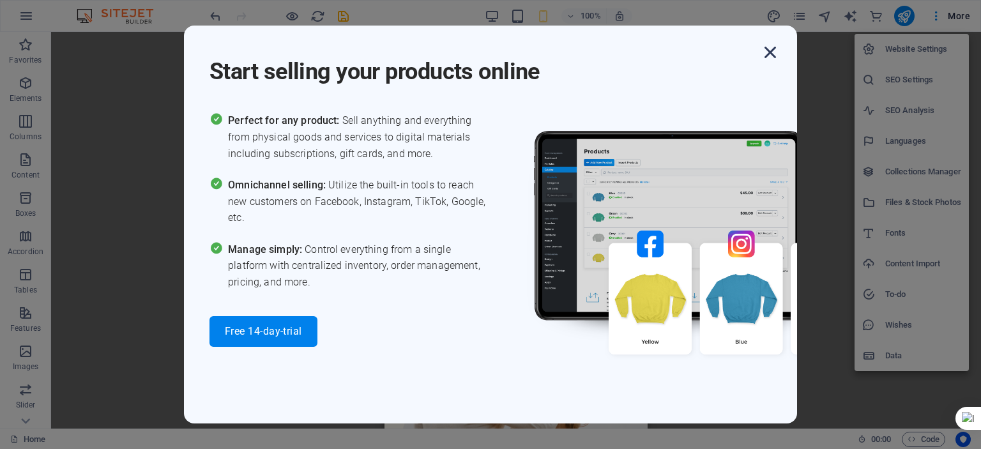
click at [769, 52] on icon "button" at bounding box center [770, 52] width 23 height 23
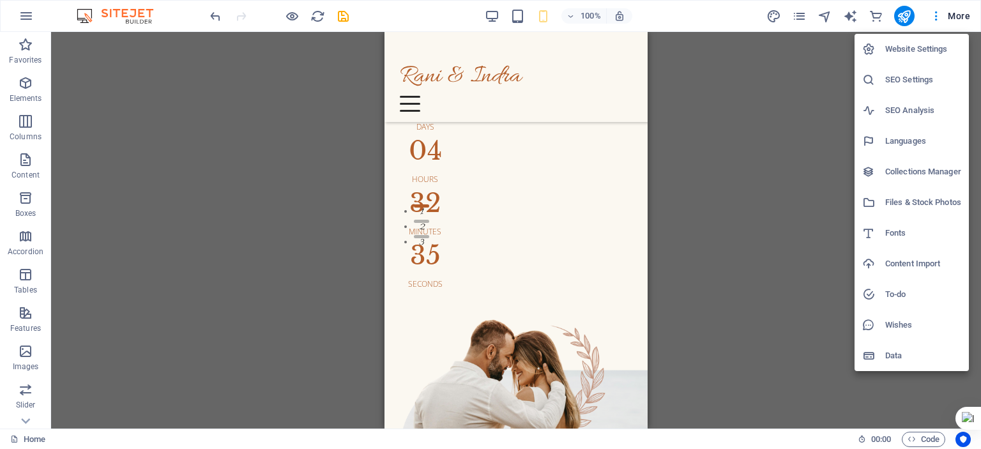
click at [938, 15] on div at bounding box center [490, 224] width 981 height 449
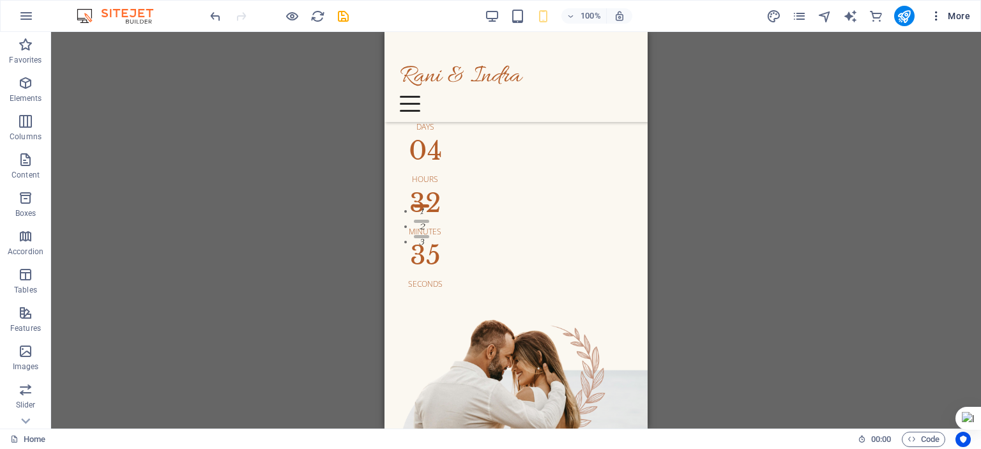
click at [933, 15] on icon "button" at bounding box center [936, 16] width 13 height 13
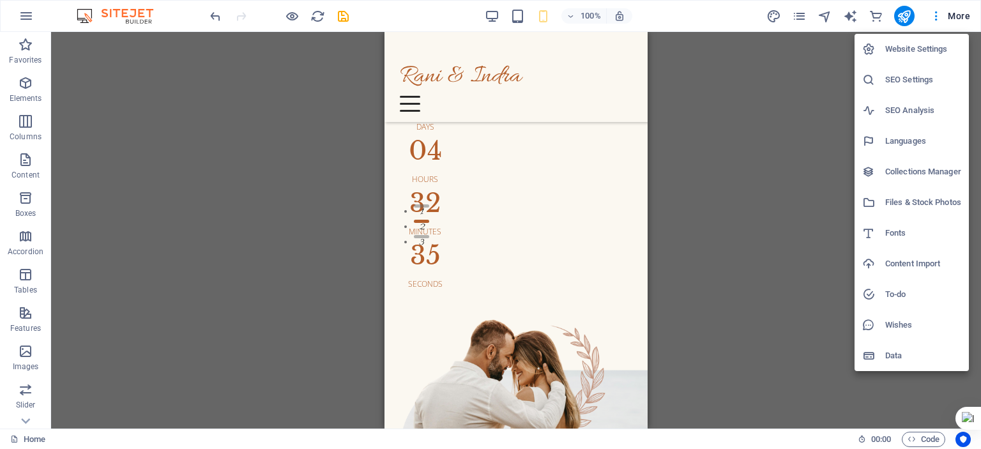
click at [874, 350] on icon at bounding box center [868, 355] width 13 height 13
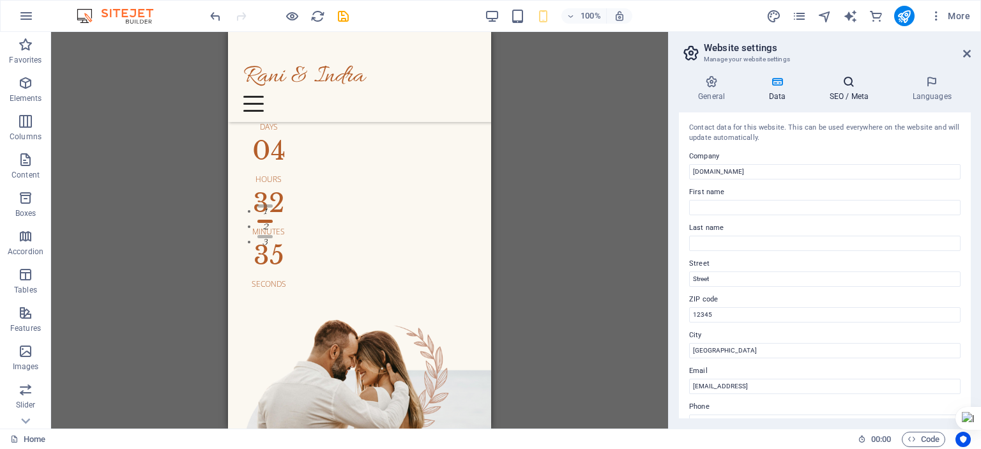
click at [847, 91] on h4 "SEO / Meta" at bounding box center [851, 88] width 83 height 27
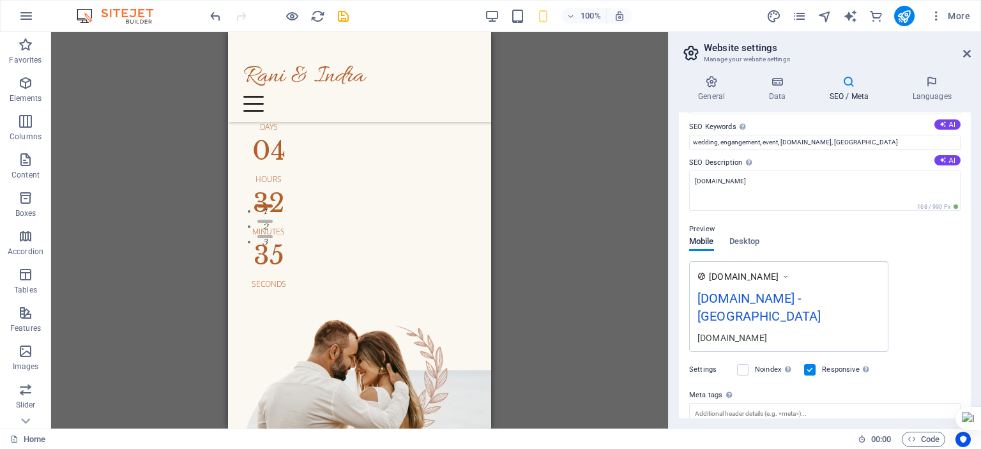
scroll to position [0, 0]
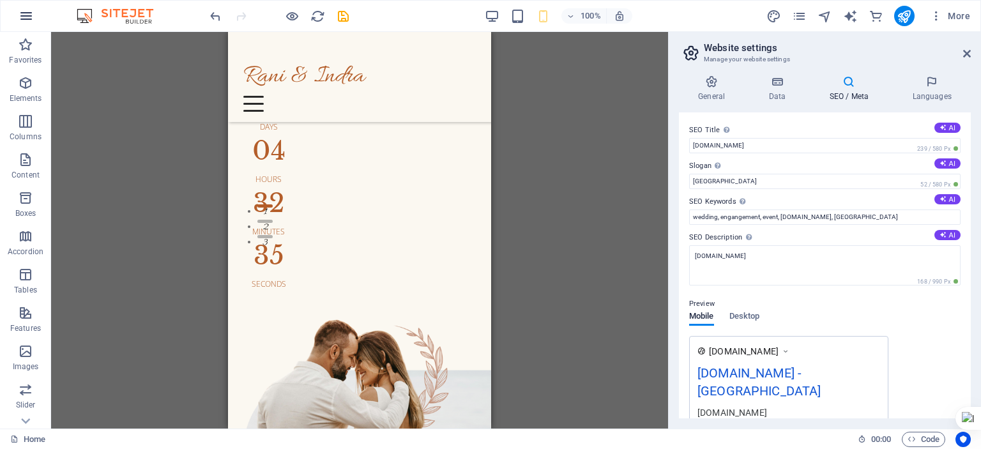
click at [26, 21] on icon "button" at bounding box center [26, 15] width 15 height 15
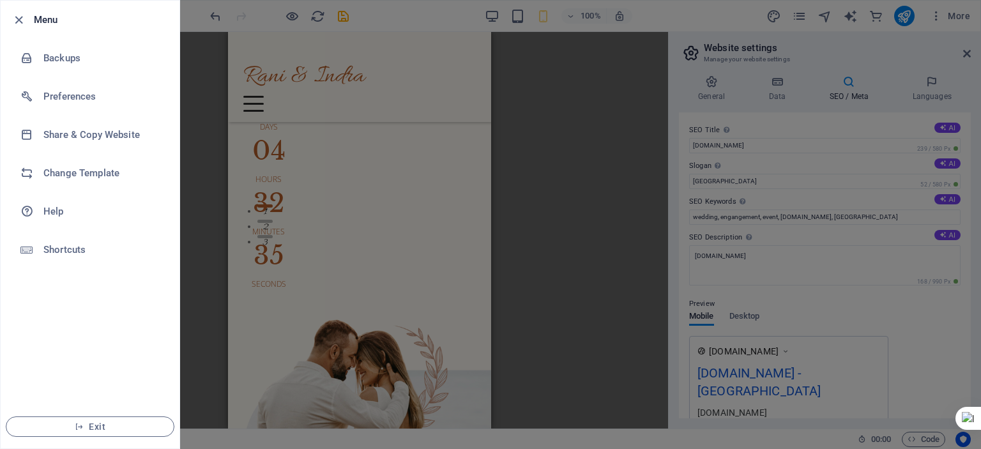
click at [529, 145] on div at bounding box center [490, 224] width 981 height 449
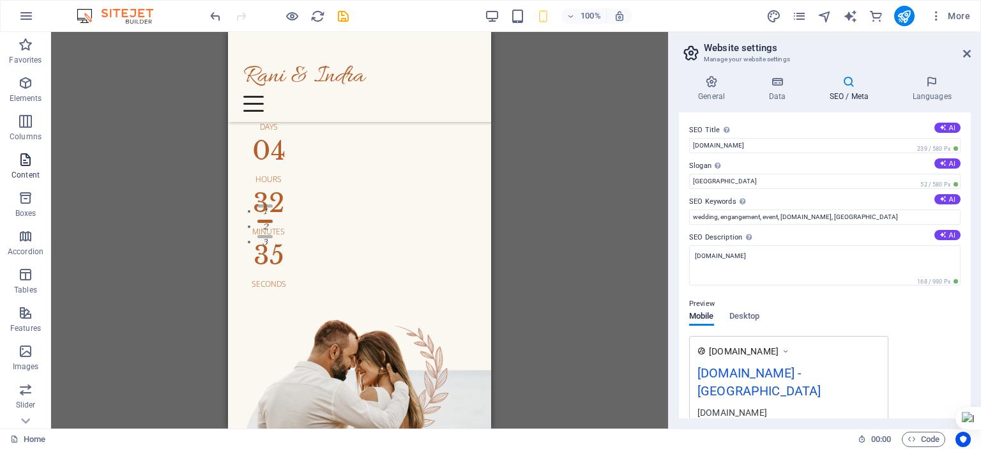
scroll to position [216, 0]
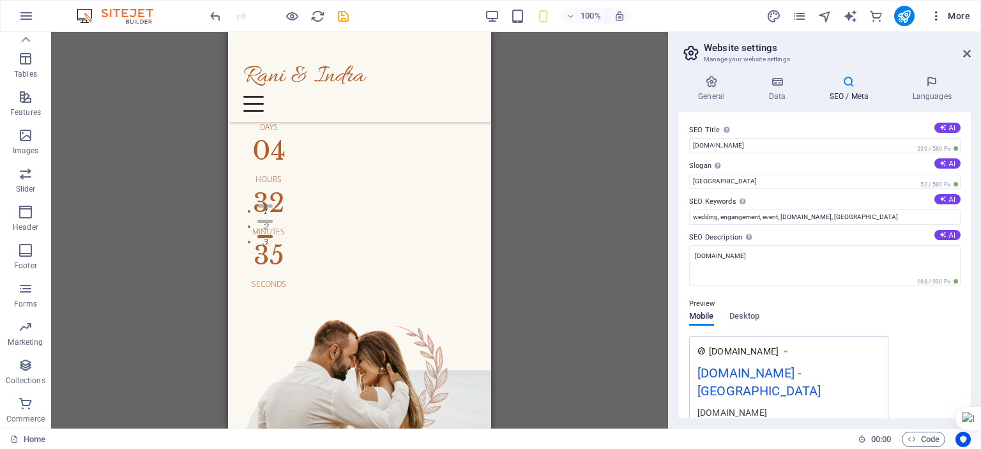
click at [938, 22] on icon "button" at bounding box center [936, 16] width 13 height 13
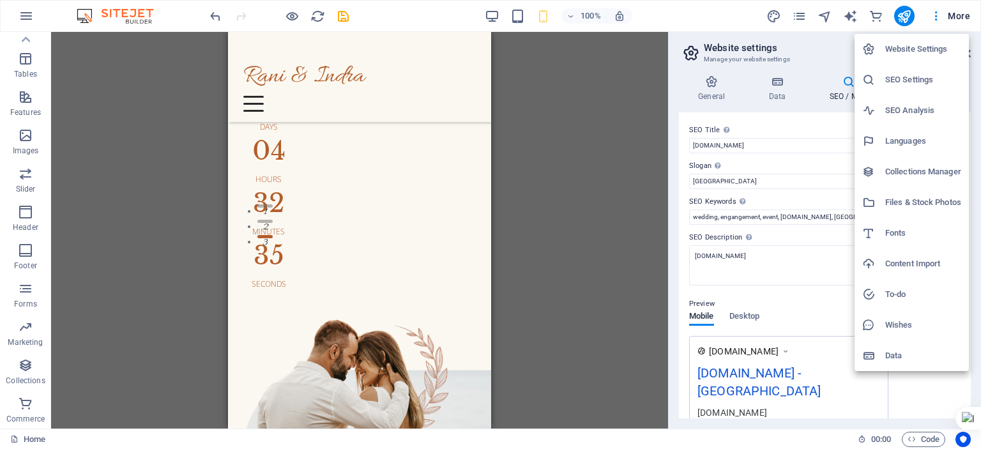
click at [25, 40] on div at bounding box center [490, 224] width 981 height 449
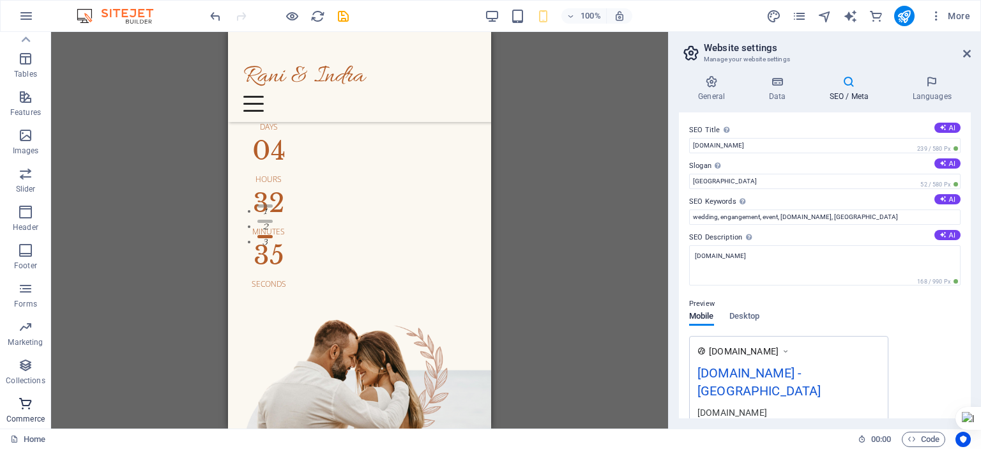
click at [28, 412] on span "Commerce" at bounding box center [25, 411] width 51 height 31
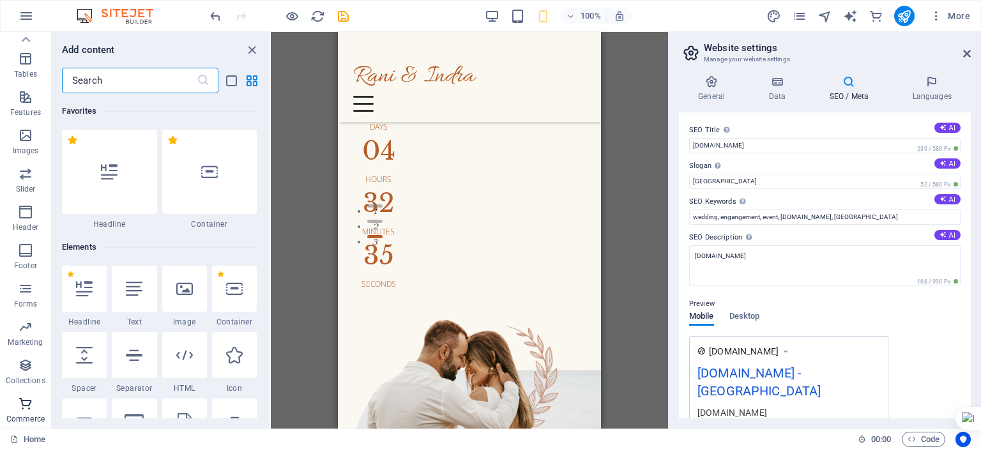
scroll to position [12311, 0]
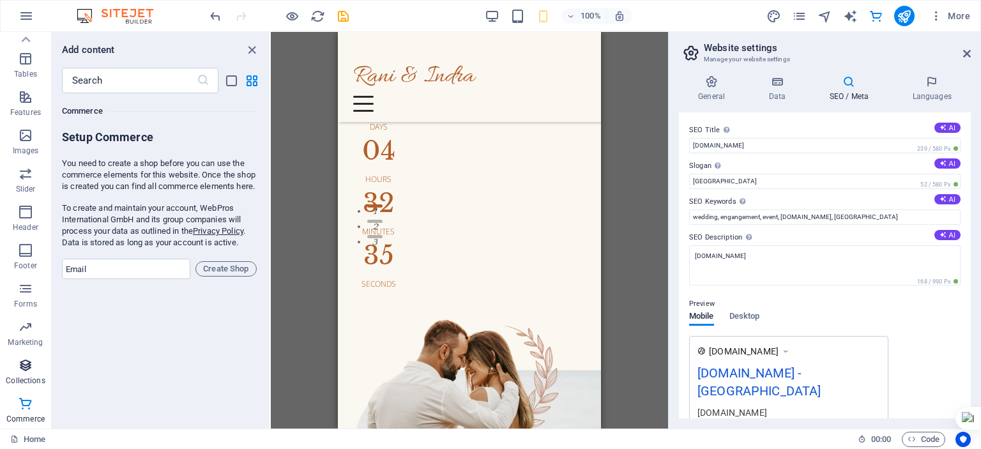
click at [20, 367] on icon "button" at bounding box center [25, 365] width 15 height 15
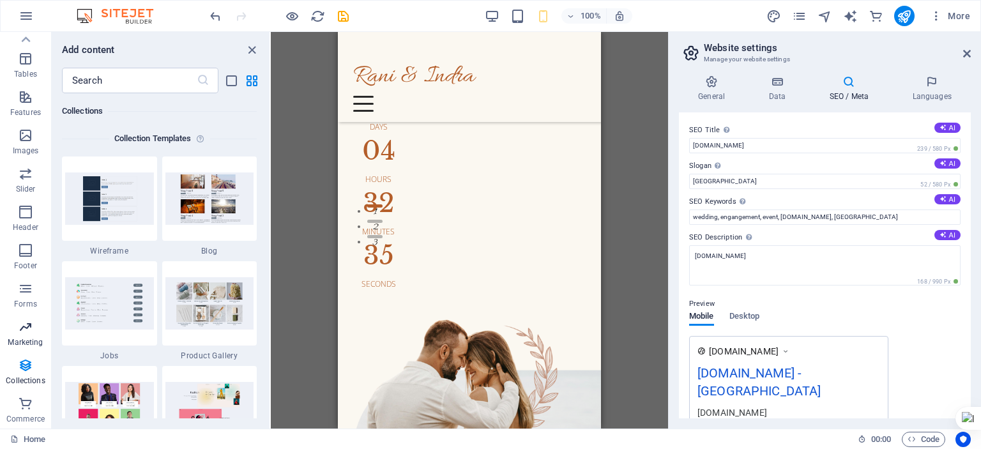
scroll to position [11695, 0]
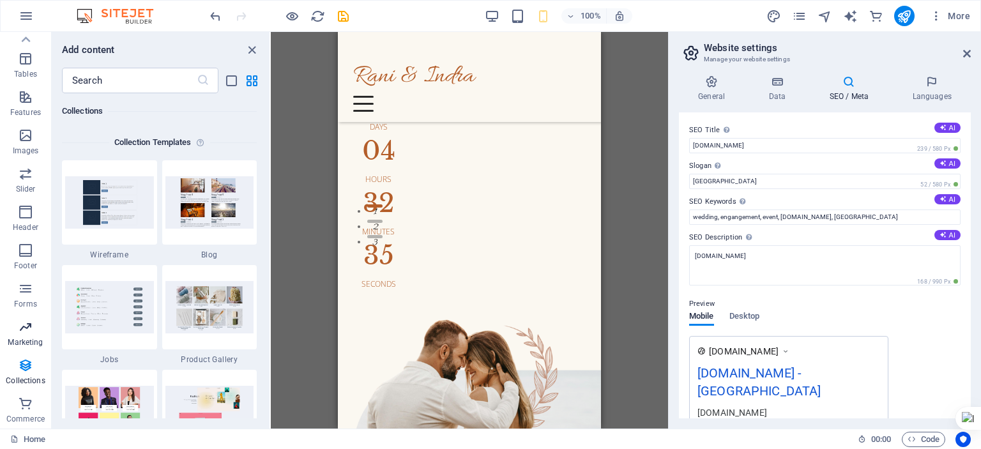
click at [25, 336] on span "Marketing" at bounding box center [25, 334] width 51 height 31
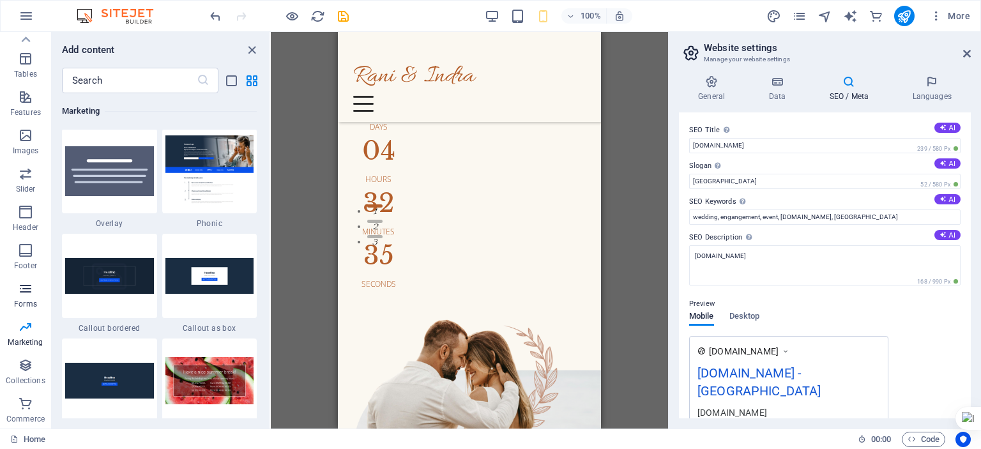
scroll to position [10406, 0]
click at [26, 294] on icon "button" at bounding box center [25, 288] width 15 height 15
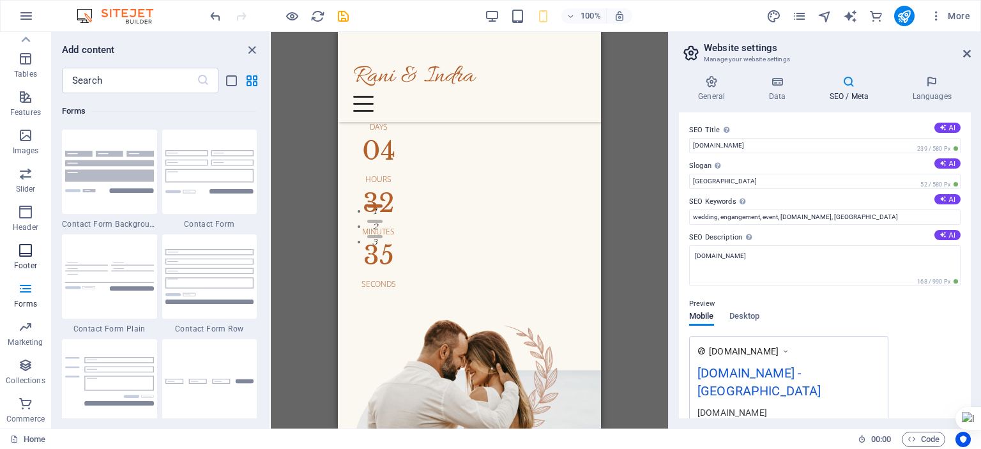
click at [26, 253] on icon "button" at bounding box center [25, 250] width 15 height 15
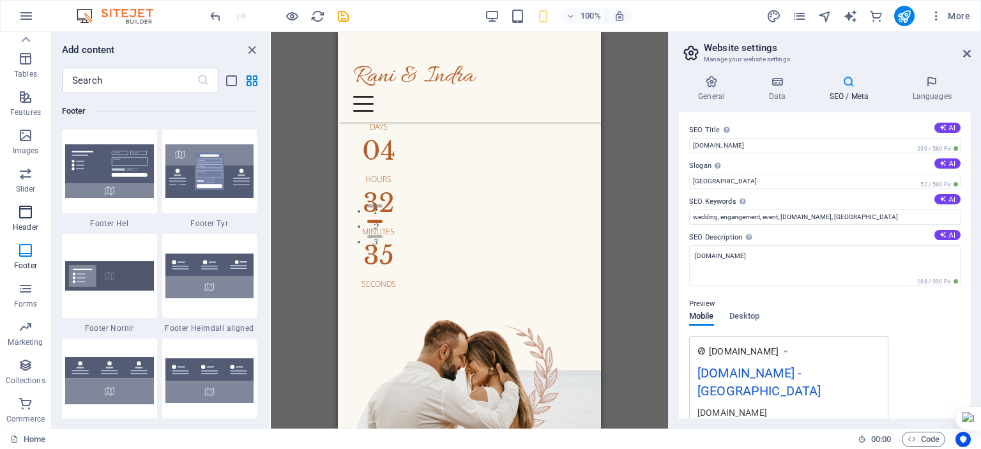
click at [26, 210] on icon "button" at bounding box center [25, 211] width 15 height 15
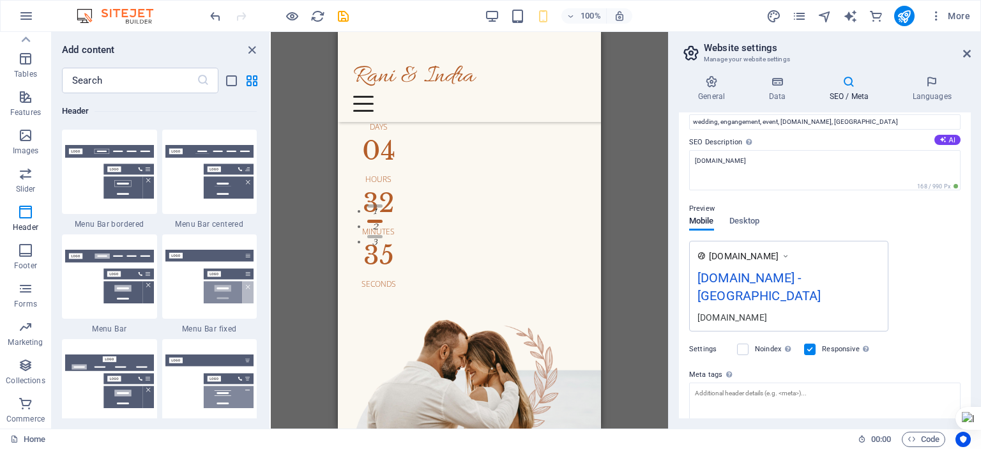
scroll to position [181, 0]
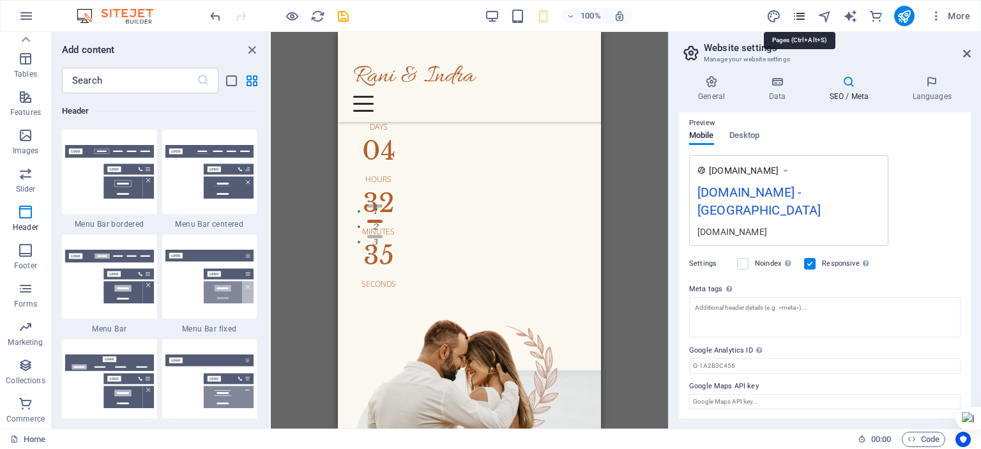
click at [795, 16] on icon "pages" at bounding box center [799, 16] width 15 height 15
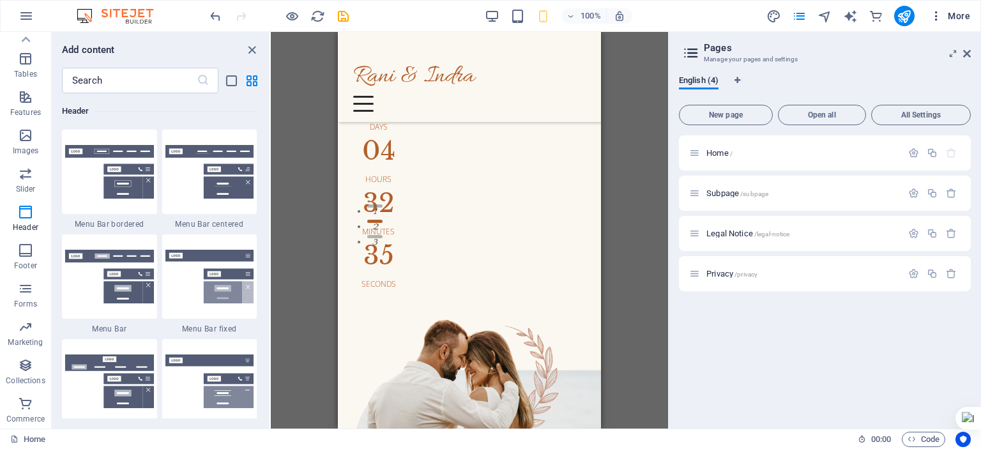
click at [928, 12] on button "More" at bounding box center [950, 16] width 50 height 20
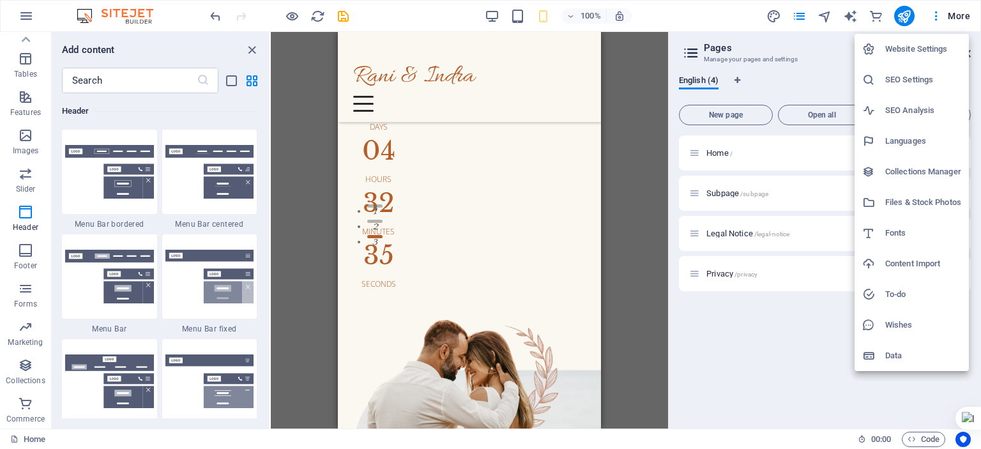
click at [931, 47] on h6 "Website Settings" at bounding box center [923, 49] width 76 height 15
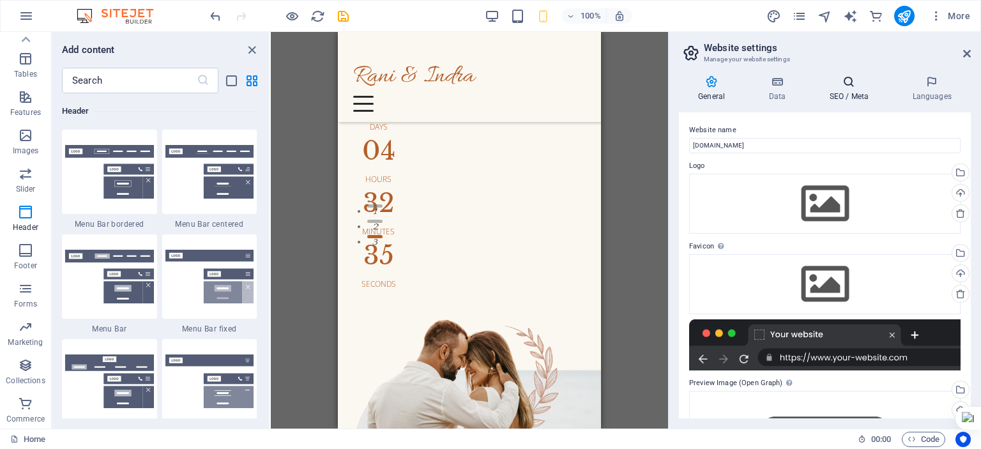
click at [856, 91] on h4 "SEO / Meta" at bounding box center [851, 88] width 83 height 27
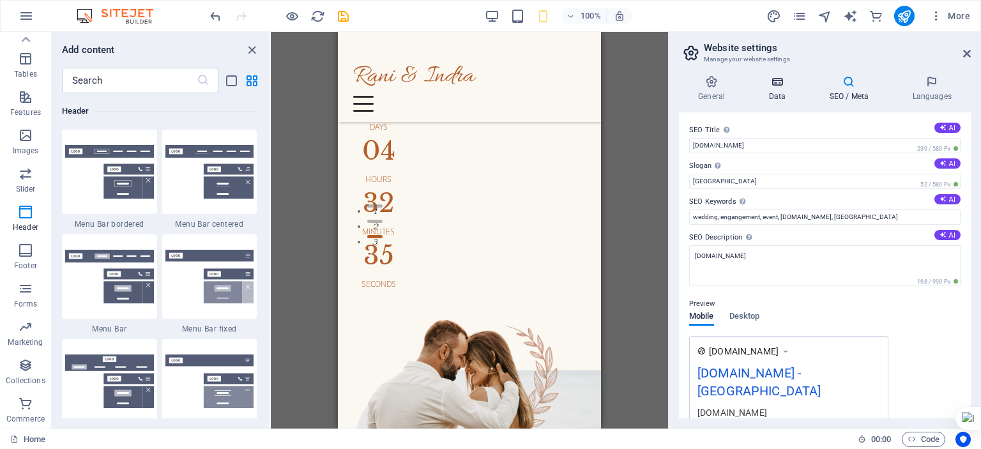
click at [779, 96] on h4 "Data" at bounding box center [779, 88] width 61 height 27
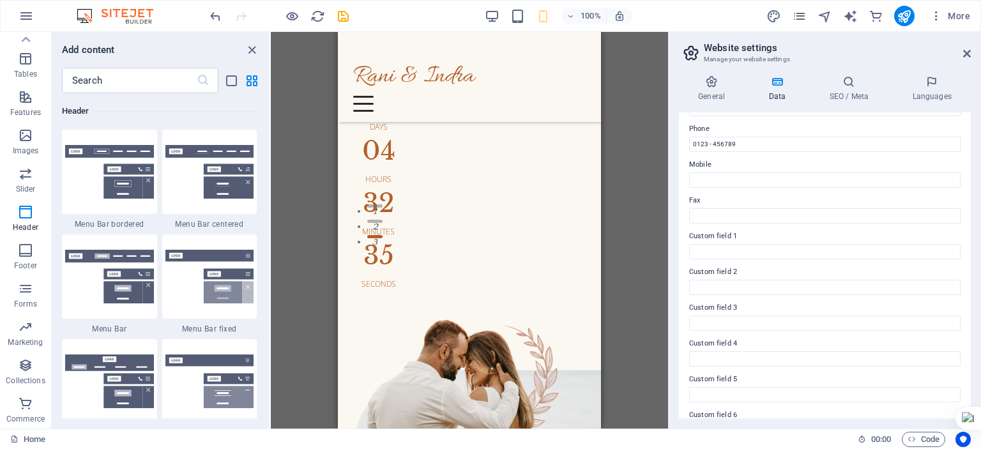
scroll to position [307, 0]
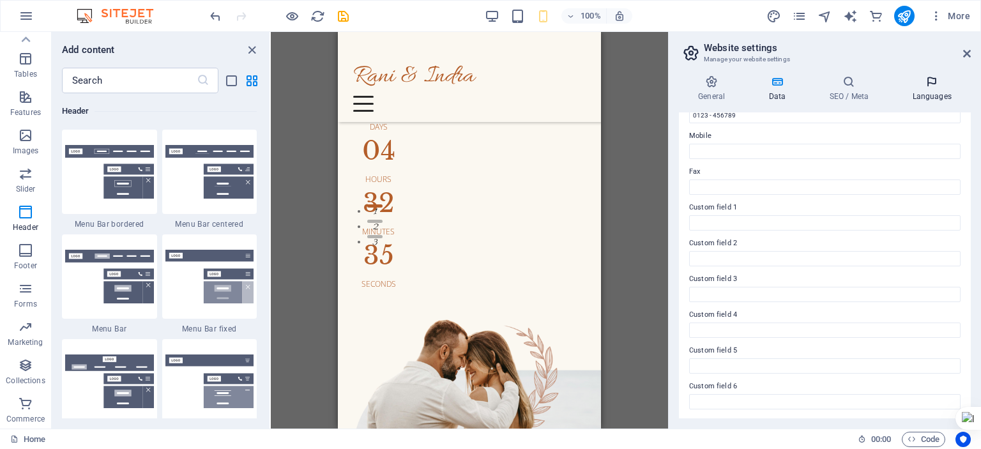
click at [917, 91] on h4 "Languages" at bounding box center [932, 88] width 78 height 27
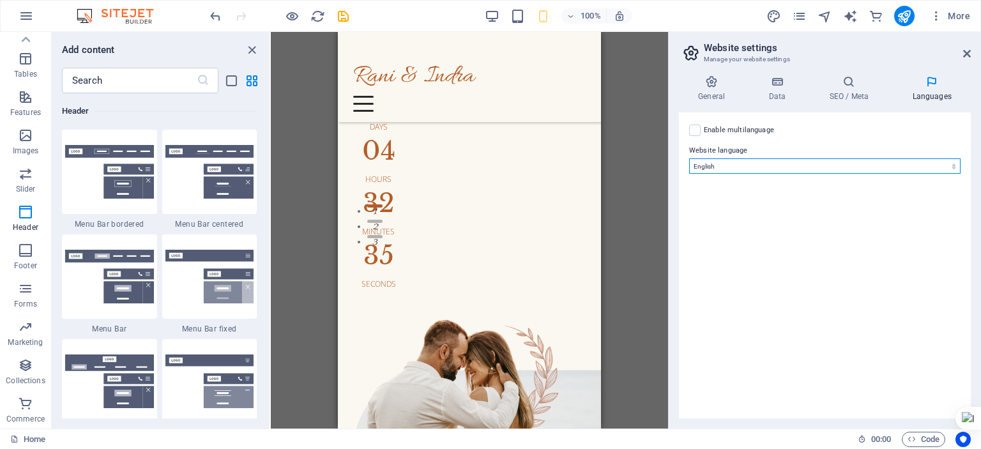
click at [955, 168] on select "Abkhazian Afar Afrikaans Akan Albanian Amharic Arabic Aragonese Armenian Assame…" at bounding box center [825, 165] width 272 height 15
click at [956, 52] on h2 "Website settings" at bounding box center [837, 47] width 267 height 11
click at [940, 7] on button "More" at bounding box center [950, 16] width 50 height 20
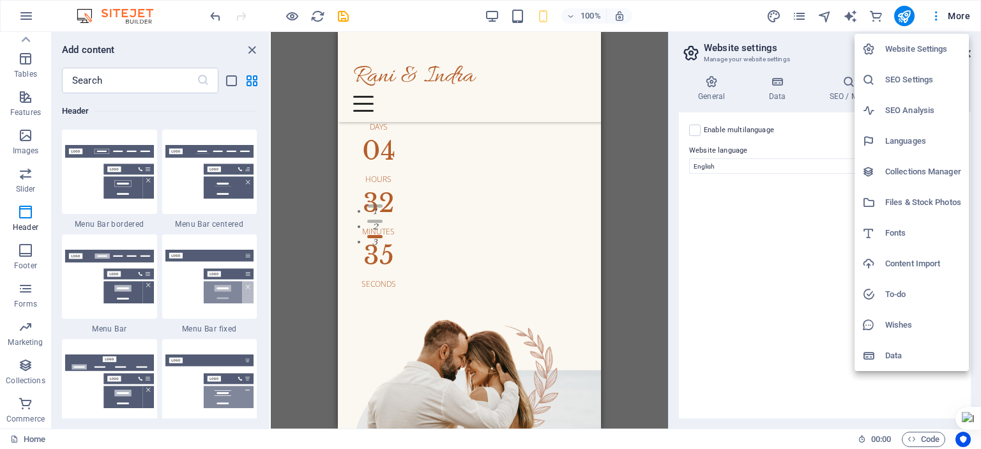
click at [967, 15] on div at bounding box center [490, 224] width 981 height 449
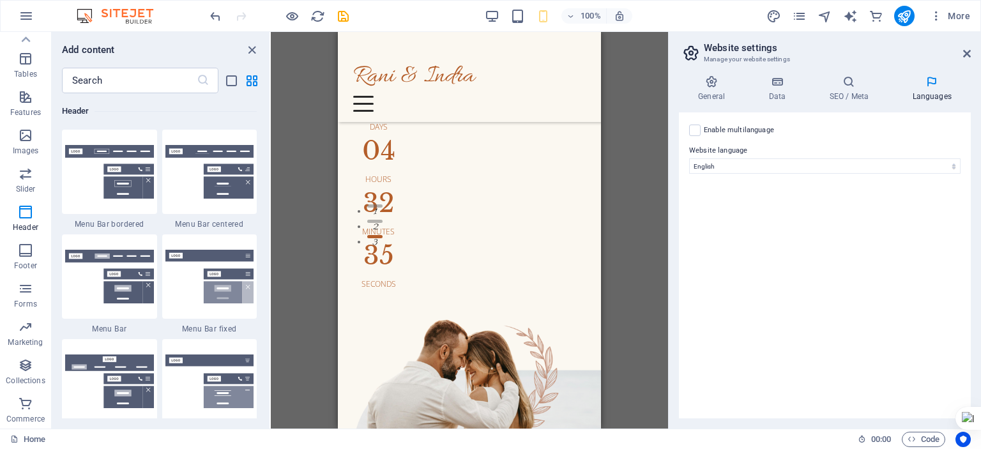
click at [960, 20] on span "More" at bounding box center [950, 16] width 40 height 13
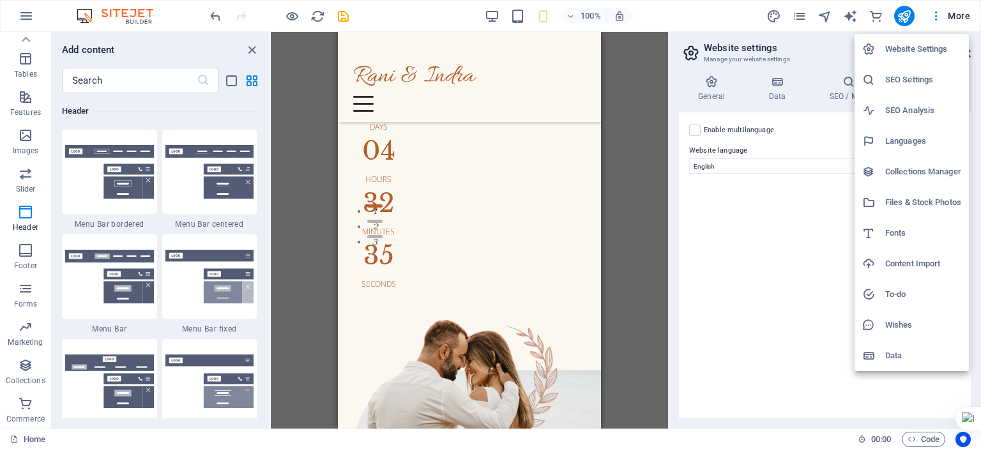
click at [965, 12] on div at bounding box center [490, 224] width 981 height 449
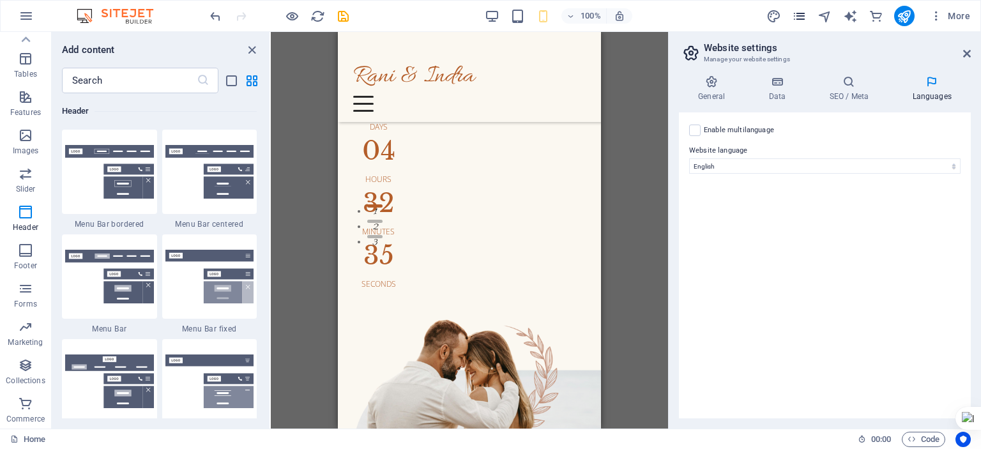
click at [795, 15] on icon "pages" at bounding box center [799, 16] width 15 height 15
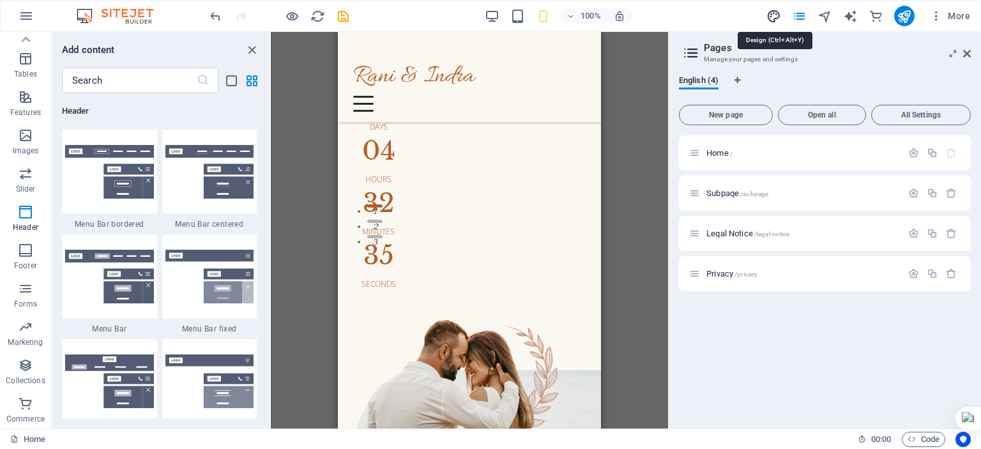
click at [772, 10] on icon "design" at bounding box center [774, 16] width 15 height 15
select select "px"
select select "400"
select select "px"
select select "rem"
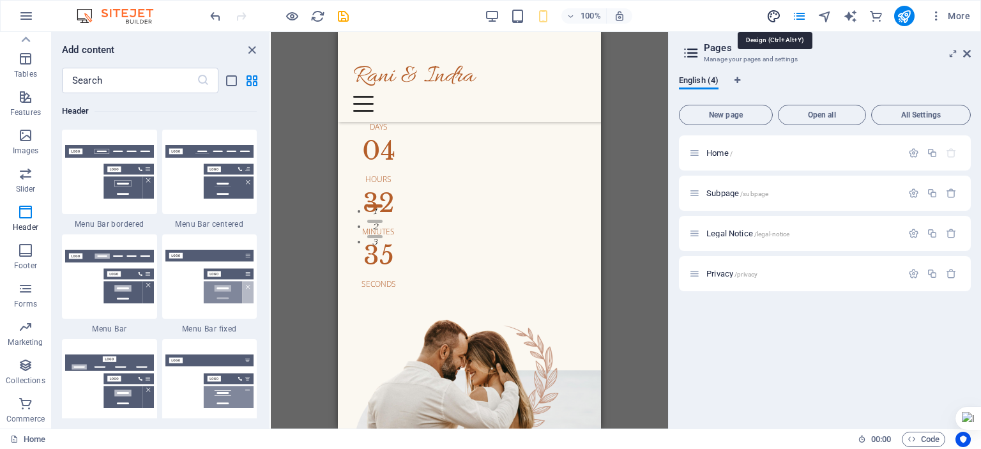
select select "rem"
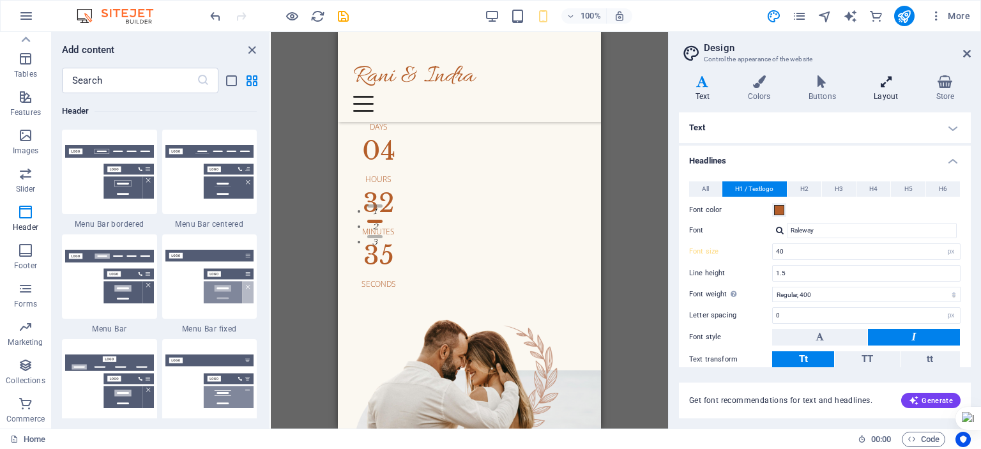
click at [901, 87] on icon at bounding box center [886, 81] width 57 height 13
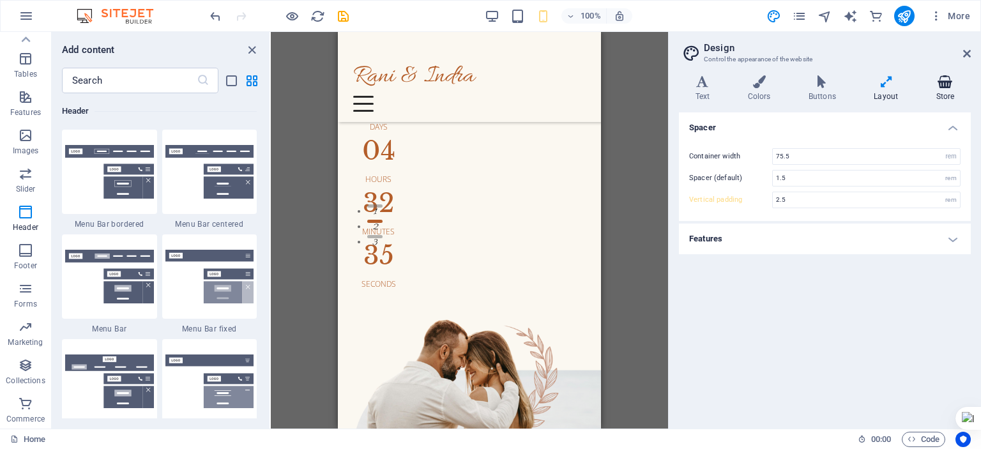
click at [931, 84] on icon at bounding box center [945, 81] width 51 height 13
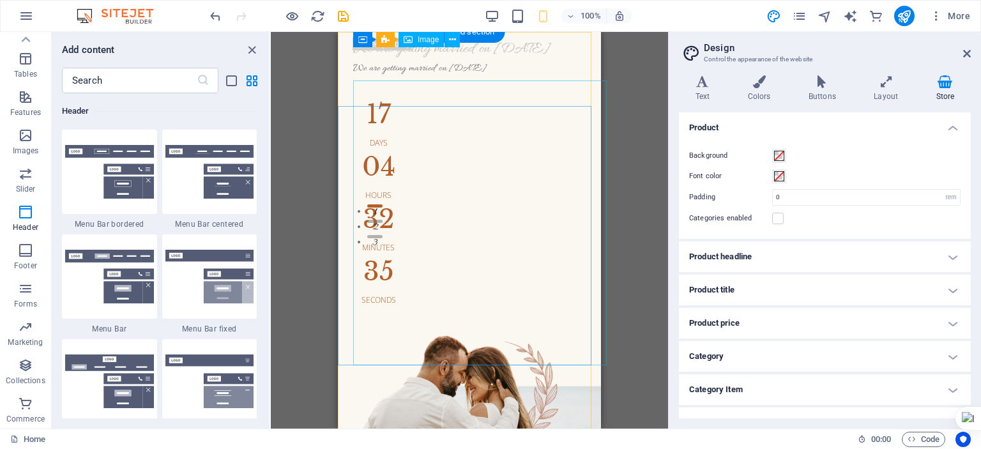
scroll to position [0, 0]
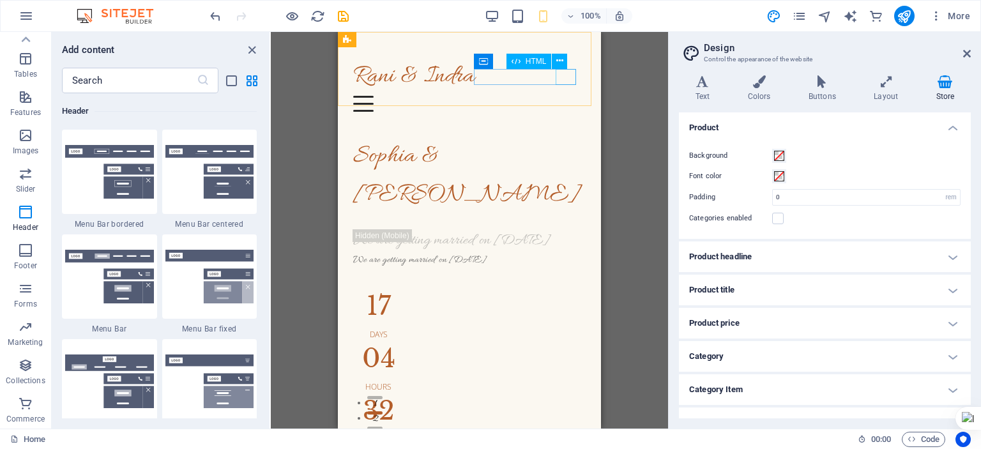
click at [569, 68] on div "HTML" at bounding box center [542, 62] width 70 height 16
click at [629, 112] on div "Container H1 Wide image with text Container Image Wide image with text Containe…" at bounding box center [469, 230] width 397 height 397
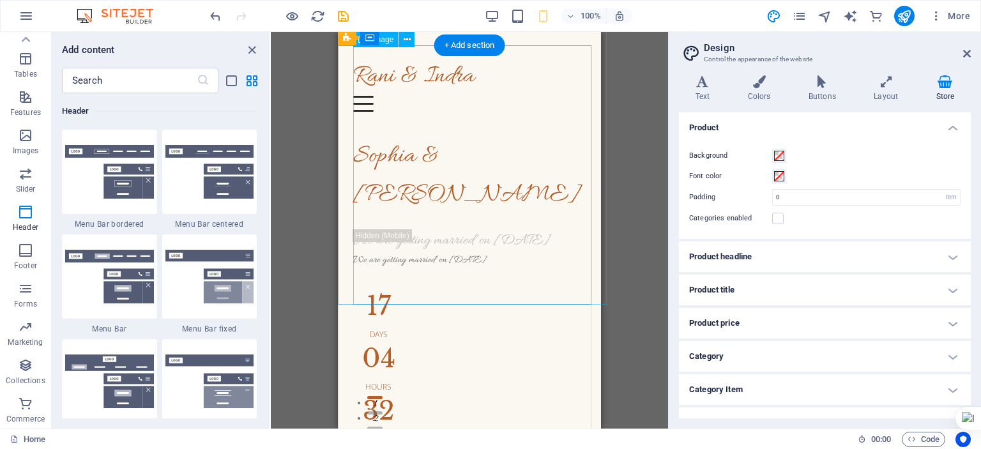
scroll to position [64, 0]
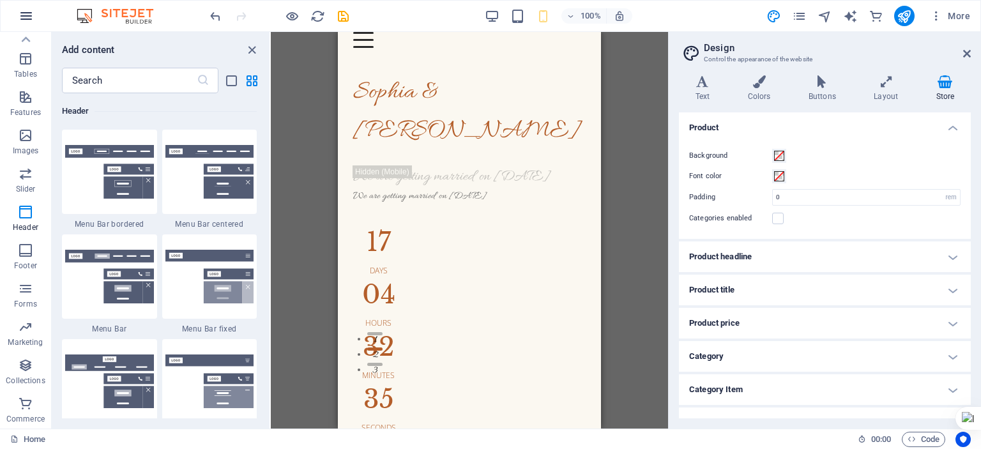
click at [20, 15] on icon "button" at bounding box center [26, 15] width 15 height 15
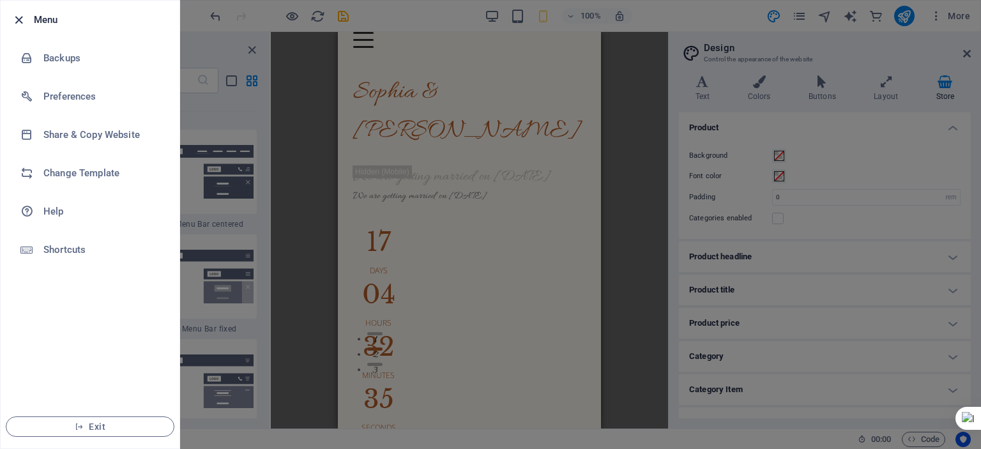
click at [20, 16] on icon "button" at bounding box center [18, 20] width 15 height 15
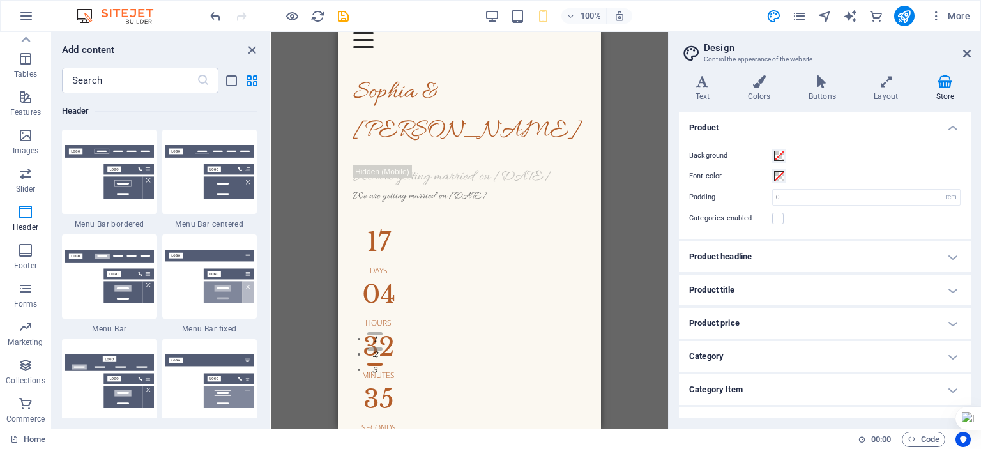
click at [127, 19] on img at bounding box center [121, 15] width 96 height 15
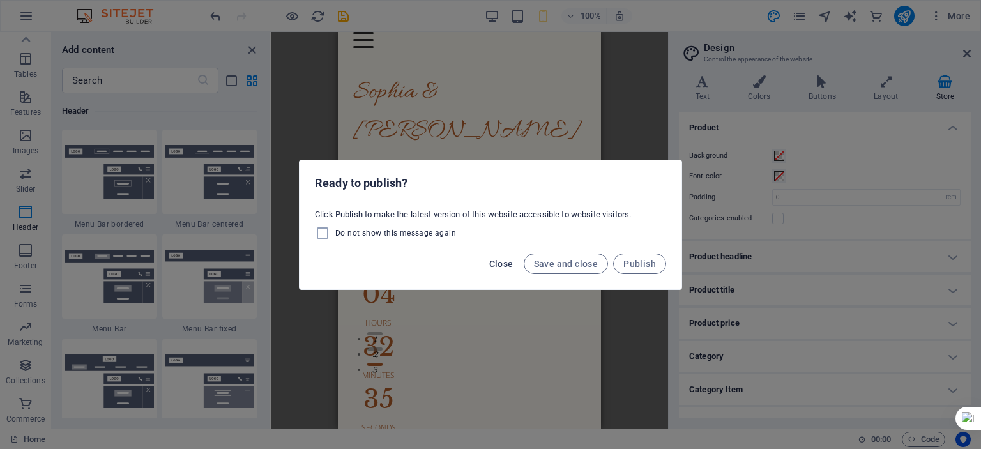
click at [495, 261] on span "Close" at bounding box center [501, 264] width 24 height 10
